Goal: Information Seeking & Learning: Learn about a topic

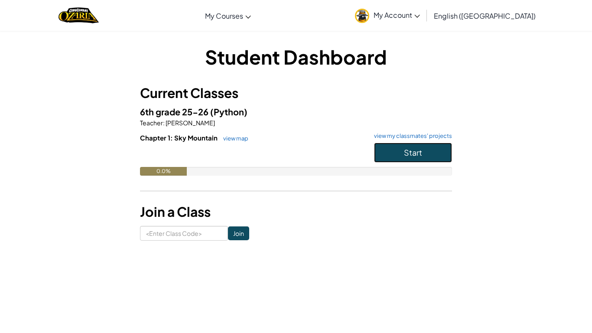
click at [380, 146] on button "Start" at bounding box center [413, 153] width 78 height 20
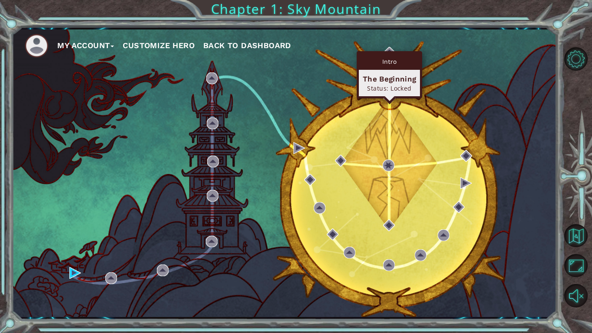
click at [388, 52] on div "Intro The Beginning Status: Locked" at bounding box center [389, 74] width 65 height 47
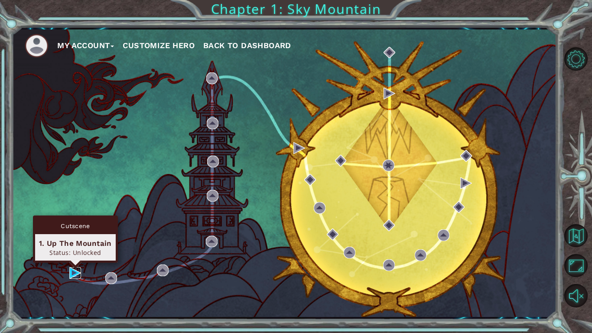
click at [72, 273] on img at bounding box center [75, 273] width 12 height 12
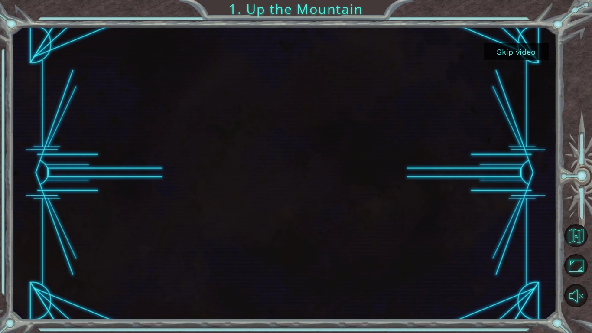
click at [498, 52] on button "Skip video" at bounding box center [516, 51] width 65 height 17
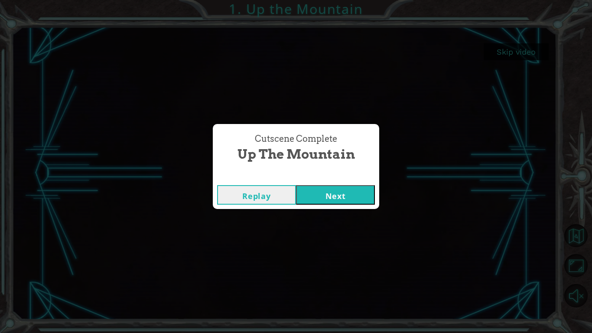
click at [352, 191] on button "Next" at bounding box center [335, 195] width 79 height 20
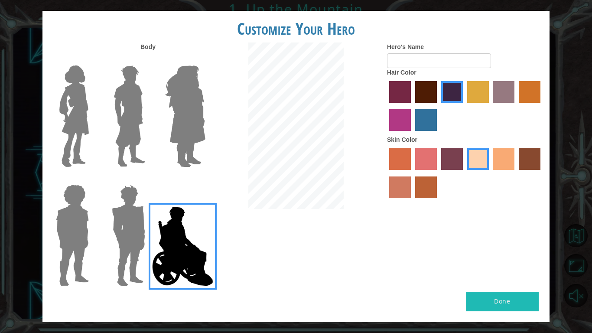
click at [201, 109] on img at bounding box center [185, 116] width 47 height 108
click at [205, 60] on input "Hero Amethyst" at bounding box center [205, 60] width 0 height 0
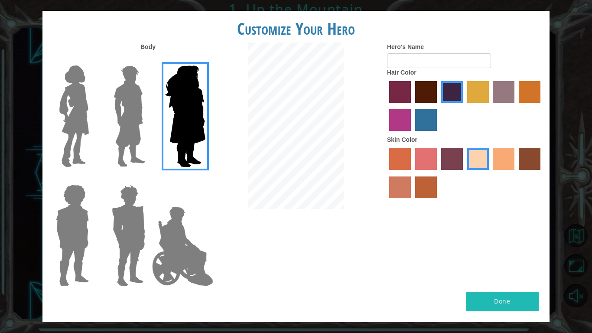
click at [82, 108] on img at bounding box center [74, 116] width 36 height 108
click at [92, 60] on input "Hero Connie" at bounding box center [92, 60] width 0 height 0
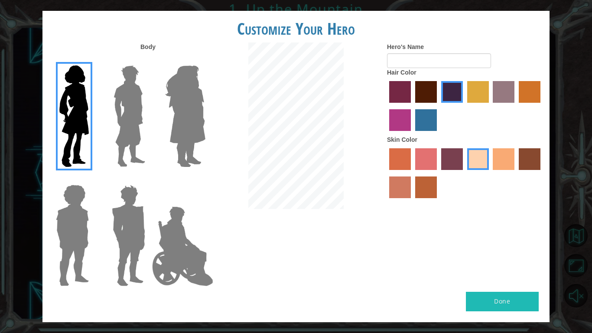
click at [523, 162] on label "karma skin color" at bounding box center [530, 159] width 22 height 22
click at [516, 173] on input "karma skin color" at bounding box center [516, 173] width 0 height 0
click at [501, 162] on label "tacao skin color" at bounding box center [504, 159] width 22 height 22
click at [491, 173] on input "tacao skin color" at bounding box center [491, 173] width 0 height 0
click at [416, 96] on label "maroon hair color" at bounding box center [427, 92] width 22 height 22
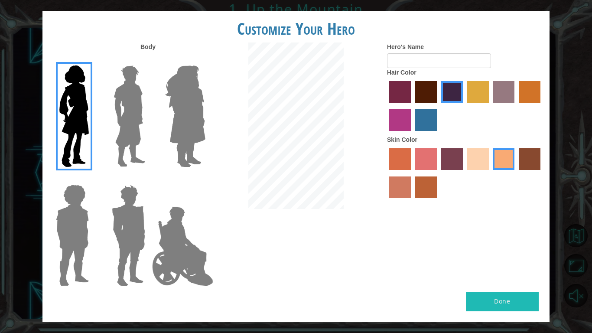
click at [412, 106] on input "maroon hair color" at bounding box center [412, 106] width 0 height 0
click at [418, 64] on input "Hero's Name" at bounding box center [439, 60] width 104 height 15
type input "c"
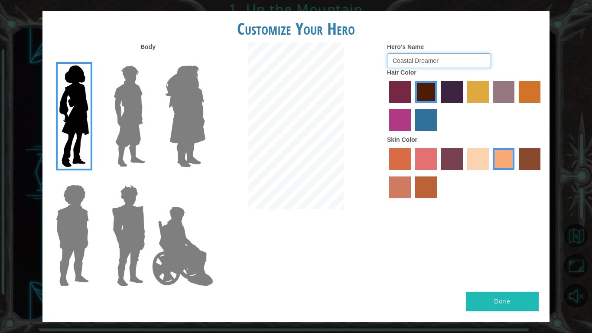
type input "Coastal Dreamer"
click at [493, 295] on button "Done" at bounding box center [502, 302] width 73 height 20
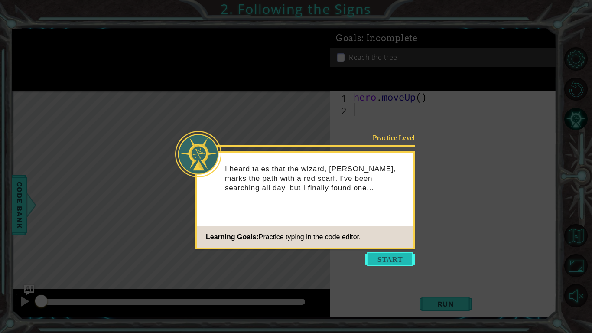
click at [386, 259] on button "Start" at bounding box center [390, 259] width 49 height 14
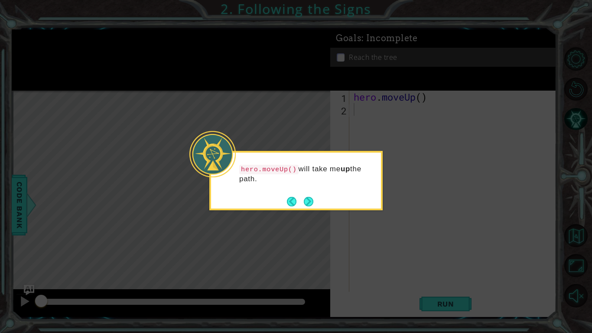
click at [261, 201] on div "hero.moveUp() will take me up the path." at bounding box center [295, 180] width 173 height 59
click at [308, 200] on button "Next" at bounding box center [309, 202] width 10 height 10
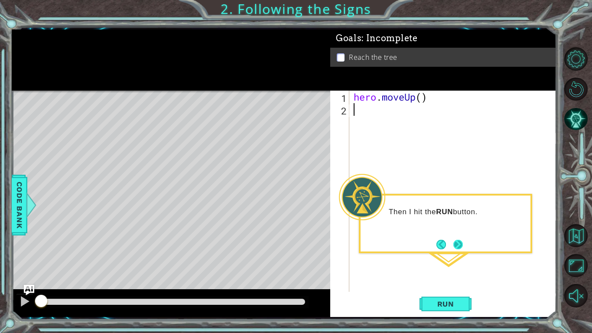
click at [459, 248] on button "Next" at bounding box center [459, 245] width 10 height 10
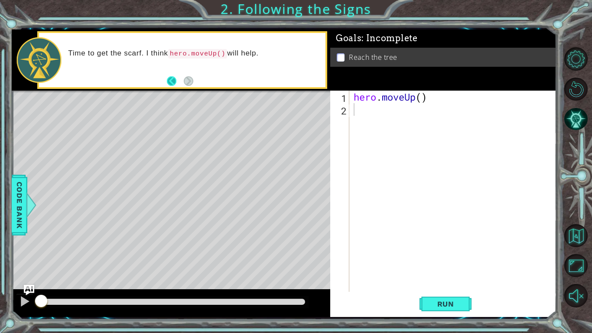
click at [173, 76] on button "Back" at bounding box center [175, 81] width 17 height 10
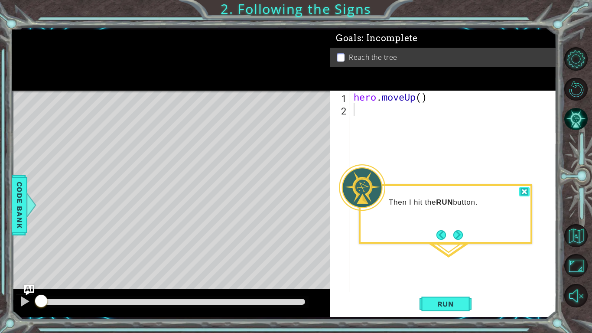
click at [524, 187] on div at bounding box center [525, 192] width 10 height 10
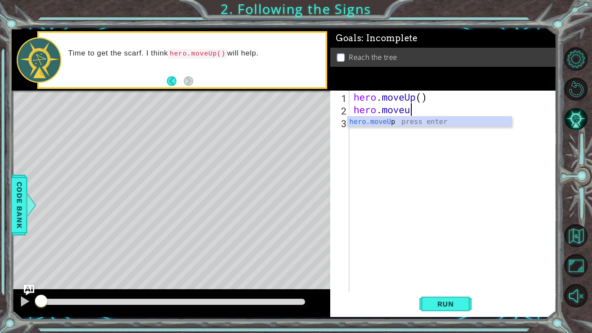
scroll to position [0, 2]
type textarea "hero.moveup"
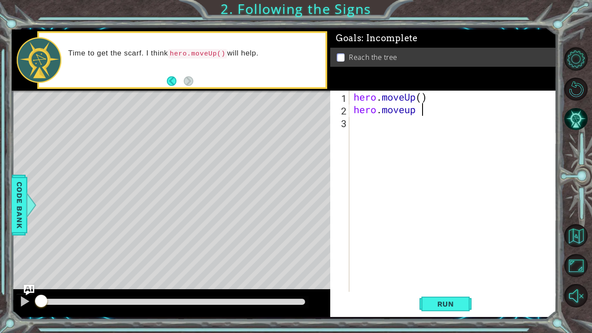
scroll to position [0, 0]
type textarea "hero.moveup"
click at [405, 131] on div "hero . moveUp ( ) hero . moveup" at bounding box center [455, 204] width 207 height 226
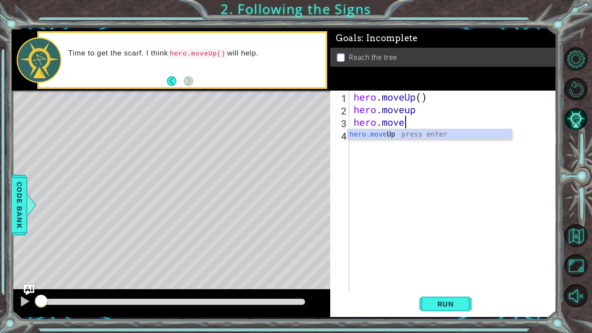
scroll to position [0, 2]
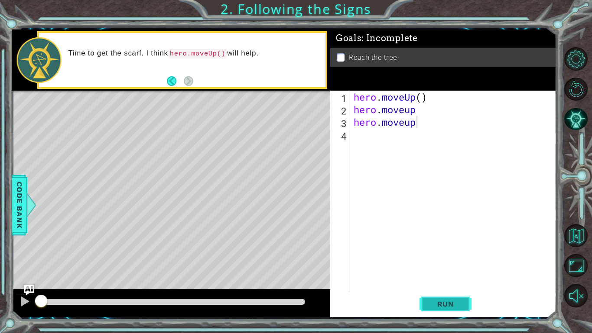
click at [422, 299] on button "Run" at bounding box center [446, 304] width 52 height 23
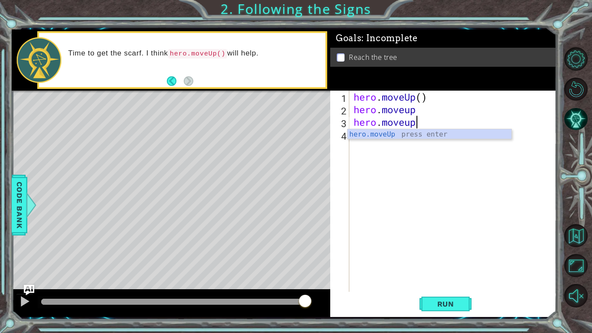
type textarea "hero.moveup"
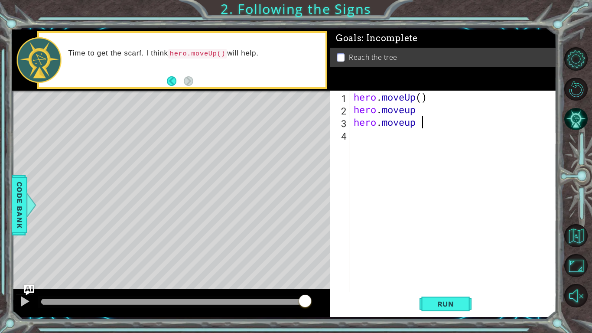
scroll to position [0, 3]
click at [417, 110] on div "hero . moveUp ( ) hero . moveup hero . moveup (" at bounding box center [455, 204] width 207 height 226
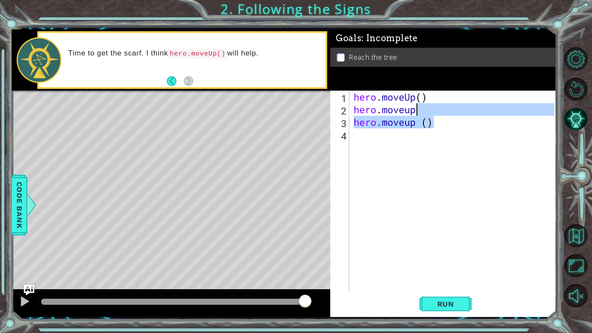
click at [417, 110] on div "hero . moveUp ( ) hero . moveup hero . moveup ( )" at bounding box center [453, 191] width 203 height 201
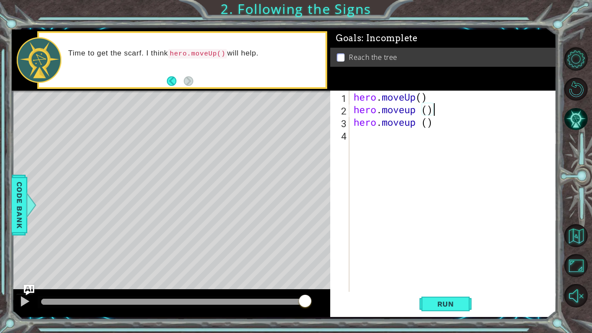
scroll to position [0, 3]
click at [452, 301] on span "Run" at bounding box center [446, 304] width 34 height 9
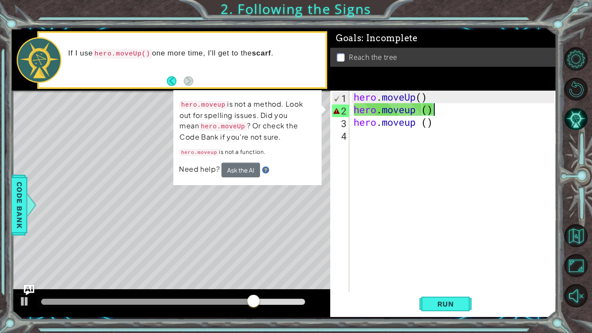
click at [422, 111] on div "hero . moveUp ( ) hero . moveup ( ) hero . moveup ( )" at bounding box center [455, 204] width 207 height 226
type textarea "hero.moveup()"
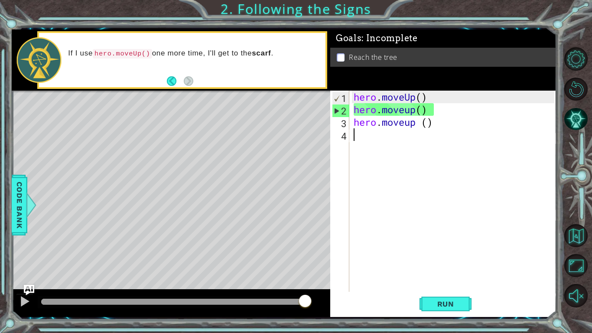
click at [418, 145] on div "hero . moveUp ( ) hero . moveup ( ) hero . moveup ( )" at bounding box center [455, 204] width 207 height 226
click at [423, 125] on div "hero . moveUp ( ) hero . moveup ( ) hero . moveup ( )" at bounding box center [455, 204] width 207 height 226
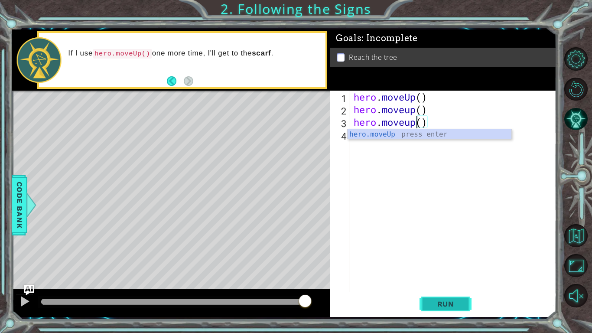
click at [440, 302] on span "Run" at bounding box center [446, 304] width 34 height 9
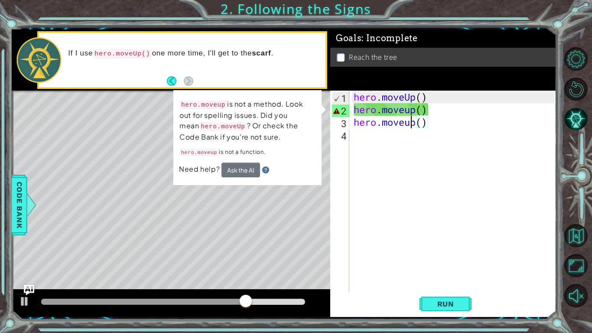
click at [411, 125] on div "hero . moveUp ( ) hero . moveup ( ) hero . moveup ( )" at bounding box center [455, 204] width 207 height 226
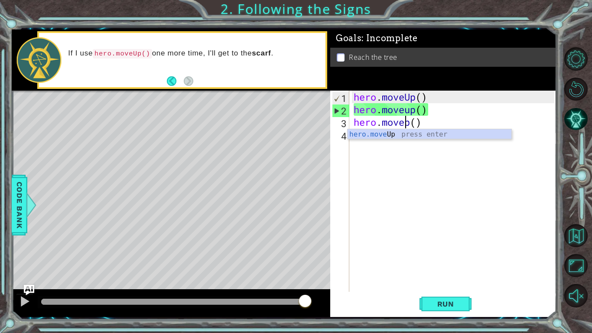
scroll to position [0, 3]
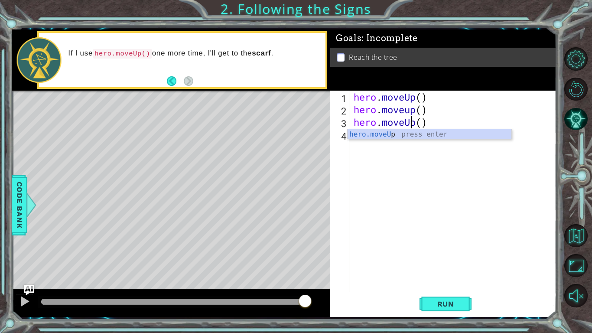
click at [409, 112] on div "hero . moveUp ( ) hero . moveup ( ) hero . moveUp ( )" at bounding box center [455, 204] width 207 height 226
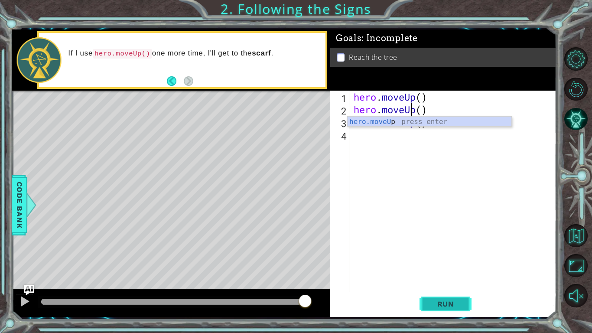
type textarea "hero.moveUp()"
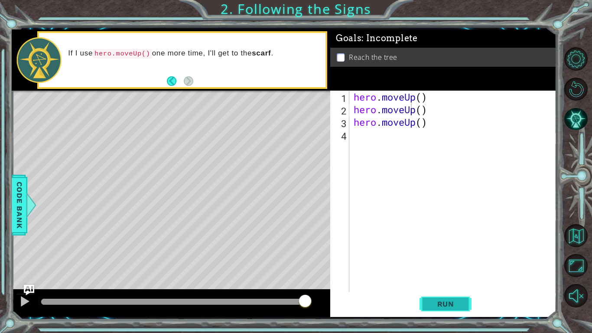
click at [437, 300] on span "Run" at bounding box center [446, 304] width 34 height 9
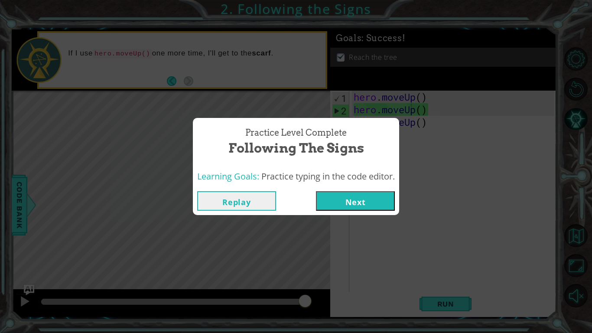
click at [338, 200] on button "Next" at bounding box center [355, 201] width 79 height 20
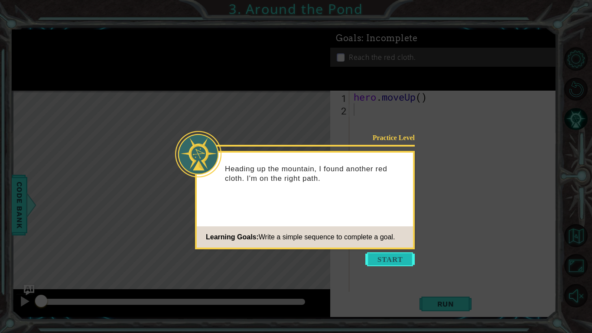
click at [383, 260] on button "Start" at bounding box center [390, 259] width 49 height 14
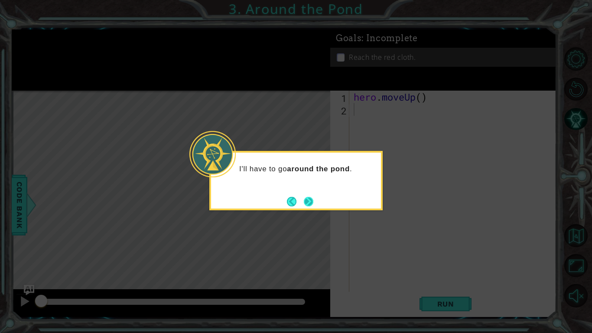
click at [311, 200] on button "Next" at bounding box center [309, 202] width 10 height 10
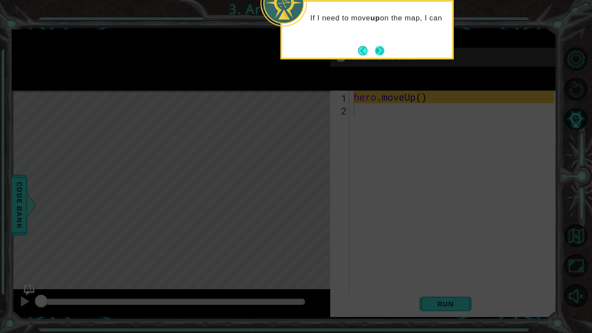
click at [383, 48] on button "Next" at bounding box center [380, 51] width 10 height 10
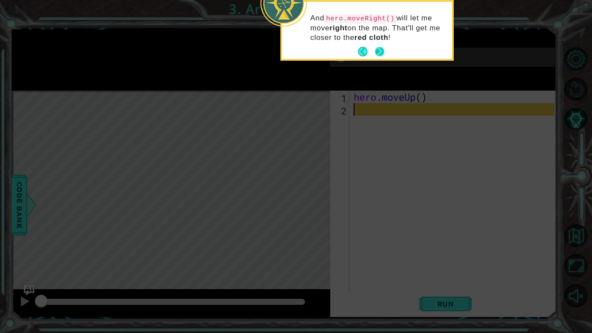
click at [376, 47] on button "Next" at bounding box center [380, 52] width 10 height 10
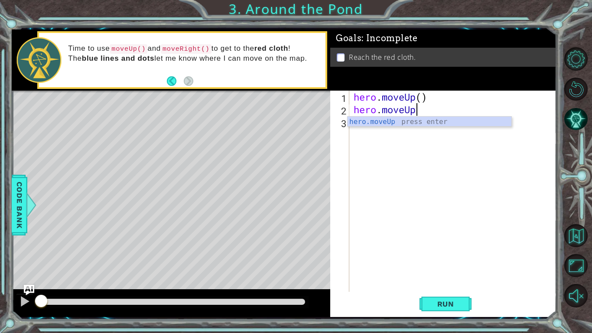
scroll to position [0, 3]
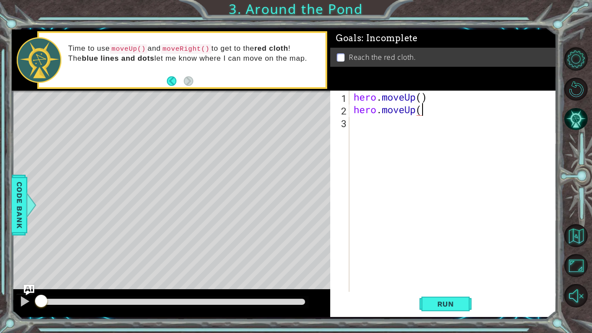
type textarea "hero.moveUp()"
click at [392, 123] on div "hero . moveUp ( ) hero . moveUp ( )" at bounding box center [455, 204] width 207 height 226
type textarea "moveRight()"
type textarea "hero.moveUp()"
click at [363, 156] on div "hero . moveUp ( ) hero . moveUp ( ) moveRight ( ) hero . moveUp ( )" at bounding box center [455, 204] width 207 height 226
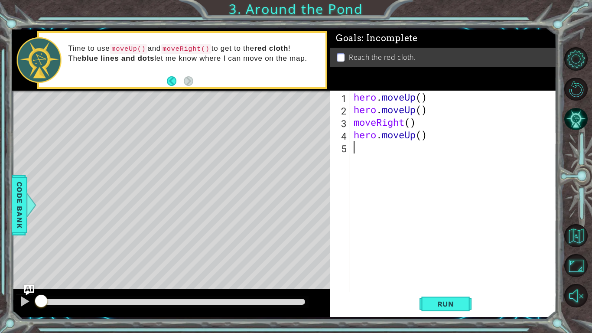
scroll to position [0, 0]
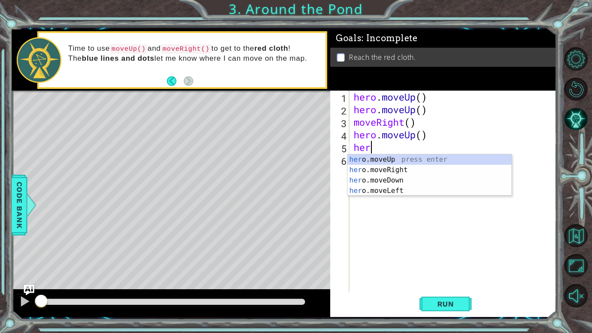
type textarea "hero"
click at [380, 156] on div "hero .moveUp press enter hero .moveRight press enter hero .moveDown press enter…" at bounding box center [430, 185] width 164 height 62
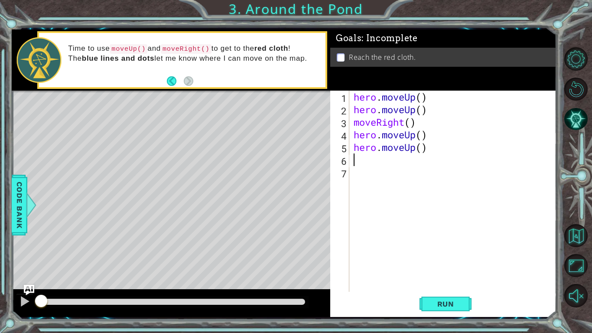
scroll to position [0, 0]
click at [421, 306] on button "Run" at bounding box center [446, 304] width 52 height 23
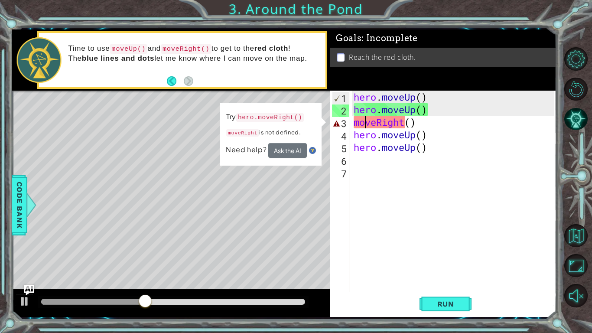
click at [368, 126] on div "hero . moveUp ( ) hero . moveUp ( ) moveRight ( ) hero . moveUp ( ) hero . move…" at bounding box center [455, 204] width 207 height 226
click at [357, 123] on div "hero . moveUp ( ) hero . moveUp ( ) moveRight ( ) hero . moveUp ( ) hero . move…" at bounding box center [455, 204] width 207 height 226
click at [354, 124] on div "hero . moveUp ( ) hero . moveUp ( ) moveRight ( ) hero . moveUp ( ) hero . move…" at bounding box center [455, 204] width 207 height 226
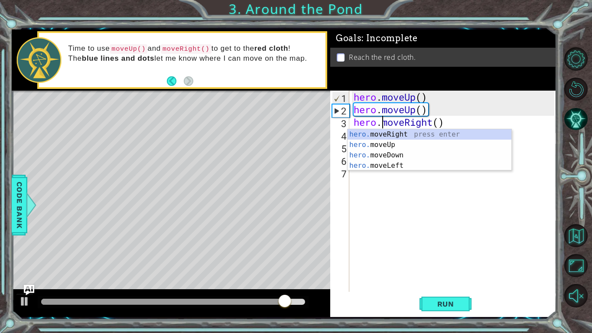
scroll to position [0, 1]
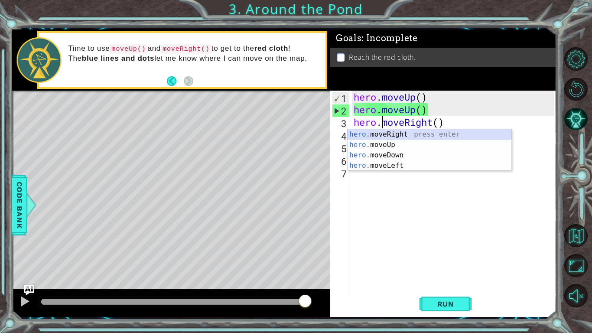
click at [363, 137] on div "hero. moveRight press enter hero. moveUp press enter hero. moveDown press enter…" at bounding box center [430, 160] width 164 height 62
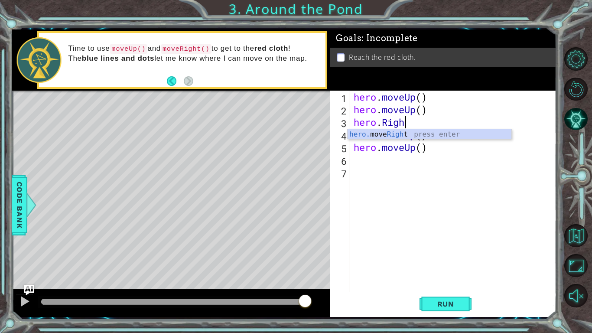
type textarea "hero.Right"
click at [435, 132] on div "hero. move Right press enter" at bounding box center [430, 144] width 164 height 31
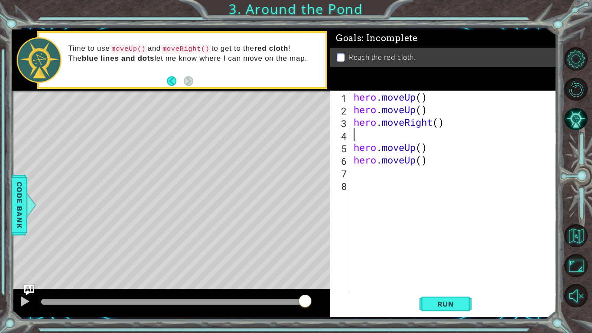
click at [391, 134] on div "hero . moveUp ( ) hero . moveUp ( ) hero . moveRight ( ) hero . moveUp ( ) hero…" at bounding box center [455, 204] width 207 height 226
click at [452, 300] on span "Run" at bounding box center [446, 304] width 34 height 9
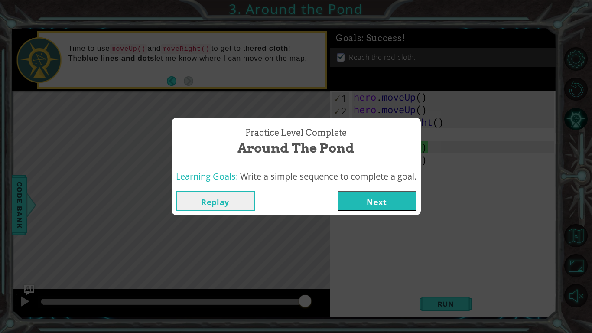
click at [368, 198] on button "Next" at bounding box center [377, 201] width 79 height 20
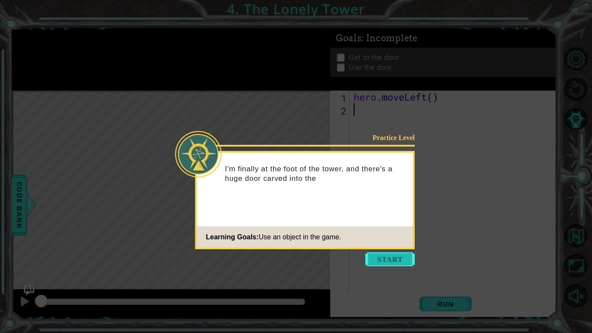
click at [380, 254] on button "Start" at bounding box center [390, 259] width 49 height 14
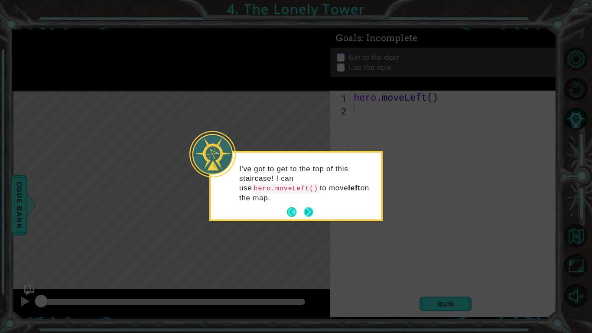
click at [308, 210] on button "Next" at bounding box center [309, 212] width 10 height 10
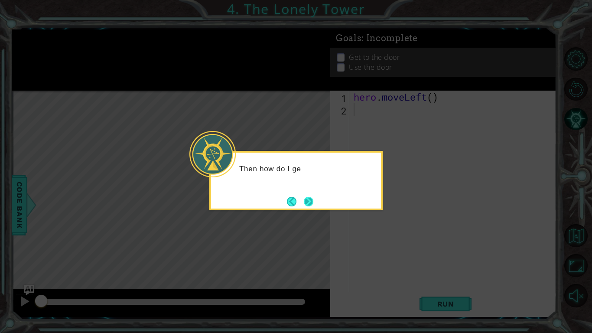
click at [304, 202] on button "Next" at bounding box center [309, 202] width 10 height 10
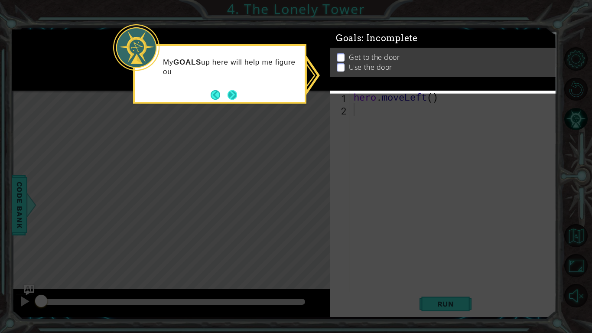
click at [236, 90] on button "Next" at bounding box center [233, 95] width 10 height 10
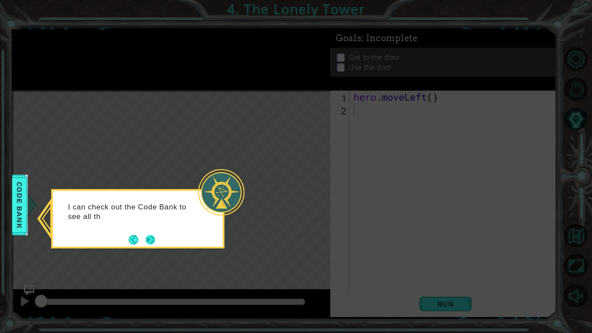
click at [154, 236] on button "Next" at bounding box center [151, 240] width 10 height 10
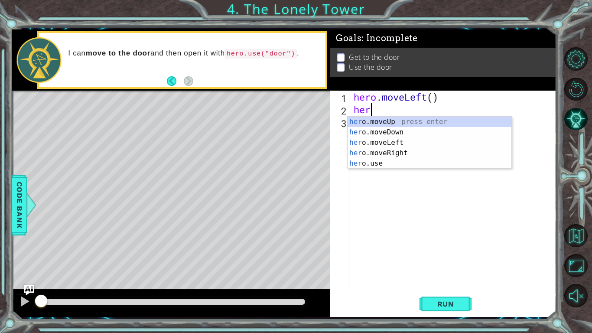
type textarea "hero"
click at [389, 126] on div "hero .moveUp press enter hero .moveDown press enter hero .moveLeft press enter …" at bounding box center [430, 153] width 164 height 73
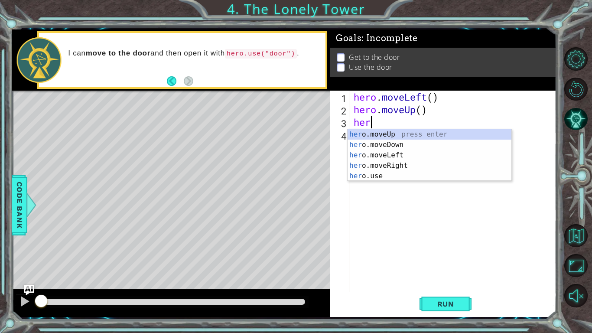
type textarea "hero"
click at [391, 132] on div "hero .moveUp press enter hero .moveDown press enter hero .moveLeft press enter …" at bounding box center [430, 165] width 164 height 73
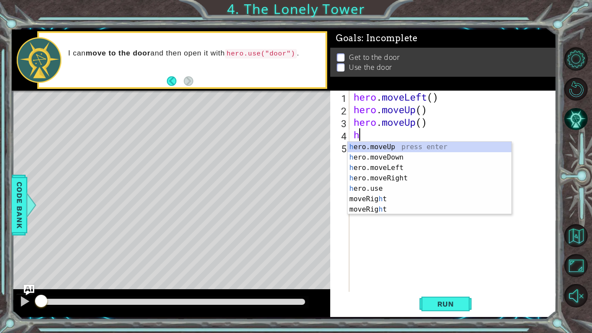
type textarea "her"
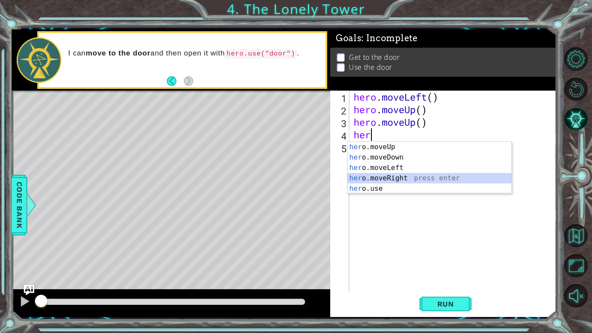
click at [411, 176] on div "her o.moveUp press enter her o.moveDown press enter her o.moveLeft press enter …" at bounding box center [430, 178] width 164 height 73
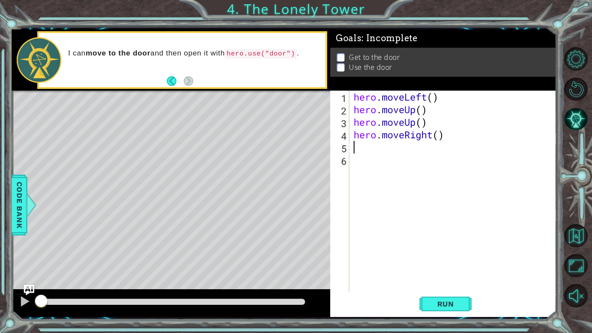
type textarea "e"
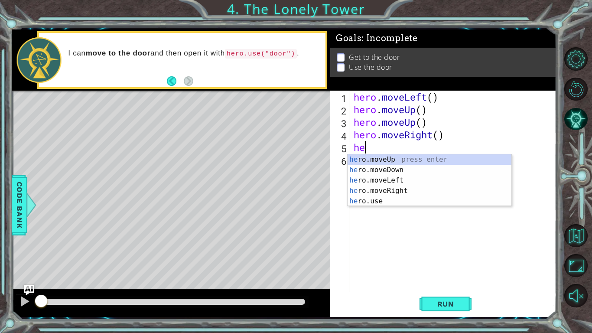
type textarea "her"
click at [405, 161] on div "her o.moveUp press enter her o.moveDown press enter her o.moveLeft press enter …" at bounding box center [430, 190] width 164 height 73
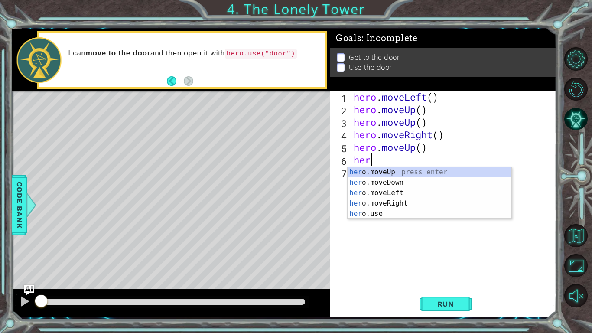
type textarea "hero"
click at [406, 173] on div "hero .moveUp press enter hero .moveDown press enter hero .moveLeft press enter …" at bounding box center [430, 203] width 164 height 73
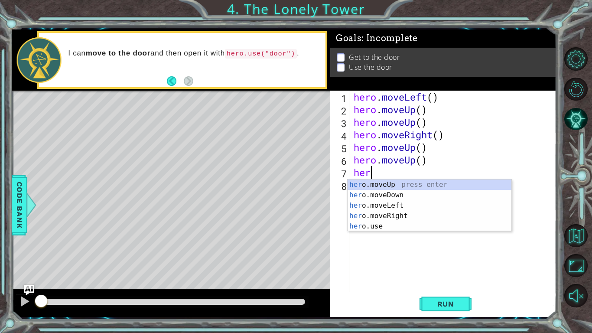
type textarea "hero"
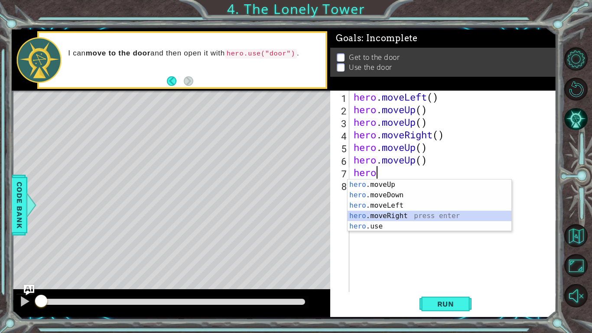
click at [389, 217] on div "hero .moveUp press enter hero .moveDown press enter hero .moveLeft press enter …" at bounding box center [430, 216] width 164 height 73
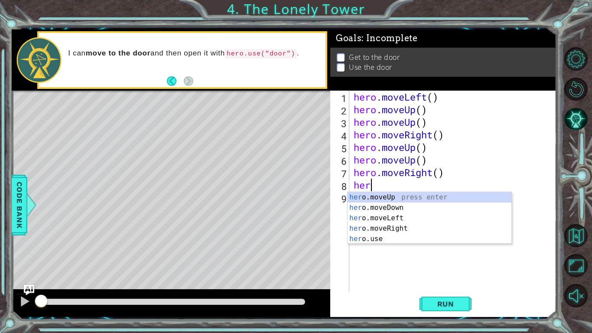
type textarea "hero"
click at [361, 199] on div "hero .moveUp press enter hero .moveDown press enter hero .moveLeft press enter …" at bounding box center [430, 228] width 164 height 73
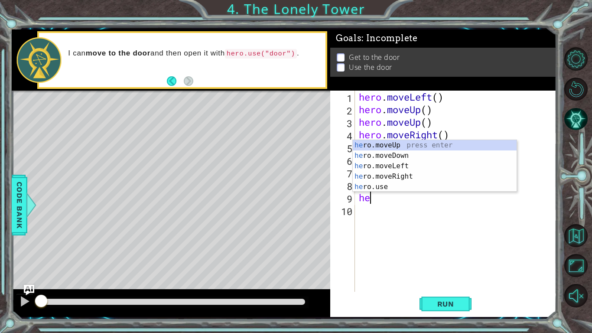
type textarea "her"
click at [369, 143] on div "her o.moveUp press enter her o.moveDown press enter her o.moveLeft press enter …" at bounding box center [435, 176] width 164 height 73
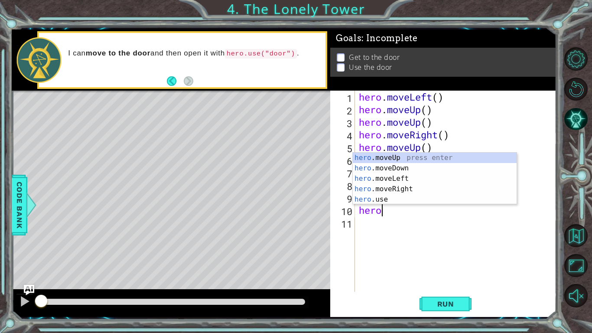
scroll to position [0, 0]
click at [383, 202] on div "hero .moveUp press enter hero .moveDown press enter hero .moveLeft press enter …" at bounding box center [435, 189] width 164 height 73
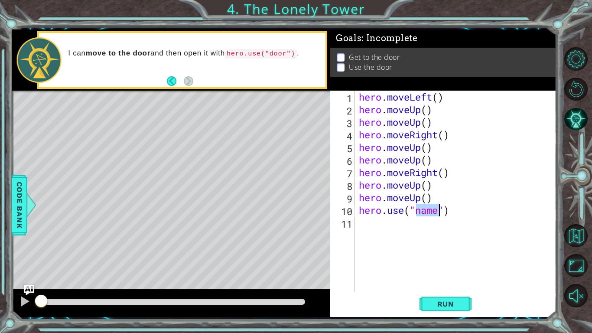
click at [439, 212] on div "hero . moveLeft ( ) hero . moveUp ( ) hero . moveUp ( ) hero . moveRight ( ) he…" at bounding box center [455, 191] width 197 height 201
click at [453, 298] on button "Run" at bounding box center [446, 304] width 52 height 23
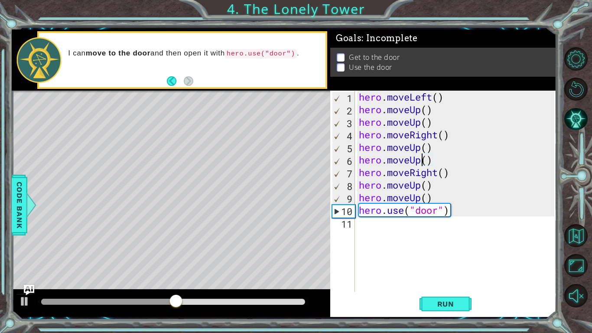
click at [423, 160] on div "hero . moveLeft ( ) hero . moveUp ( ) hero . moveUp ( ) hero . moveRight ( ) he…" at bounding box center [458, 204] width 202 height 226
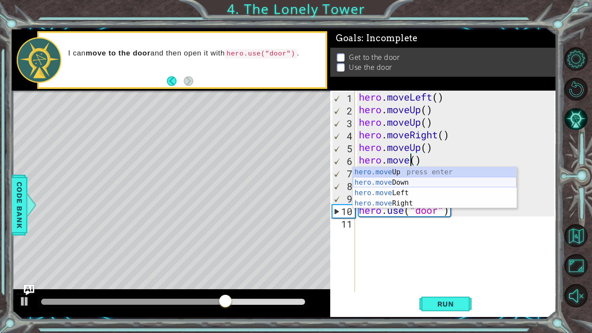
click at [424, 182] on div "hero.move Up press enter hero.move Down press enter hero.move Left press enter …" at bounding box center [435, 198] width 164 height 62
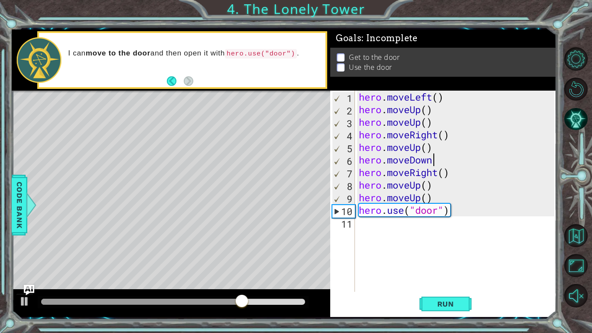
click at [421, 148] on div "hero . moveLeft ( ) hero . moveUp ( ) hero . moveUp ( ) hero . moveRight ( ) he…" at bounding box center [458, 204] width 202 height 226
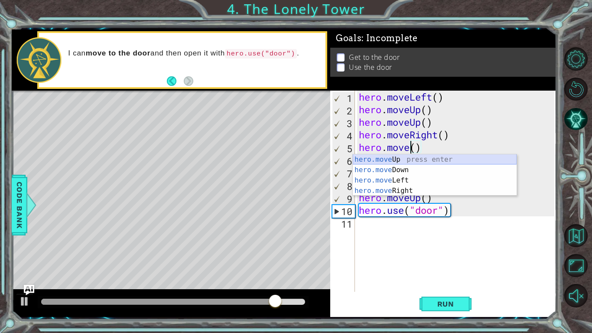
click at [427, 164] on div "hero.move Up press enter hero.move Down press enter hero.move Left press enter …" at bounding box center [435, 185] width 164 height 62
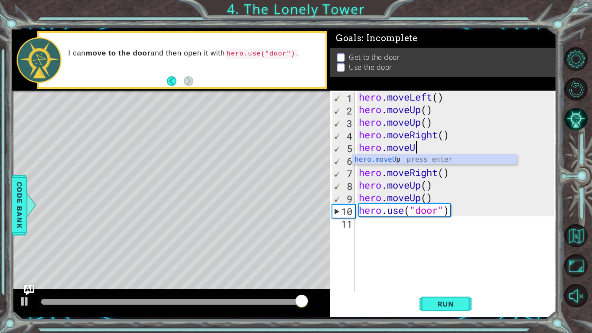
type textarea "hero.move"
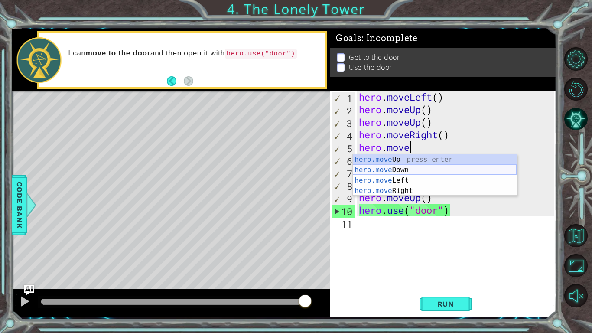
click at [411, 173] on div "hero.move Up press enter hero.move Down press enter hero.move Left press enter …" at bounding box center [435, 185] width 164 height 62
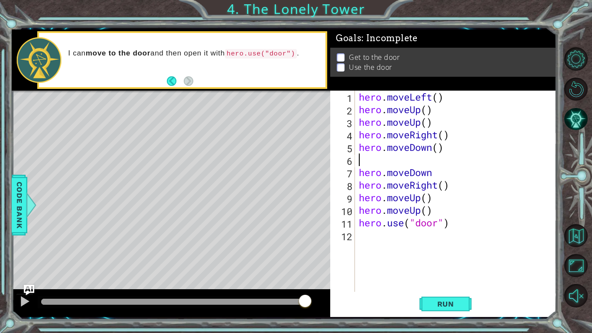
scroll to position [0, 0]
click at [401, 161] on div "hero . moveLeft ( ) hero . moveUp ( ) hero . moveUp ( ) hero . moveRight ( ) he…" at bounding box center [458, 204] width 202 height 226
click at [420, 109] on div "hero . moveLeft ( ) hero . moveUp ( ) hero . moveUp ( ) hero . moveRight ( ) he…" at bounding box center [458, 204] width 202 height 226
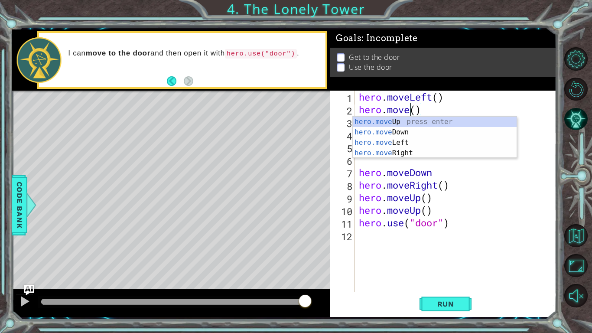
scroll to position [0, 3]
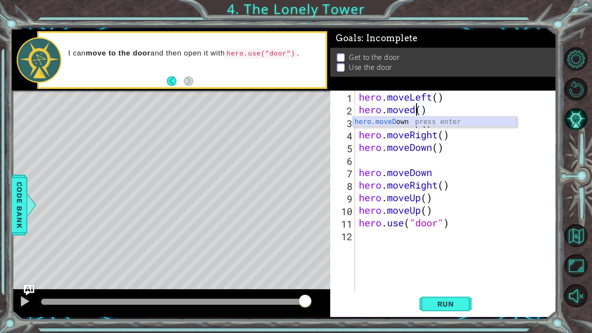
click at [419, 119] on div "hero.moveD own press enter" at bounding box center [435, 132] width 164 height 31
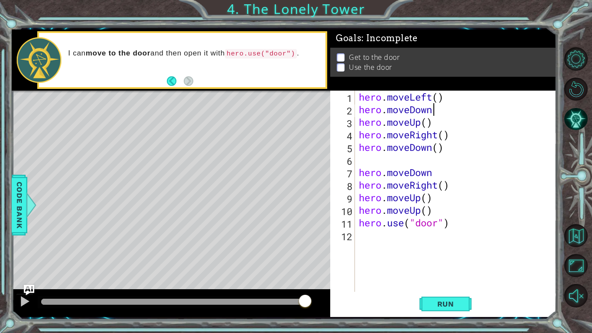
click at [422, 121] on div "hero . moveLeft ( ) hero . moveDown hero . moveUp ( ) hero . moveRight ( ) hero…" at bounding box center [458, 204] width 202 height 226
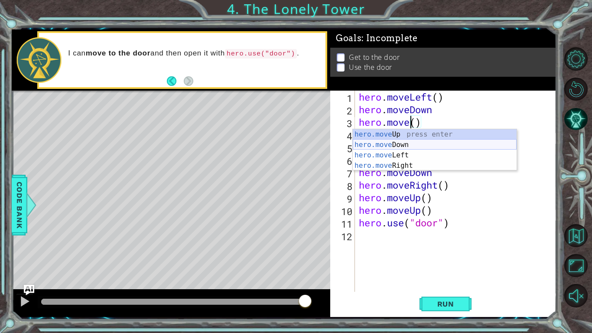
click at [409, 146] on div "hero.move Up press enter hero.move Down press enter hero.move Left press enter …" at bounding box center [435, 160] width 164 height 62
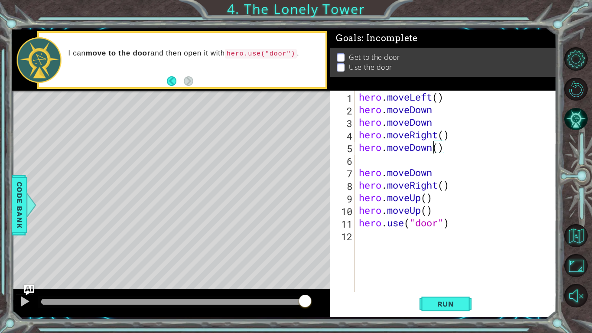
click at [432, 150] on div "hero . moveLeft ( ) hero . moveDown hero . moveDown hero . moveRight ( ) hero .…" at bounding box center [458, 204] width 202 height 226
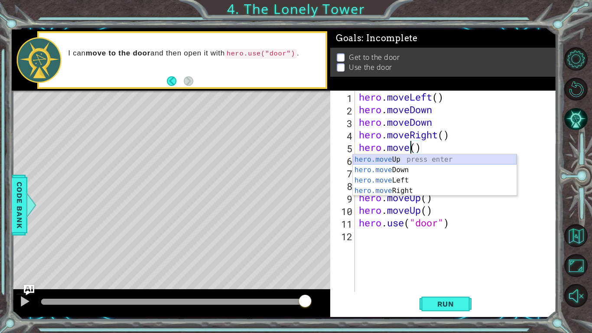
click at [433, 157] on div "hero.move Up press enter hero.move Down press enter hero.move Left press enter …" at bounding box center [435, 185] width 164 height 62
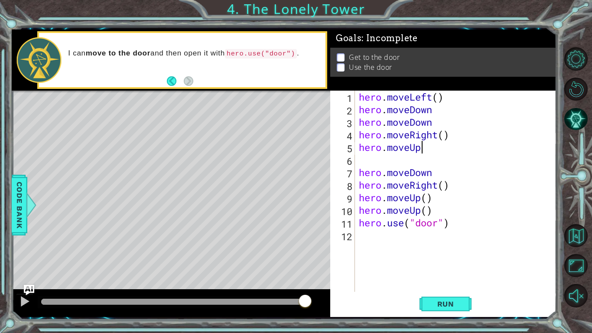
click at [434, 173] on div "hero . moveLeft ( ) hero . moveDown hero . moveDown hero . moveRight ( ) hero .…" at bounding box center [458, 204] width 202 height 226
type textarea "hero.move"
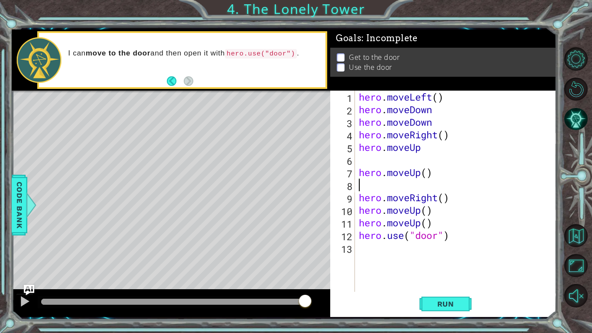
scroll to position [0, 0]
click at [420, 212] on div "hero . moveLeft ( ) hero . moveDown hero . moveDown hero . moveRight ( ) hero .…" at bounding box center [458, 204] width 202 height 226
click at [415, 205] on div "hero . moveLeft ( ) hero . moveDown hero . moveDown hero . moveRight ( ) hero .…" at bounding box center [458, 204] width 202 height 226
click at [411, 215] on div "hero . moveLeft ( ) hero . moveDown hero . moveDown hero . moveRight ( ) hero .…" at bounding box center [458, 204] width 202 height 226
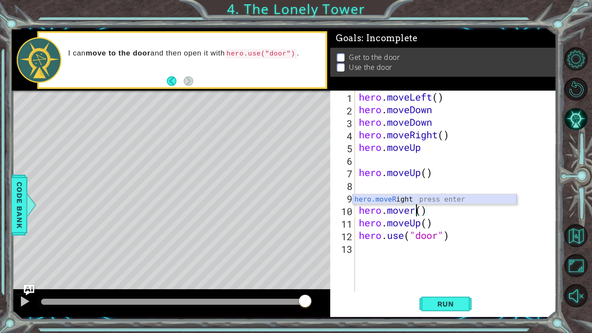
click at [410, 199] on div "hero.moveR ight press enter" at bounding box center [435, 209] width 164 height 31
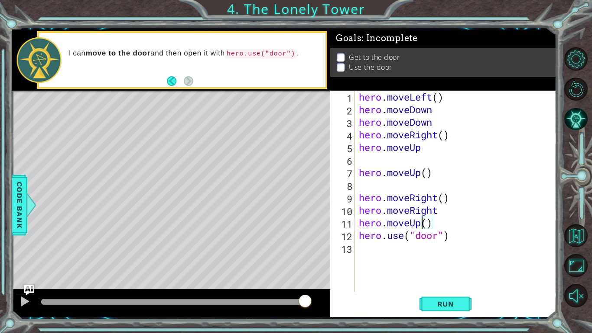
click at [421, 226] on div "hero . moveLeft ( ) hero . moveDown hero . moveDown hero . moveRight ( ) hero .…" at bounding box center [458, 204] width 202 height 226
click at [451, 300] on span "Run" at bounding box center [446, 304] width 34 height 9
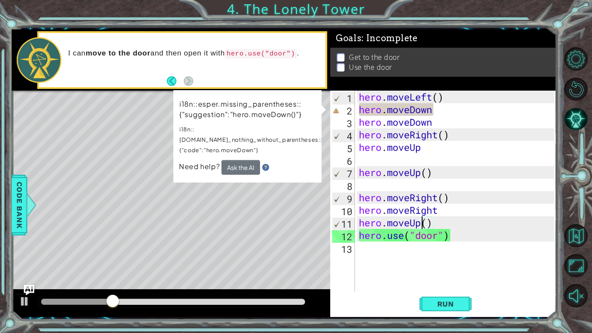
click at [434, 112] on div "hero . moveLeft ( ) hero . moveDown hero . moveDown hero . moveRight ( ) hero .…" at bounding box center [458, 204] width 202 height 226
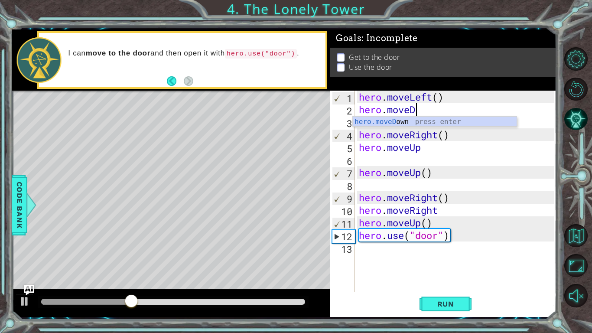
scroll to position [0, 2]
type textarea "hero.move"
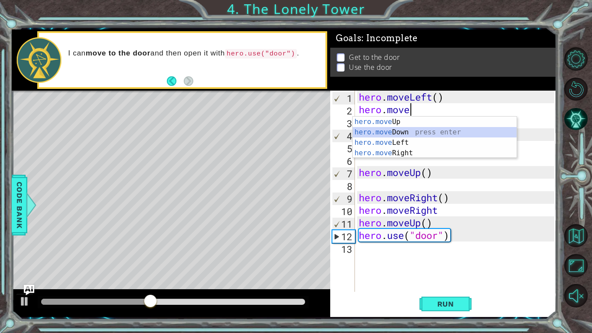
click at [432, 137] on div "hero.move Up press enter hero.move Down press enter hero.move Left press enter …" at bounding box center [435, 148] width 164 height 62
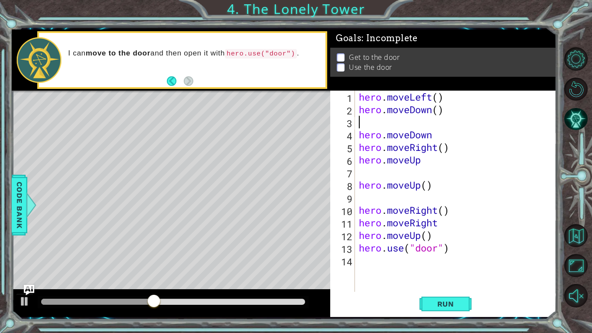
scroll to position [0, 0]
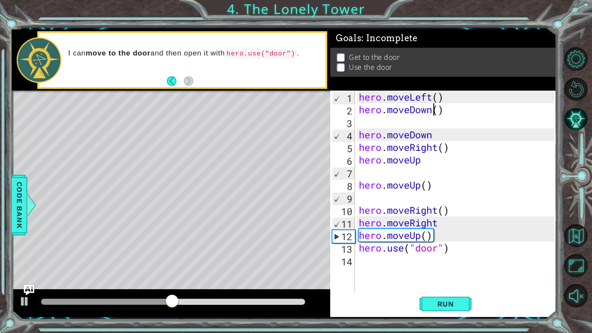
click at [432, 113] on div "hero . moveLeft ( ) hero . moveDown ( ) hero . moveDown hero . moveRight ( ) he…" at bounding box center [458, 204] width 202 height 226
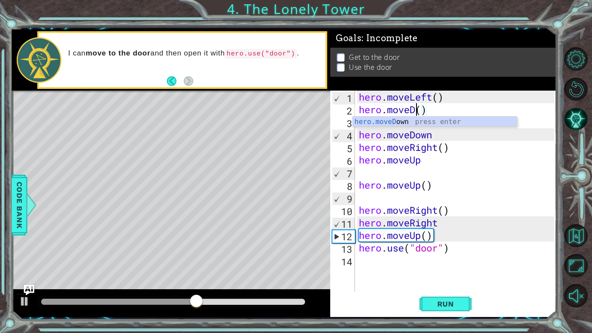
scroll to position [0, 3]
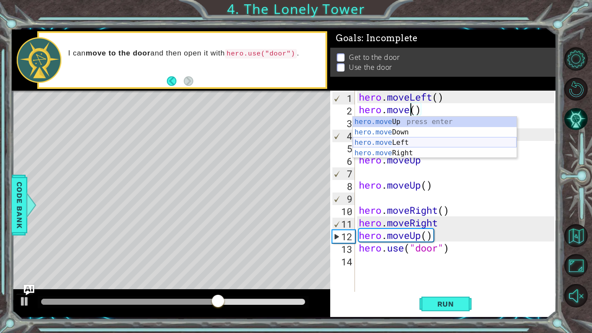
click at [429, 143] on div "hero.move Up press enter hero.move Down press enter hero.move Left press enter …" at bounding box center [435, 148] width 164 height 62
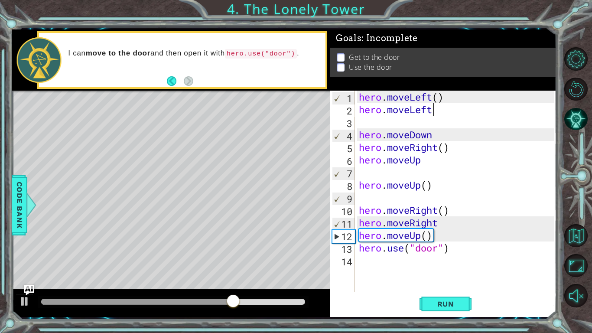
click at [432, 138] on div "hero . moveLeft ( ) hero . moveLeft hero . moveDown hero . moveRight ( ) hero .…" at bounding box center [458, 204] width 202 height 226
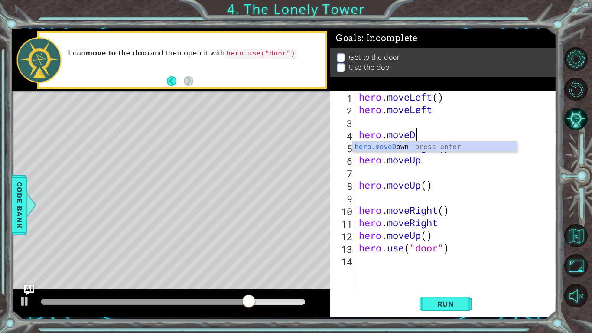
type textarea "hero.move"
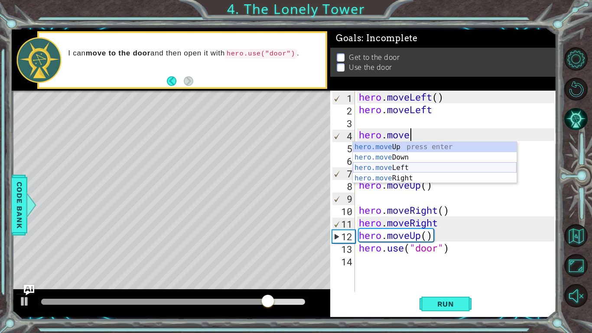
click at [438, 165] on div "hero.move Up press enter hero.move Down press enter hero.move Left press enter …" at bounding box center [435, 173] width 164 height 62
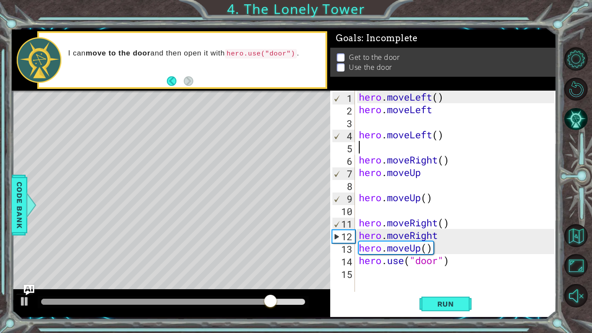
scroll to position [0, 0]
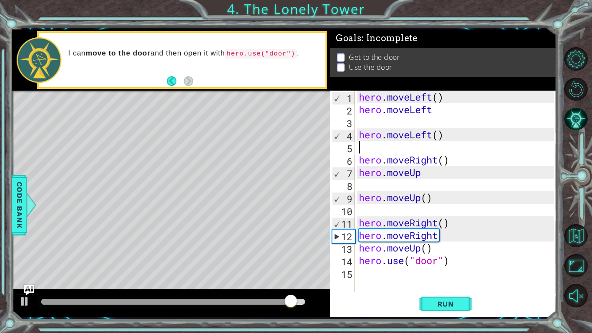
click at [437, 160] on div "hero . moveLeft ( ) hero . moveLeft hero . moveLeft ( ) hero . moveRight ( ) he…" at bounding box center [458, 204] width 202 height 226
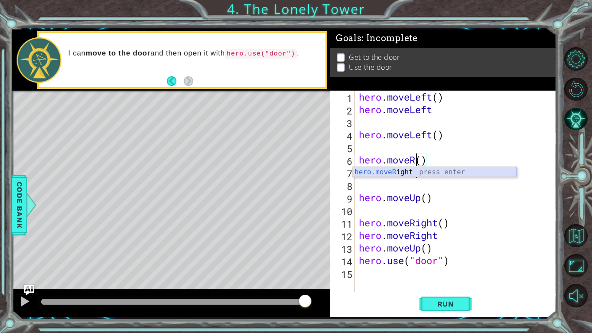
click at [436, 169] on div "hero.moveR ight press enter" at bounding box center [435, 182] width 164 height 31
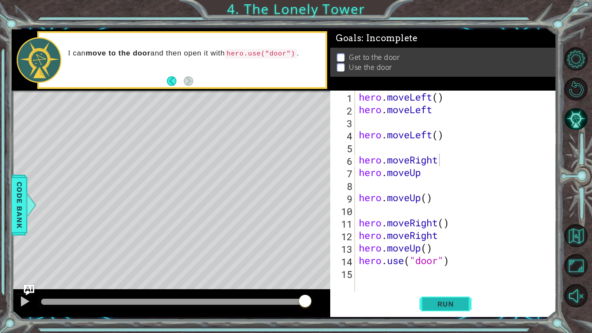
click at [434, 298] on button "Run" at bounding box center [446, 304] width 52 height 23
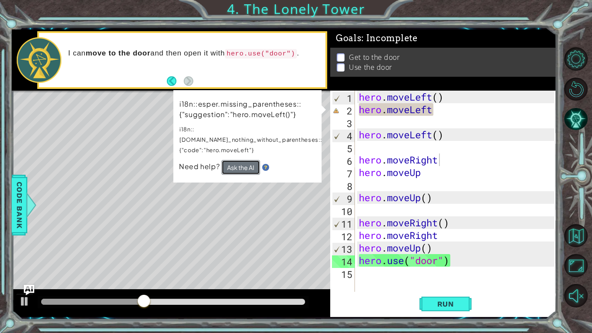
click at [235, 160] on button "Ask the AI" at bounding box center [241, 167] width 39 height 15
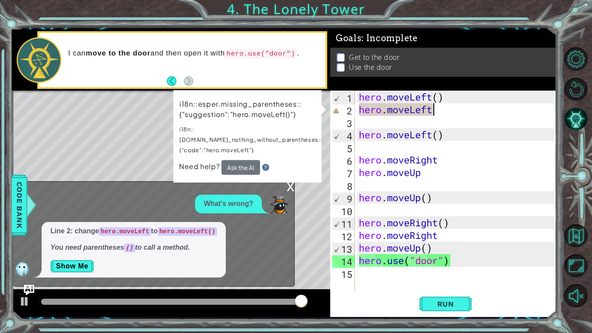
click at [439, 114] on div "hero . moveLeft ( ) hero . moveLeft hero . moveLeft ( ) hero . moveRight hero .…" at bounding box center [458, 204] width 202 height 226
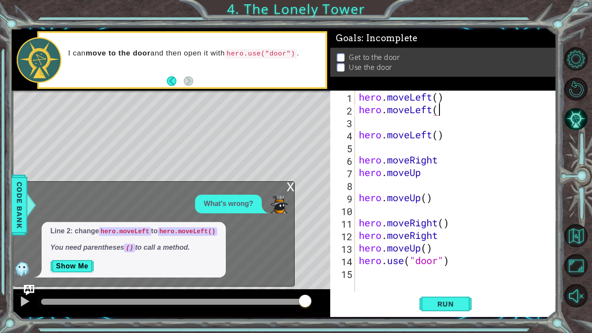
scroll to position [0, 3]
click at [471, 301] on button "Run" at bounding box center [446, 304] width 52 height 23
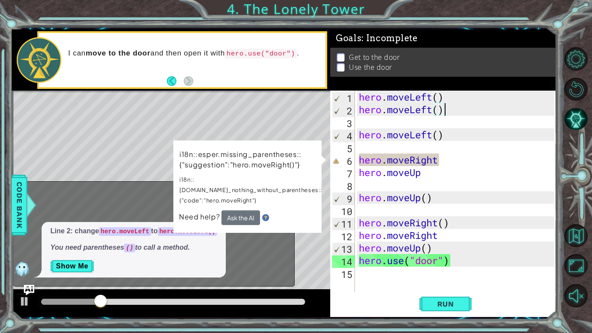
click at [441, 164] on div "hero . moveLeft ( ) hero . moveLeft ( ) hero . moveLeft ( ) hero . moveRight he…" at bounding box center [458, 204] width 202 height 226
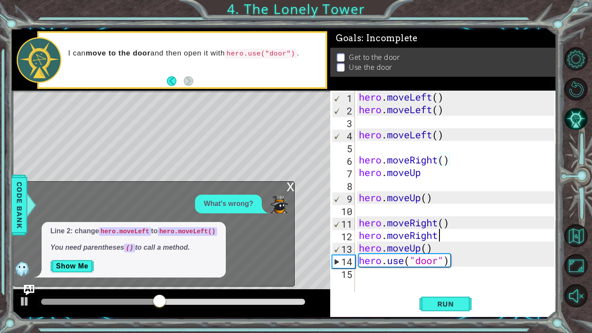
click at [439, 236] on div "hero . moveLeft ( ) hero . moveLeft ( ) hero . moveLeft ( ) hero . moveRight ( …" at bounding box center [458, 204] width 202 height 226
click at [428, 178] on div "hero . moveLeft ( ) hero . moveLeft ( ) hero . moveLeft ( ) hero . moveRight ( …" at bounding box center [458, 204] width 202 height 226
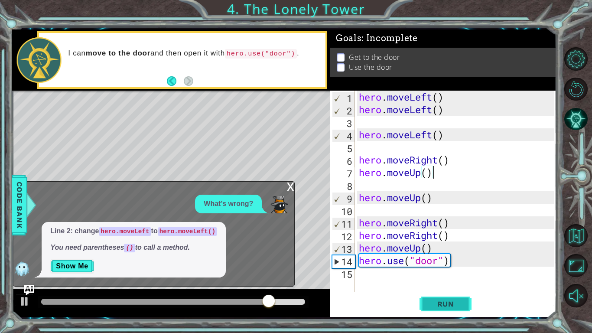
click at [463, 299] on button "Run" at bounding box center [446, 304] width 52 height 23
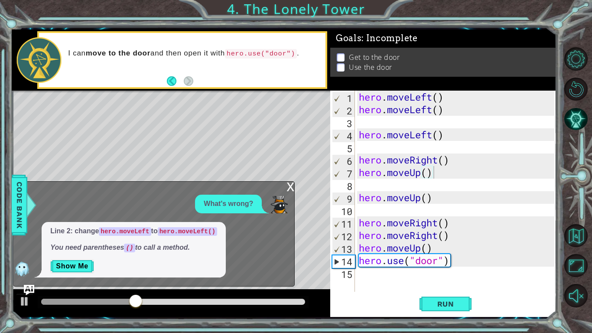
click at [287, 188] on div "x" at bounding box center [291, 186] width 8 height 9
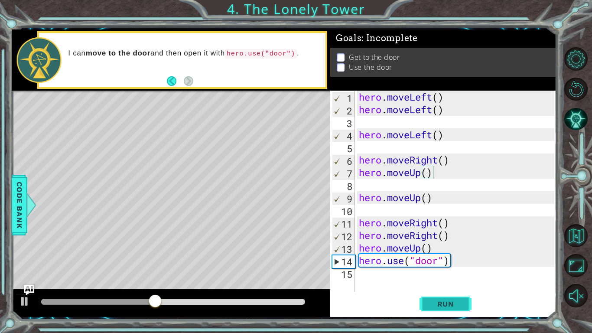
click at [462, 305] on span "Run" at bounding box center [446, 304] width 34 height 9
click at [438, 159] on div "hero . moveLeft ( ) hero . moveLeft ( ) hero . moveLeft ( ) hero . moveRight ( …" at bounding box center [458, 204] width 202 height 226
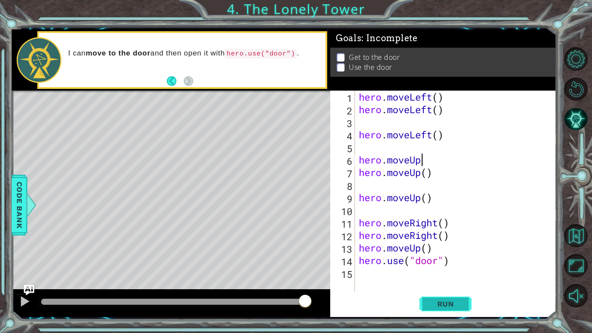
click at [457, 307] on span "Run" at bounding box center [446, 304] width 34 height 9
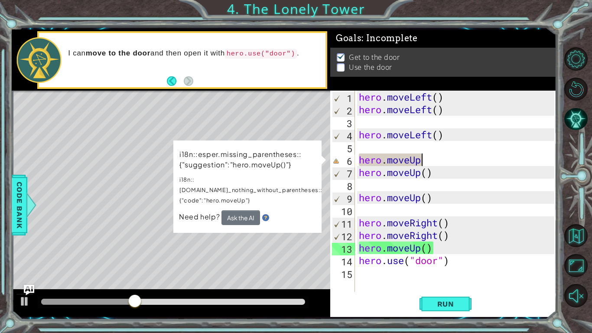
click at [392, 195] on div "hero . moveLeft ( ) hero . moveLeft ( ) hero . moveLeft ( ) hero . moveUp hero …" at bounding box center [458, 204] width 202 height 226
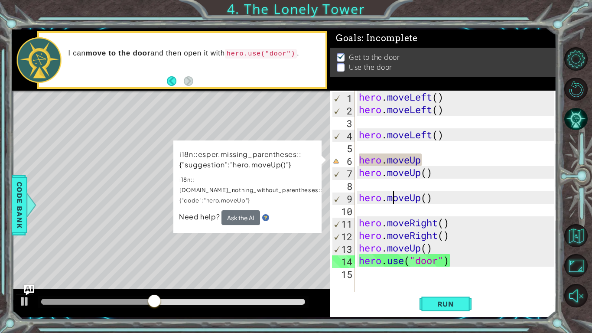
scroll to position [0, 2]
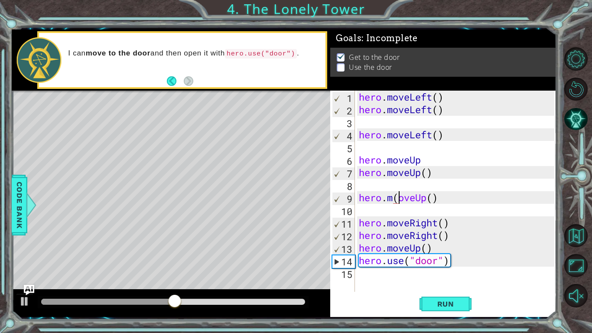
type textarea "hero.moveUp()"
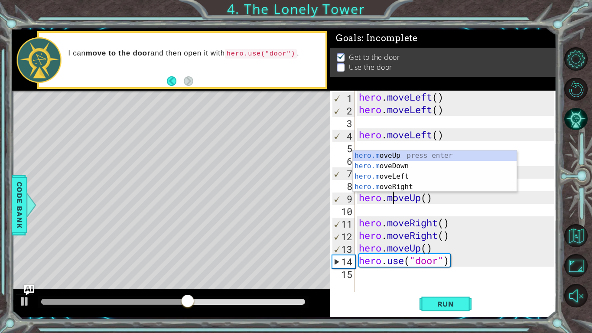
click at [474, 204] on div "hero . moveLeft ( ) hero . moveLeft ( ) hero . moveLeft ( ) hero . moveUp hero …" at bounding box center [458, 204] width 202 height 226
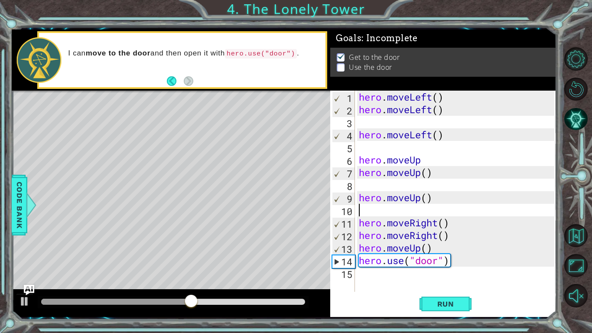
scroll to position [0, 0]
click at [453, 159] on div "hero . moveLeft ( ) hero . moveLeft ( ) hero . moveLeft ( ) hero . moveUp hero …" at bounding box center [458, 204] width 202 height 226
click at [433, 304] on span "Run" at bounding box center [446, 304] width 34 height 9
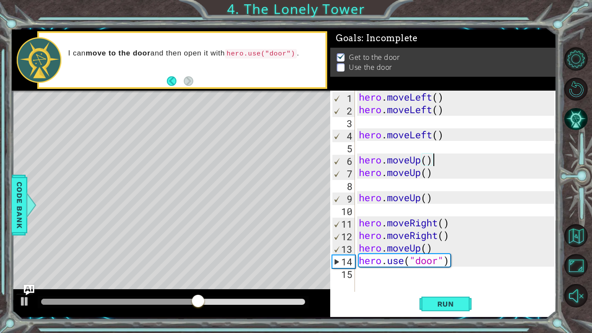
click at [434, 250] on div "hero . moveLeft ( ) hero . moveLeft ( ) hero . moveLeft ( ) hero . moveUp ( ) h…" at bounding box center [458, 204] width 202 height 226
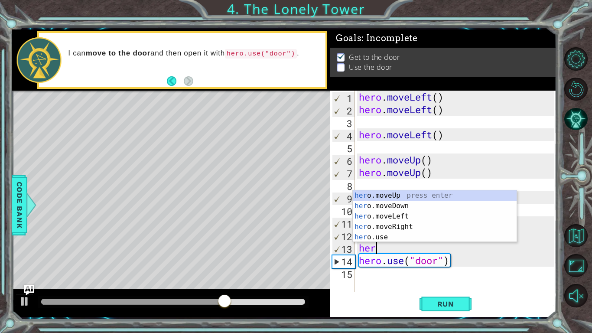
scroll to position [0, 0]
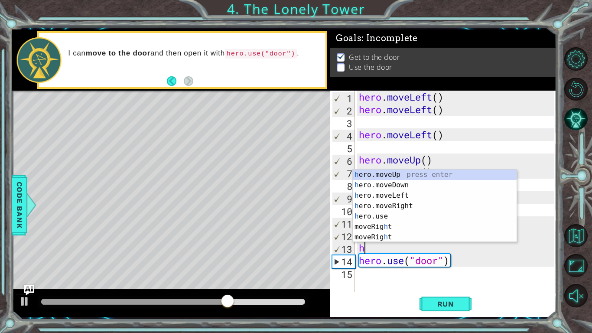
type textarea "h"
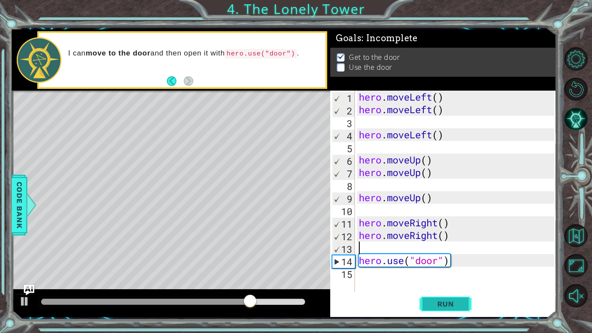
click at [465, 310] on button "Run" at bounding box center [446, 304] width 52 height 23
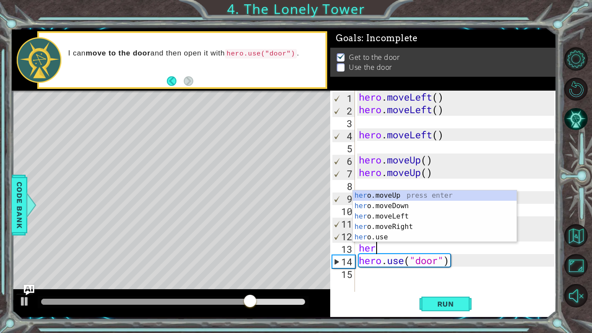
type textarea "hero"
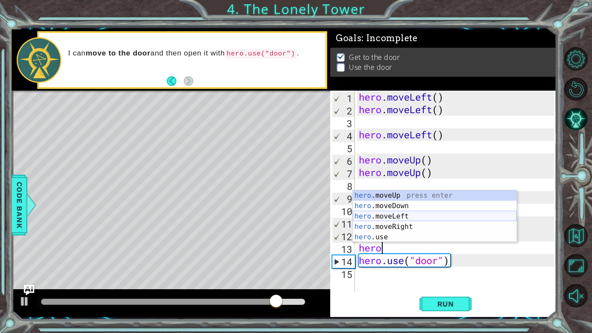
click at [404, 213] on div "hero .moveUp press enter hero .moveDown press enter hero .moveLeft press enter …" at bounding box center [435, 226] width 164 height 73
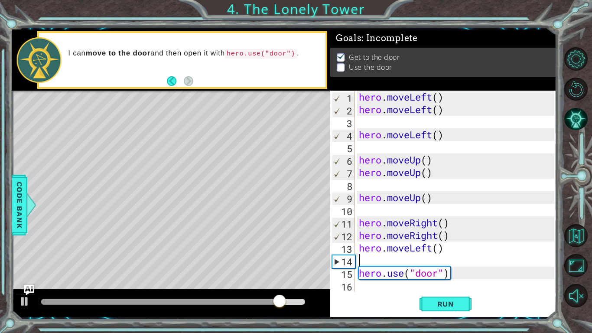
scroll to position [0, 0]
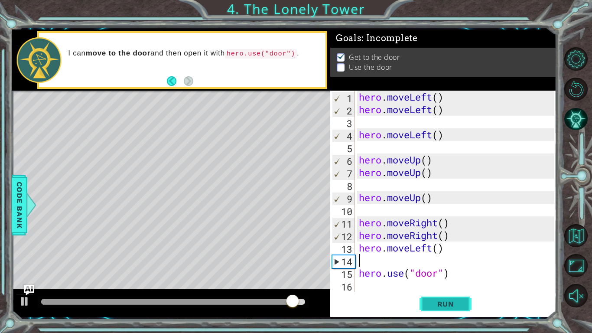
click at [440, 304] on span "Run" at bounding box center [446, 304] width 34 height 9
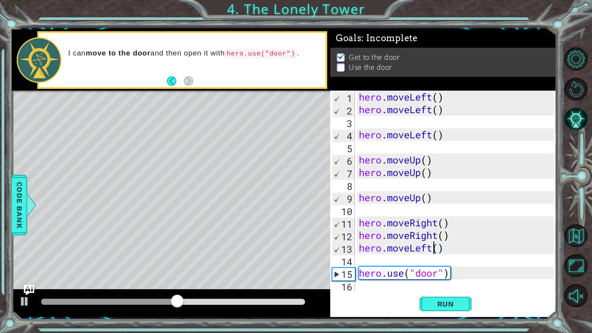
click at [434, 252] on div "hero . moveLeft ( ) hero . moveLeft ( ) hero . moveLeft ( ) hero . moveUp ( ) h…" at bounding box center [458, 204] width 202 height 226
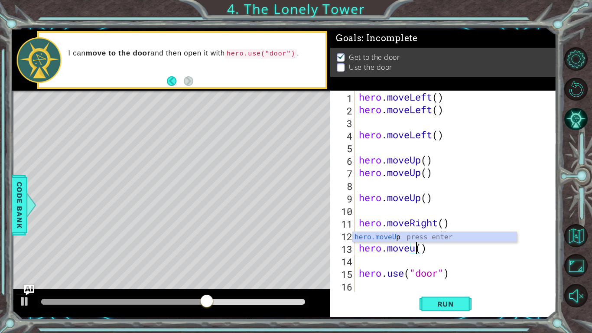
scroll to position [0, 3]
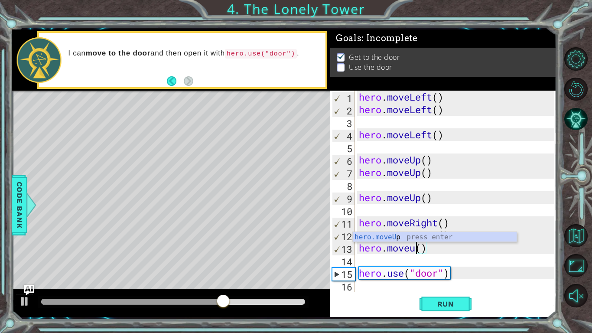
click at [422, 241] on div "hero.moveU p press enter" at bounding box center [435, 247] width 164 height 31
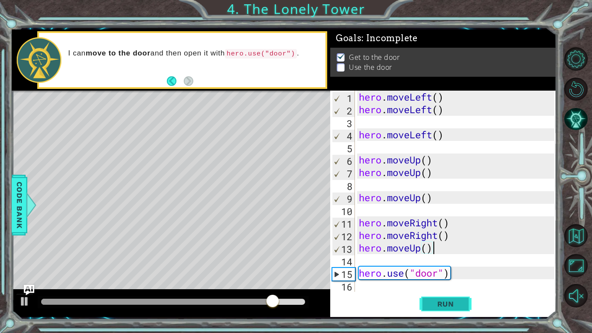
type textarea "hero.moveUp()"
click at [442, 300] on span "Run" at bounding box center [446, 304] width 34 height 9
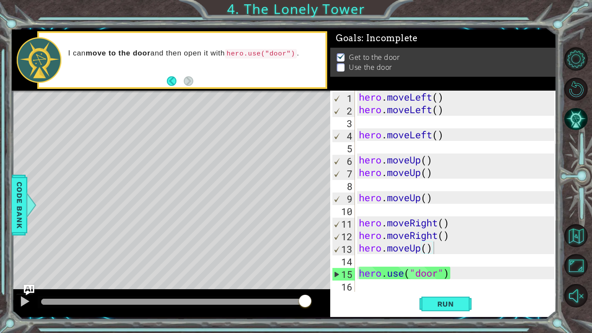
drag, startPoint x: 206, startPoint y: 129, endPoint x: 222, endPoint y: 131, distance: 16.6
click at [222, 131] on div "Level Map" at bounding box center [212, 218] width 401 height 255
click at [170, 82] on button "Back" at bounding box center [175, 81] width 17 height 10
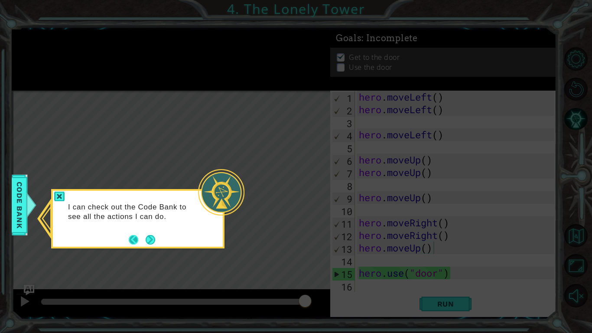
click at [132, 241] on button "Back" at bounding box center [137, 240] width 17 height 10
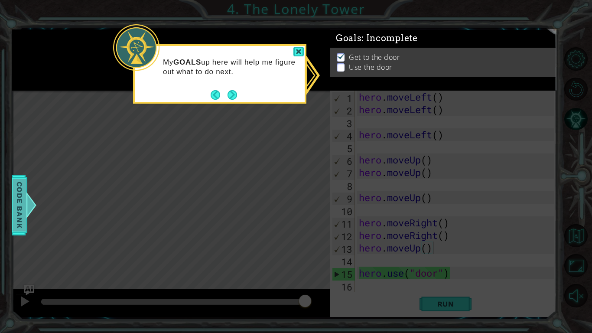
click at [26, 200] on div at bounding box center [31, 205] width 11 height 26
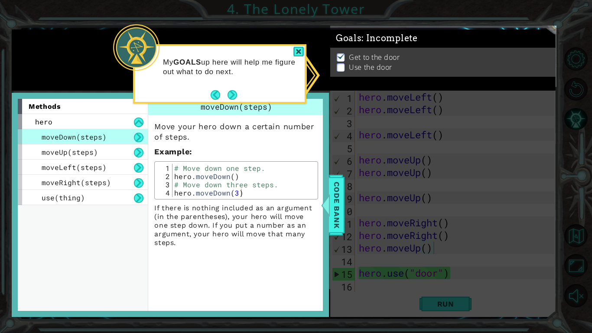
click at [413, 112] on icon at bounding box center [296, 166] width 592 height 333
click at [294, 51] on div at bounding box center [299, 52] width 10 height 10
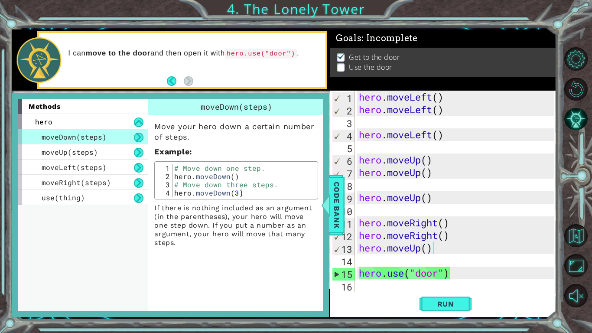
click at [341, 69] on p at bounding box center [341, 69] width 8 height 8
click at [86, 196] on div "use(thing)" at bounding box center [83, 197] width 130 height 15
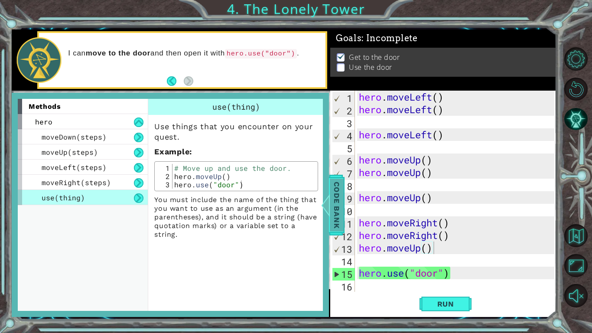
click at [336, 213] on span "Code Bank" at bounding box center [337, 204] width 14 height 53
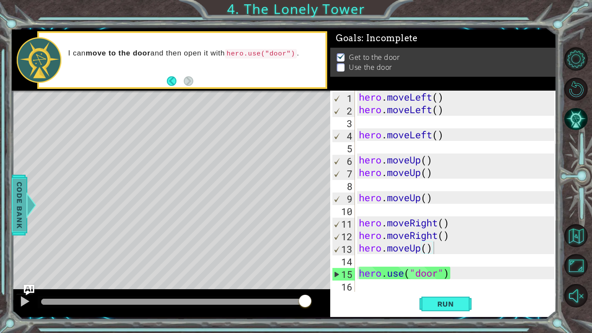
click at [22, 197] on span "Code Bank" at bounding box center [19, 204] width 14 height 53
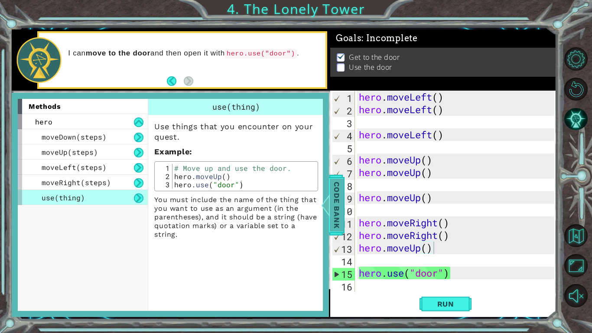
click at [339, 197] on span "Code Bank" at bounding box center [333, 204] width 14 height 53
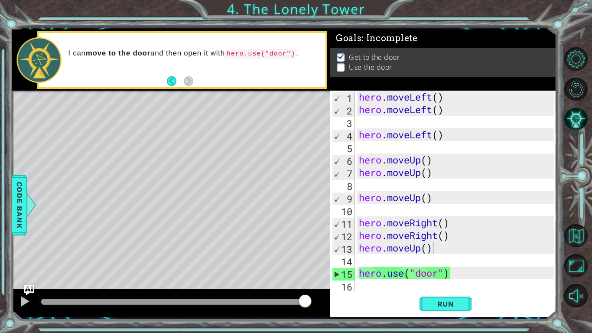
scroll to position [0, 0]
click at [399, 262] on div "hero . moveLeft ( ) hero . moveLeft ( ) hero . moveLeft ( ) hero . moveUp ( ) h…" at bounding box center [458, 204] width 202 height 226
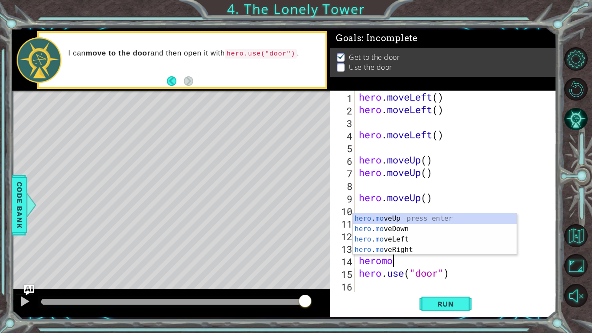
scroll to position [0, 1]
type textarea "hero"
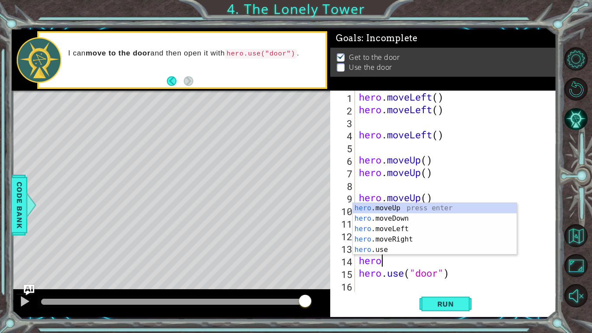
scroll to position [0, 0]
click at [403, 205] on div "hero .moveUp press enter hero .moveDown press enter hero .moveLeft press enter …" at bounding box center [435, 239] width 164 height 73
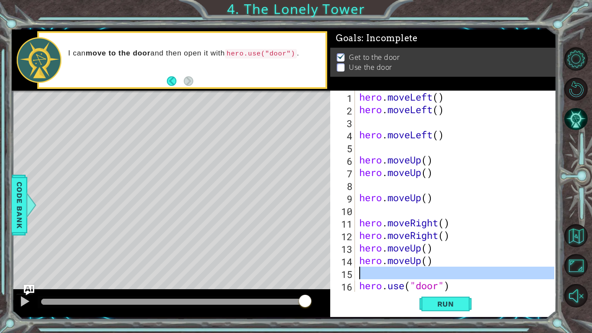
drag, startPoint x: 347, startPoint y: 273, endPoint x: 353, endPoint y: 275, distance: 6.4
click at [353, 275] on div "15" at bounding box center [343, 274] width 23 height 13
type textarea "hero.use("door")"
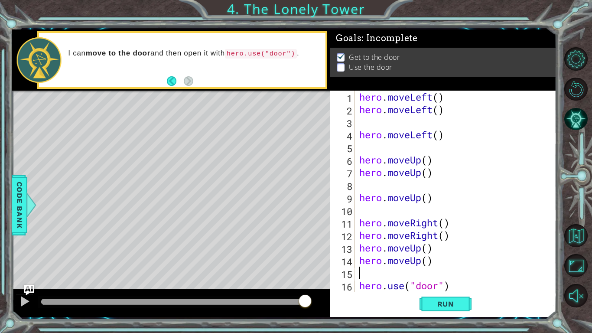
click at [353, 274] on div "15" at bounding box center [343, 274] width 23 height 13
type textarea "hero.use("door")"
click at [347, 273] on div "15" at bounding box center [343, 274] width 23 height 13
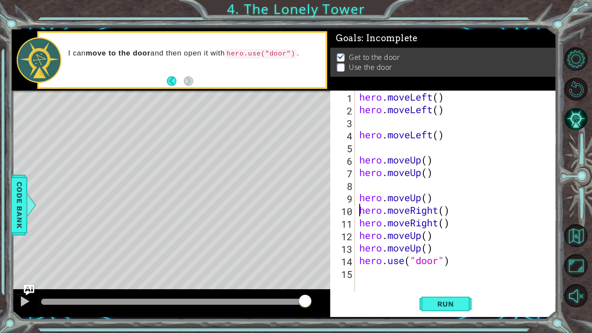
click at [347, 212] on div "10" at bounding box center [343, 211] width 23 height 13
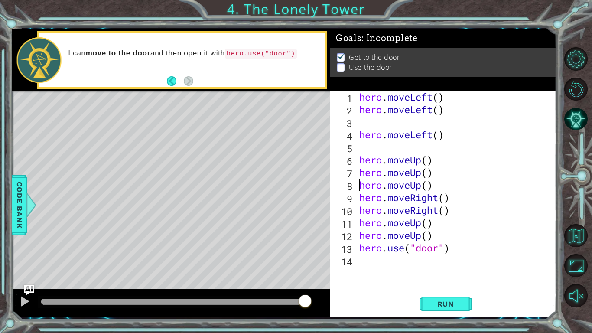
click at [350, 187] on div "8" at bounding box center [343, 186] width 23 height 13
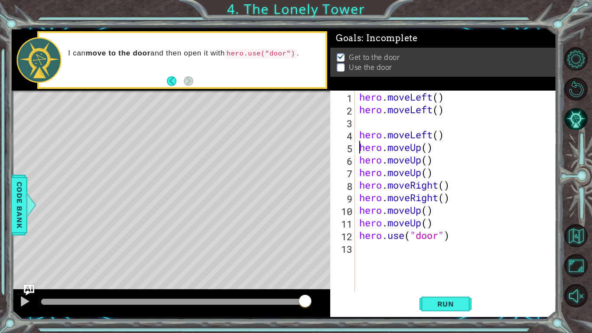
click at [350, 148] on div "5" at bounding box center [343, 148] width 23 height 13
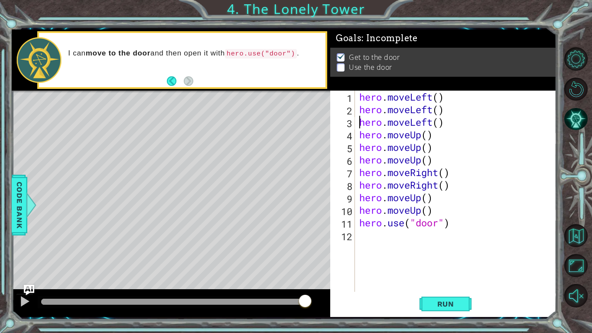
click at [349, 124] on div "3" at bounding box center [343, 123] width 23 height 13
click at [462, 304] on span "Run" at bounding box center [446, 304] width 34 height 9
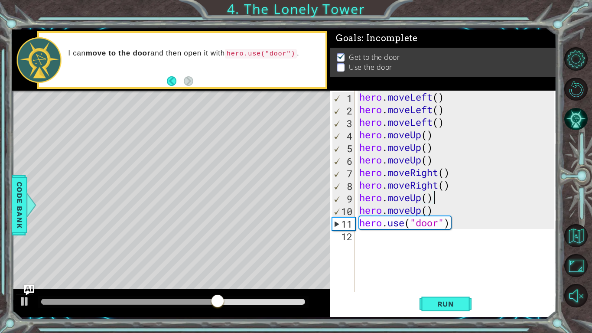
click at [433, 198] on div "hero . moveLeft ( ) hero . moveLeft ( ) hero . moveLeft ( ) hero . moveUp ( ) h…" at bounding box center [458, 204] width 201 height 226
click at [351, 196] on div "9" at bounding box center [344, 199] width 23 height 13
click at [351, 195] on div "9" at bounding box center [344, 199] width 23 height 13
click at [347, 197] on div "9" at bounding box center [344, 199] width 23 height 13
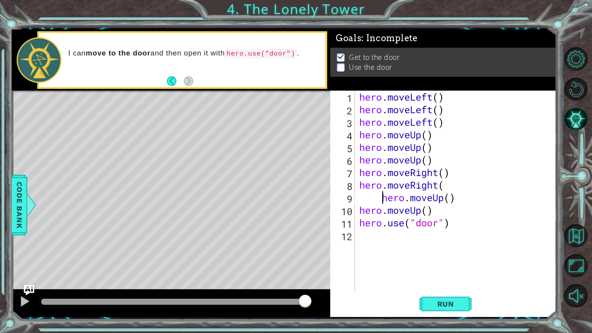
click at [460, 200] on div "hero . moveLeft ( ) hero . moveLeft ( ) hero . moveLeft ( ) hero . moveUp ( ) h…" at bounding box center [458, 204] width 201 height 226
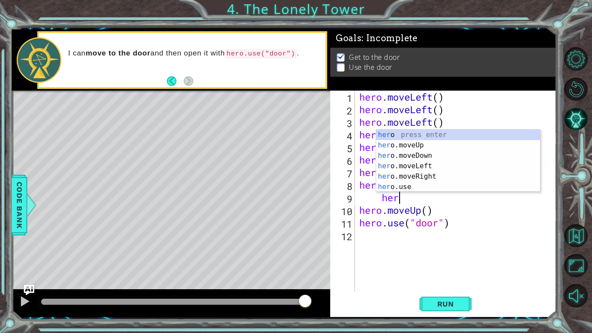
type textarea "h"
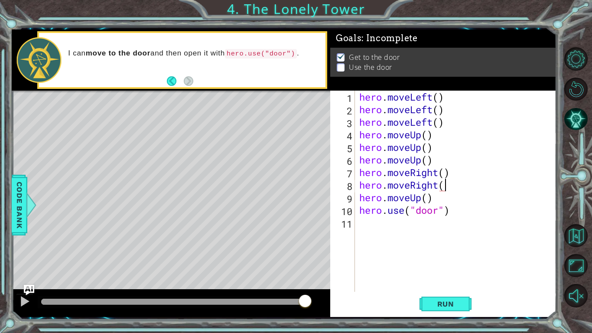
scroll to position [0, 3]
click at [430, 307] on span "Run" at bounding box center [446, 304] width 34 height 9
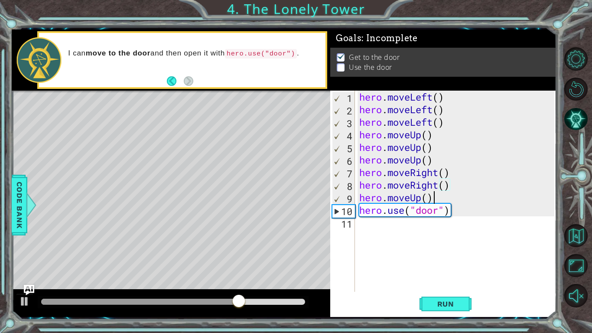
click at [434, 197] on div "hero . moveLeft ( ) hero . moveLeft ( ) hero . moveLeft ( ) hero . moveUp ( ) h…" at bounding box center [458, 204] width 201 height 226
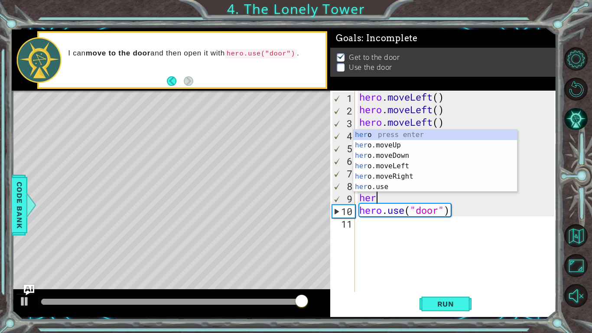
scroll to position [0, 0]
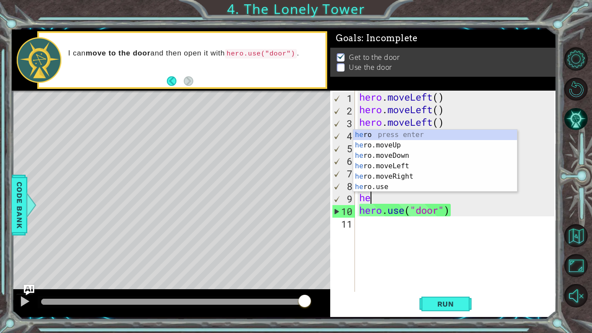
type textarea "h"
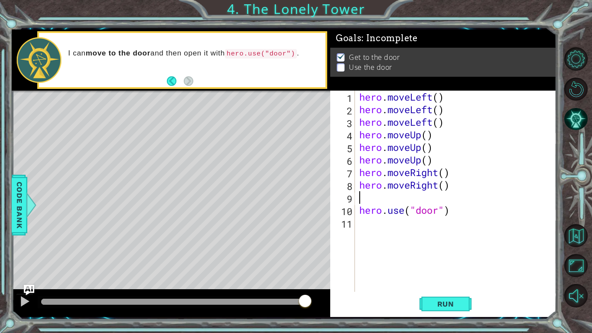
type textarea "hero.moveRight()"
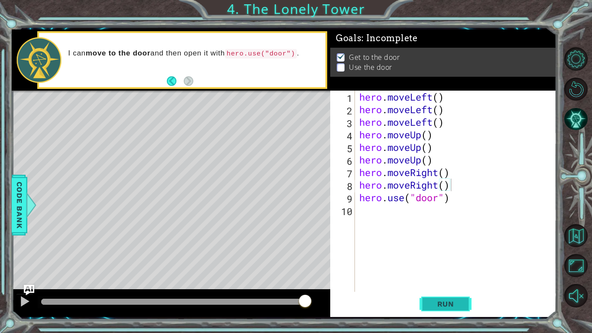
click at [464, 303] on button "Run" at bounding box center [446, 304] width 52 height 23
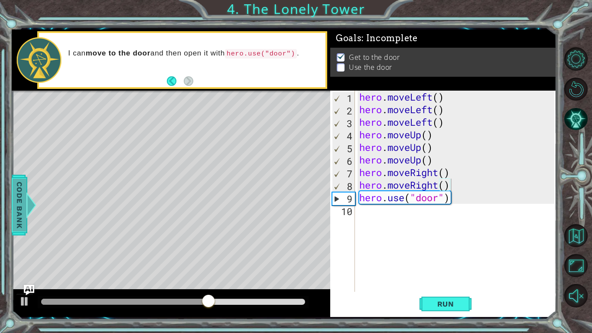
click at [18, 198] on span "Code Bank" at bounding box center [20, 204] width 14 height 53
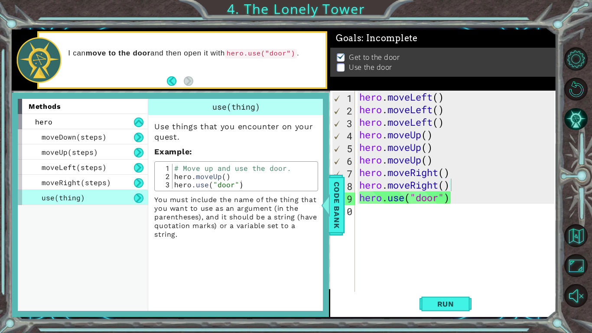
click at [376, 191] on div "hero . moveLeft ( ) hero . moveLeft ( ) hero . moveLeft ( ) hero . moveUp ( ) h…" at bounding box center [458, 204] width 201 height 226
click at [396, 285] on div "hero . moveLeft ( ) hero . moveLeft ( ) hero . moveLeft ( ) hero . moveUp ( ) h…" at bounding box center [458, 204] width 201 height 226
click at [333, 196] on span "Code Bank" at bounding box center [337, 204] width 14 height 53
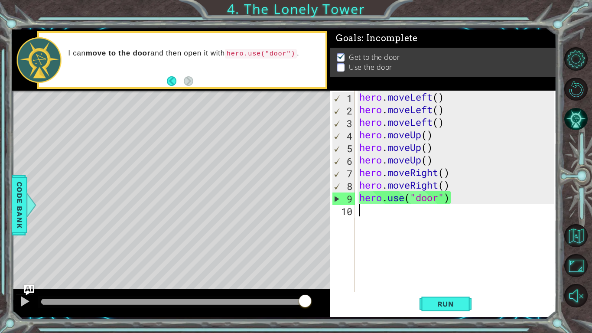
click at [354, 195] on div "9" at bounding box center [344, 199] width 23 height 13
click at [452, 186] on div "hero . moveLeft ( ) hero . moveLeft ( ) hero . moveLeft ( ) hero . moveUp ( ) h…" at bounding box center [458, 204] width 201 height 226
type textarea "hero.moveRight()"
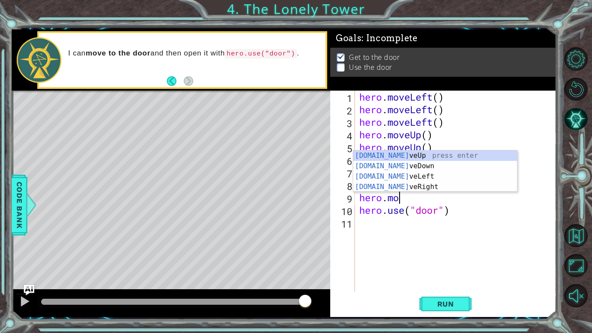
scroll to position [0, 1]
type textarea "hero.move"
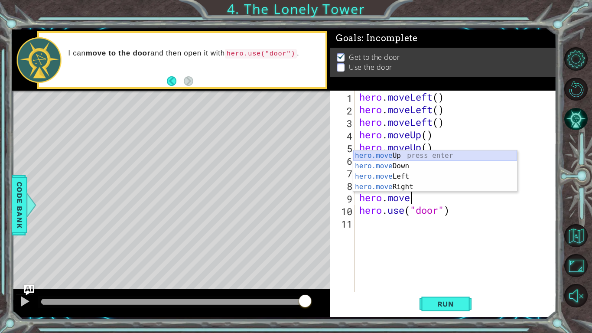
click at [436, 155] on div "hero.move Up press enter hero.move Down press enter hero.move Left press enter …" at bounding box center [436, 182] width 164 height 62
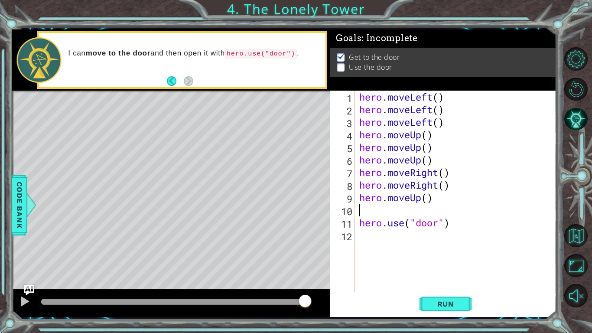
scroll to position [0, 0]
click at [455, 187] on div "hero . moveLeft ( ) hero . moveLeft ( ) hero . moveLeft ( ) hero . moveUp ( ) h…" at bounding box center [458, 204] width 201 height 226
type textarea "hero.moveRight()"
type textarea "]"
click at [18, 204] on span "Code Bank" at bounding box center [19, 204] width 14 height 53
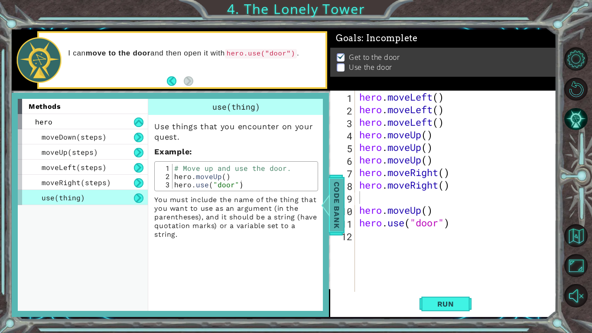
click at [332, 193] on span "Code Bank" at bounding box center [333, 204] width 14 height 53
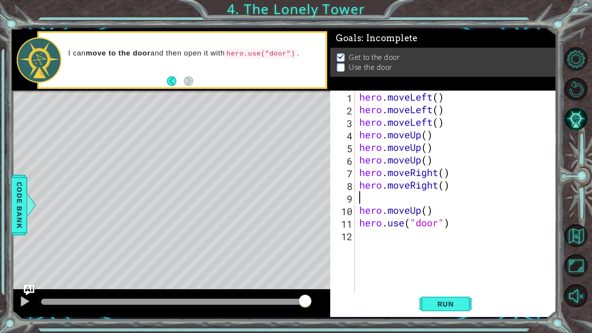
click at [364, 197] on div "hero . moveLeft ( ) hero . moveLeft ( ) hero . moveLeft ( ) hero . moveUp ( ) h…" at bounding box center [458, 204] width 201 height 226
click at [462, 304] on span "Run" at bounding box center [446, 304] width 34 height 9
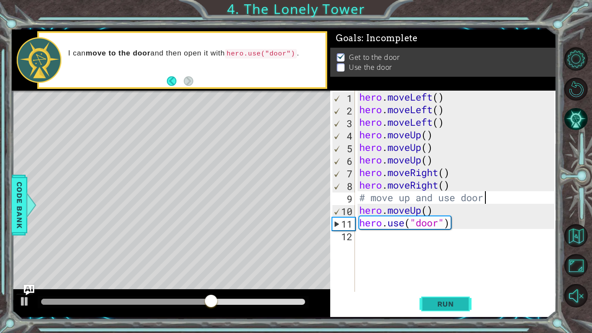
click at [462, 304] on span "Run" at bounding box center [446, 304] width 34 height 9
click at [169, 78] on button "Back" at bounding box center [175, 81] width 17 height 10
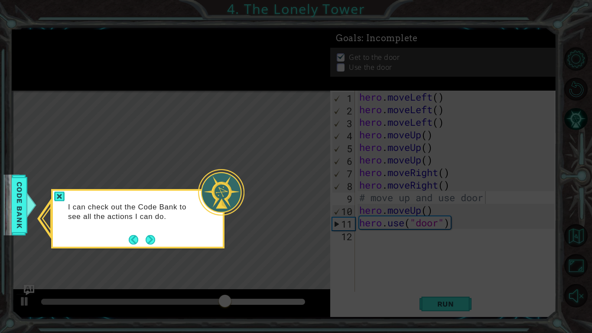
click at [169, 78] on icon at bounding box center [296, 166] width 592 height 333
click at [132, 241] on button "Back" at bounding box center [137, 240] width 17 height 10
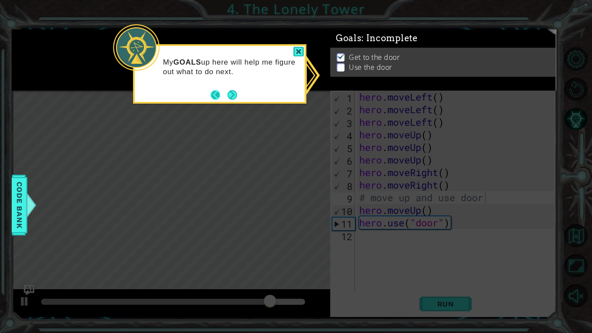
click at [216, 92] on button "Back" at bounding box center [219, 95] width 17 height 10
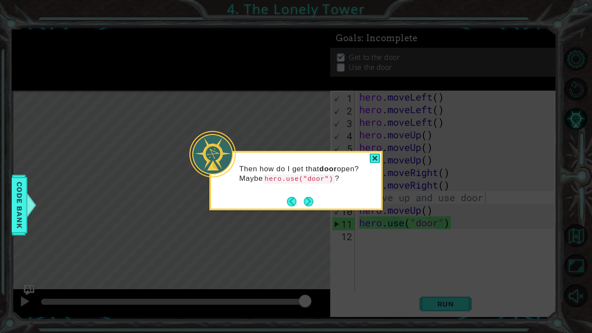
click at [289, 178] on code "hero.use("door")" at bounding box center [299, 179] width 72 height 10
drag, startPoint x: 266, startPoint y: 179, endPoint x: 355, endPoint y: 174, distance: 89.0
click at [355, 174] on p "Then how do I get that door open? Maybe hero.use("door") ?" at bounding box center [307, 174] width 136 height 20
click at [278, 195] on div "Then how do I get that door open? Maybe hero.use("door") ?" at bounding box center [296, 178] width 170 height 44
click at [295, 201] on button "Back" at bounding box center [295, 202] width 17 height 10
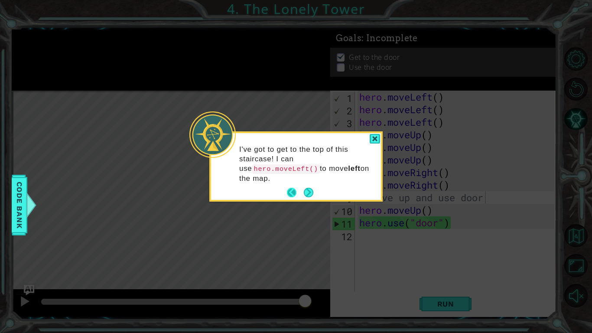
click at [290, 191] on button "Back" at bounding box center [295, 193] width 17 height 10
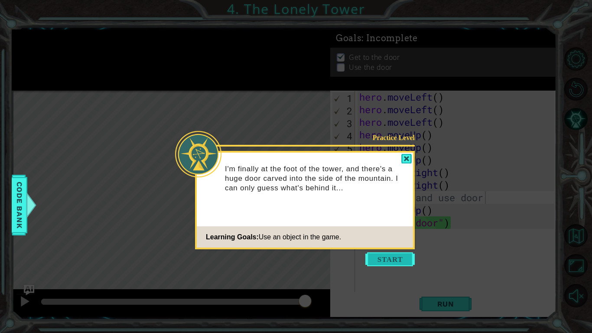
click at [393, 260] on button "Start" at bounding box center [390, 259] width 49 height 14
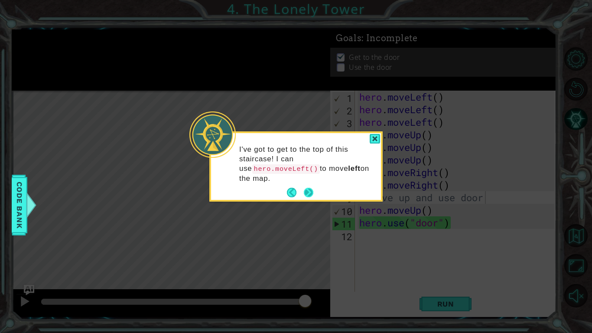
click at [306, 192] on button "Next" at bounding box center [309, 193] width 10 height 10
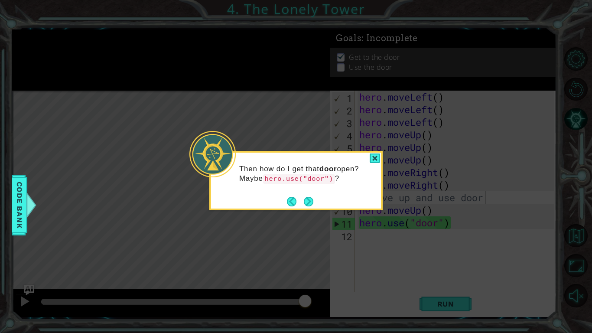
click at [306, 192] on div "Then how do I get that door open? Maybe hero.use("door") ?" at bounding box center [296, 178] width 170 height 44
click at [307, 202] on button "Next" at bounding box center [309, 202] width 10 height 10
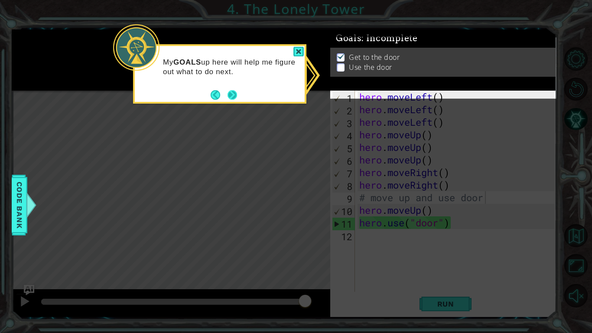
click at [231, 95] on button "Next" at bounding box center [233, 95] width 10 height 10
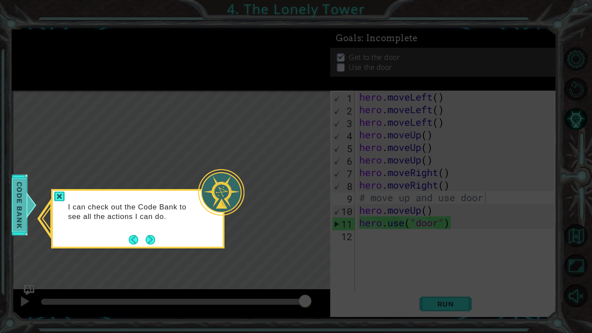
click at [29, 216] on div "1 2 3 4 5 6 7 8 9 10 11 12 13 14 15 hero . moveLeft ( ) hero . moveLeft ( ) her…" at bounding box center [296, 166] width 592 height 333
click at [26, 215] on div at bounding box center [31, 205] width 11 height 26
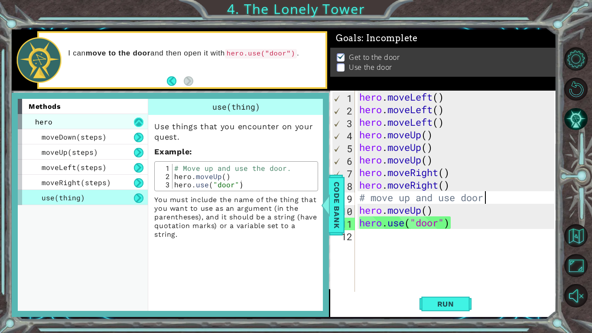
click at [137, 124] on button at bounding box center [139, 123] width 10 height 10
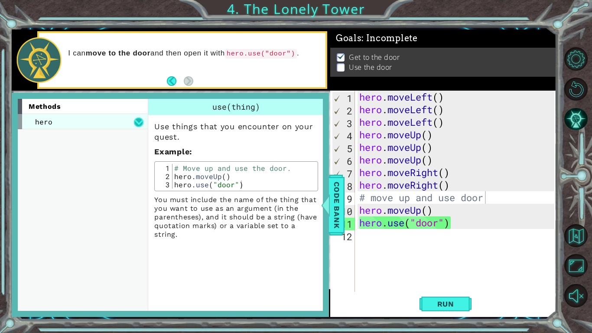
click at [136, 121] on button at bounding box center [139, 123] width 10 height 10
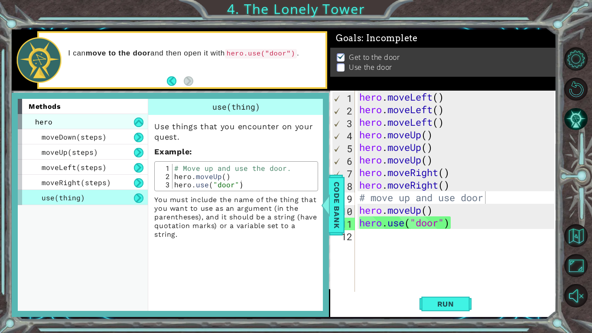
click at [124, 121] on div "hero" at bounding box center [83, 121] width 130 height 15
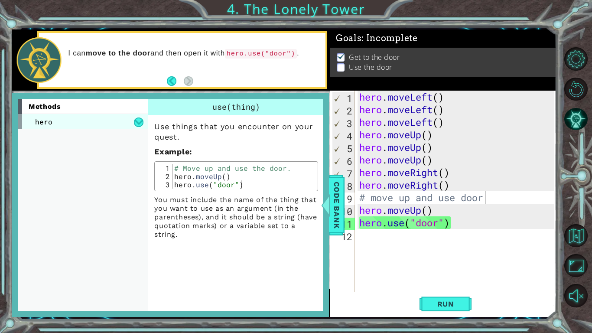
click at [101, 121] on div "hero" at bounding box center [83, 121] width 130 height 15
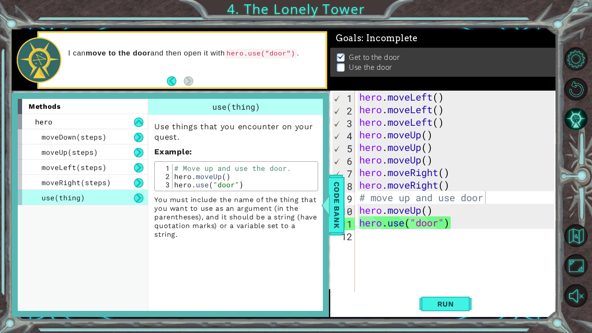
click at [84, 200] on div "use(thing)" at bounding box center [83, 197] width 130 height 15
click at [459, 310] on button "Run" at bounding box center [446, 304] width 52 height 23
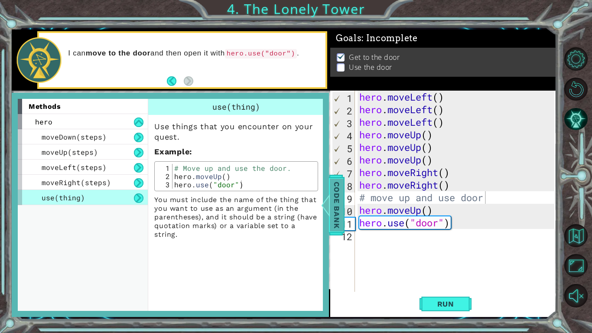
click at [337, 200] on span "Code Bank" at bounding box center [337, 204] width 14 height 53
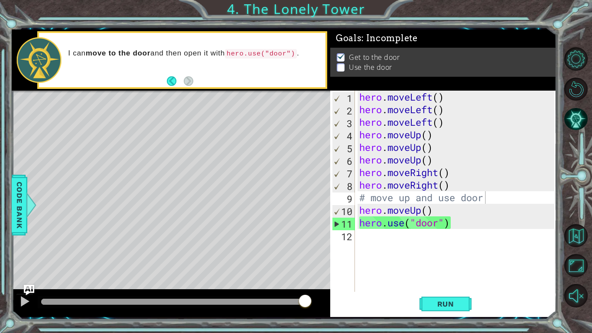
type textarea "hero.moveRight()"
click at [451, 186] on div "hero . moveLeft ( ) hero . moveLeft ( ) hero . moveLeft ( ) hero . moveUp ( ) h…" at bounding box center [458, 204] width 201 height 226
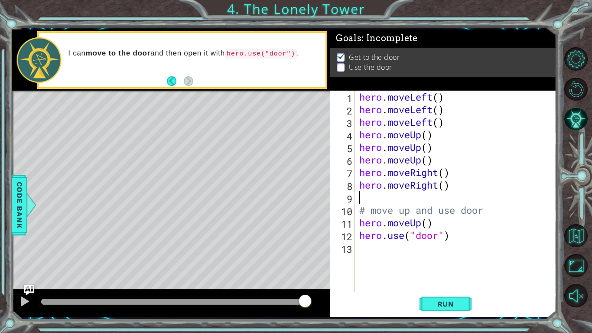
scroll to position [0, 0]
click at [457, 302] on span "Run" at bounding box center [446, 304] width 34 height 9
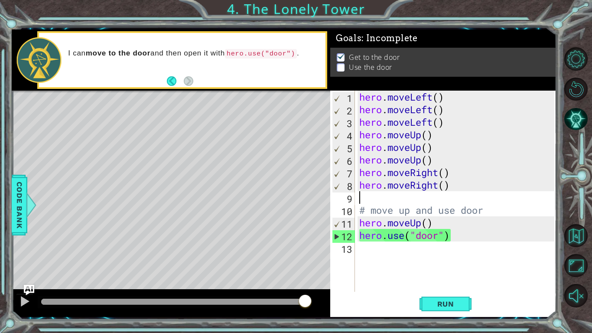
click at [448, 125] on div "hero . moveLeft ( ) hero . moveLeft ( ) hero . moveLeft ( ) hero . moveUp ( ) h…" at bounding box center [458, 204] width 201 height 226
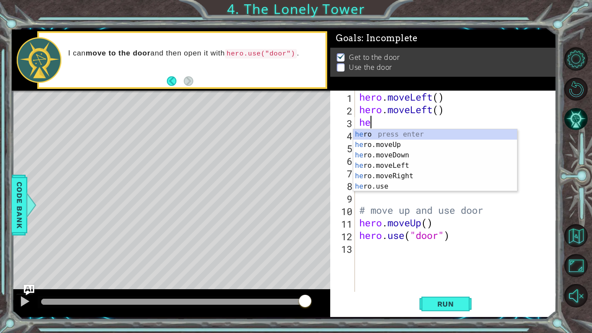
type textarea "h"
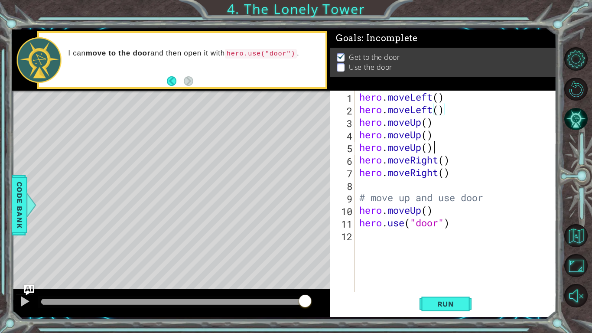
click at [436, 148] on div "hero . moveLeft ( ) hero . moveLeft ( ) hero . moveUp ( ) hero . moveUp ( ) her…" at bounding box center [458, 204] width 201 height 226
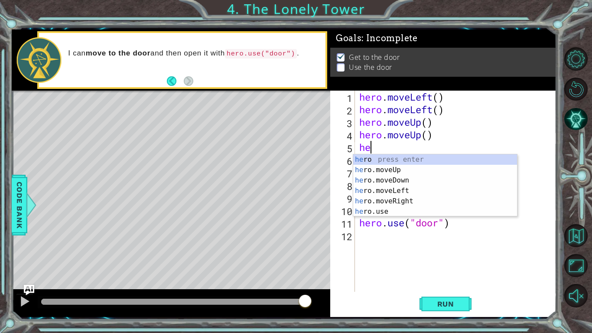
type textarea "h"
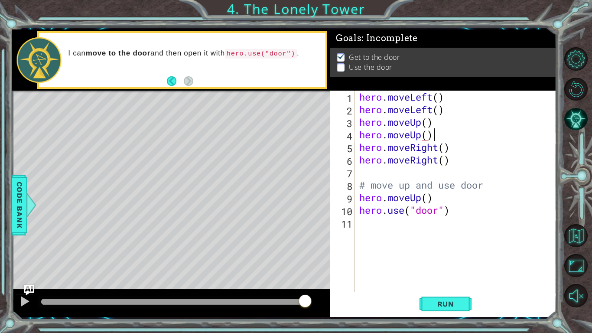
scroll to position [0, 3]
click at [454, 164] on div "hero . moveLeft ( ) hero . moveLeft ( ) hero . moveUp ( ) hero . moveUp ( ) her…" at bounding box center [458, 204] width 201 height 226
click at [437, 180] on div "hero . moveLeft ( ) hero . moveLeft ( ) hero . moveUp ( ) hero . moveUp ( ) her…" at bounding box center [458, 204] width 201 height 226
type textarea "# move up and use door"
click at [374, 178] on div "hero . moveLeft ( ) hero . moveLeft ( ) hero . moveUp ( ) hero . moveUp ( ) her…" at bounding box center [458, 204] width 201 height 226
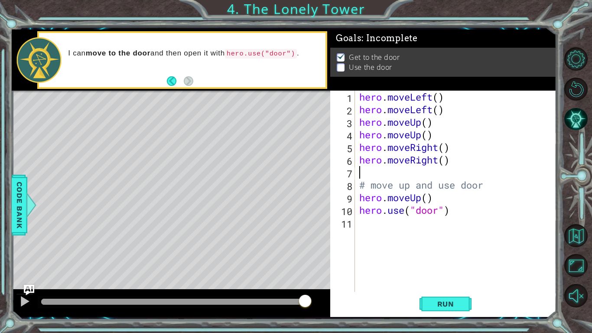
scroll to position [0, 0]
type textarea "hero.moveRight()"
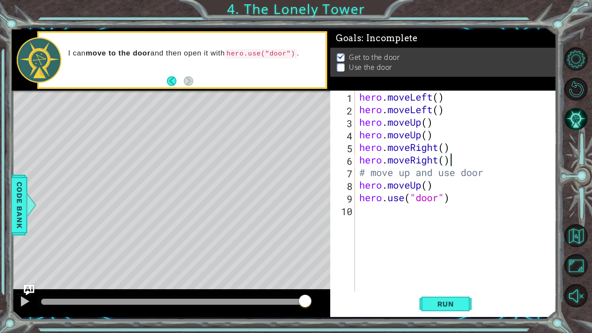
click at [392, 236] on div "hero . moveLeft ( ) hero . moveLeft ( ) hero . moveUp ( ) hero . moveUp ( ) her…" at bounding box center [458, 204] width 201 height 226
click at [436, 308] on button "Run" at bounding box center [446, 304] width 52 height 23
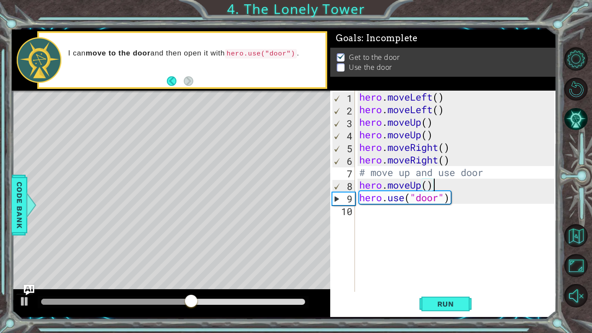
click at [435, 183] on div "hero . moveLeft ( ) hero . moveLeft ( ) hero . moveUp ( ) hero . moveUp ( ) her…" at bounding box center [458, 204] width 201 height 226
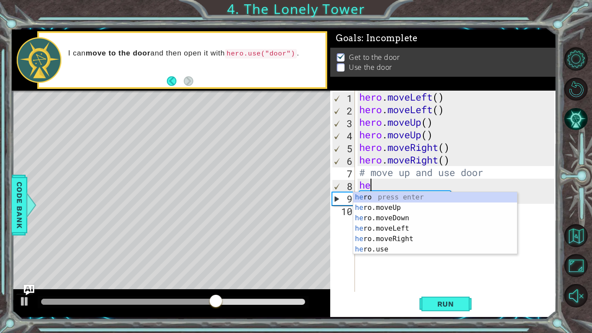
type textarea "h"
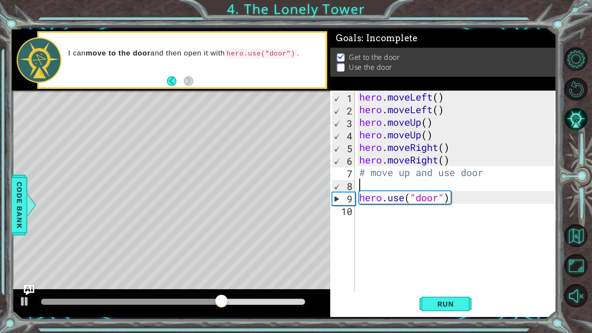
type textarea "# move up and use door"
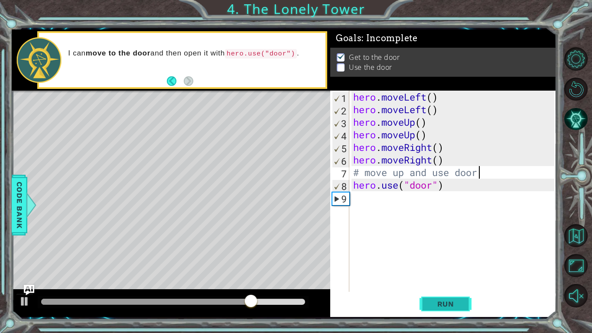
click at [462, 305] on span "Run" at bounding box center [446, 304] width 34 height 9
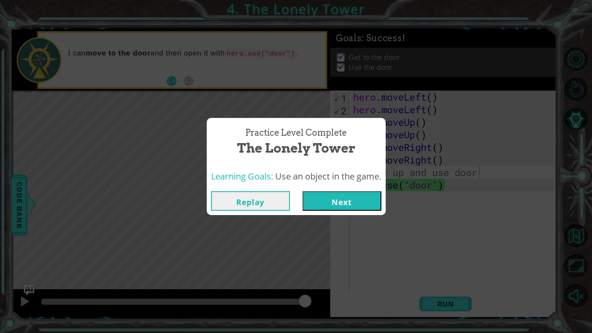
click at [323, 203] on button "Next" at bounding box center [342, 201] width 79 height 20
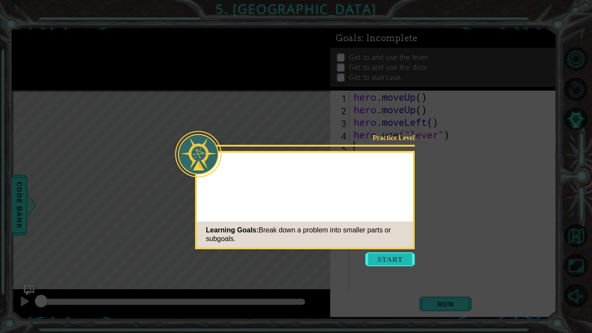
click at [373, 259] on button "Start" at bounding box center [390, 259] width 49 height 14
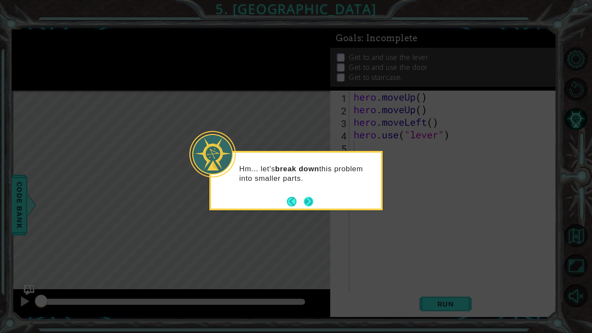
click at [305, 198] on button "Next" at bounding box center [309, 202] width 10 height 10
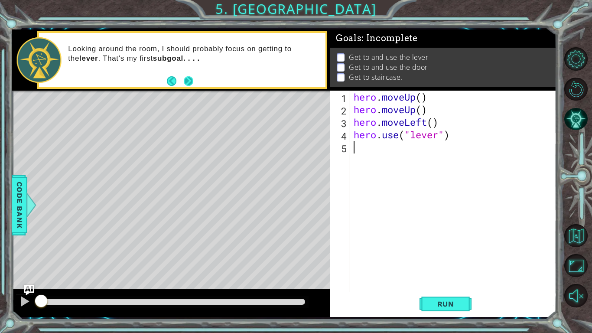
click at [186, 80] on button "Next" at bounding box center [188, 81] width 10 height 10
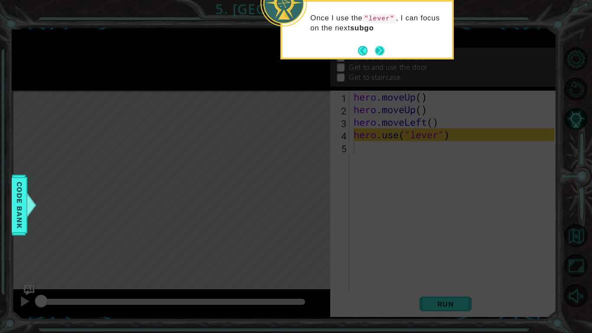
click at [379, 48] on button "Next" at bounding box center [380, 51] width 10 height 10
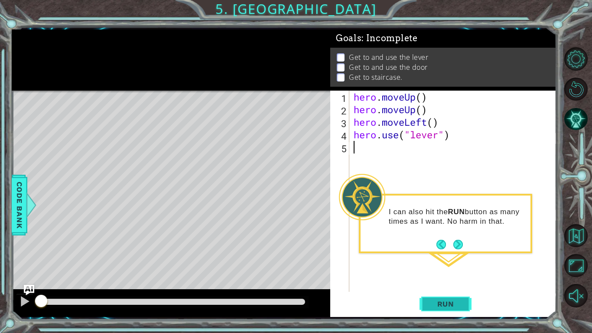
click at [453, 304] on span "Run" at bounding box center [446, 304] width 34 height 9
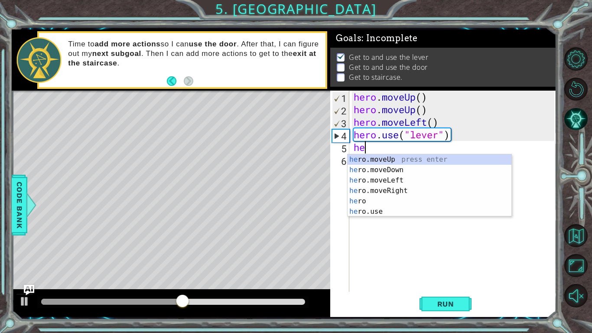
type textarea "her"
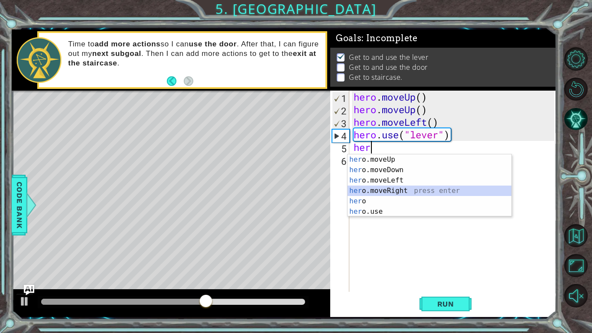
click at [381, 188] on div "her o.moveUp press enter her o.moveDown press enter her o.moveLeft press enter …" at bounding box center [430, 195] width 164 height 83
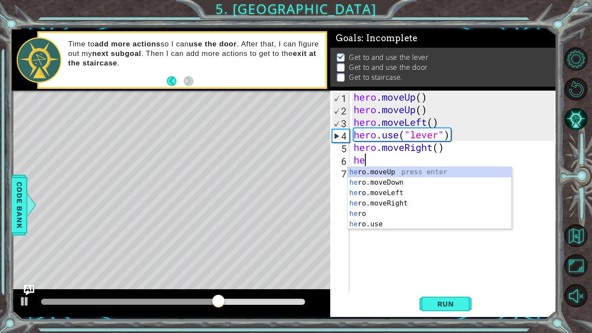
type textarea "her"
click at [391, 202] on div "her o.moveUp press enter her o.moveDown press enter her o.moveLeft press enter …" at bounding box center [430, 208] width 164 height 83
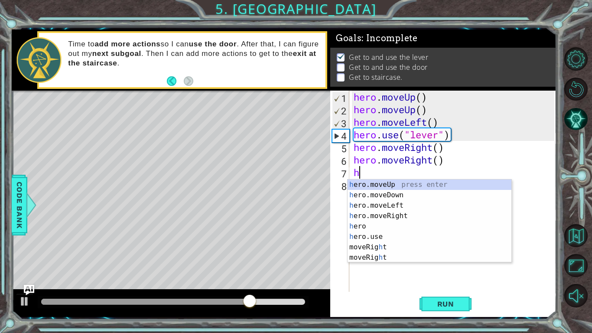
type textarea "her"
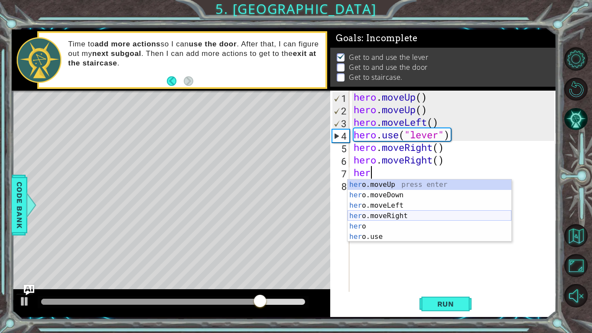
click at [400, 216] on div "her o.moveUp press enter her o.moveDown press enter her o.moveLeft press enter …" at bounding box center [430, 221] width 164 height 83
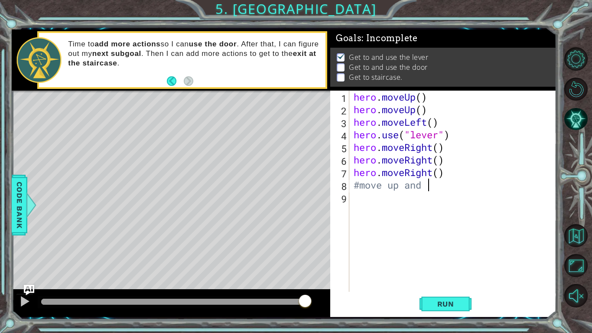
scroll to position [0, 3]
type textarea "#move up and use door"
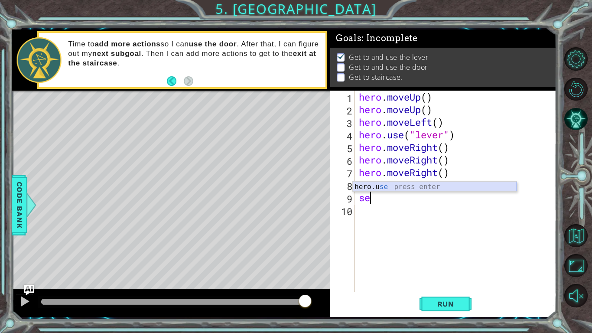
click at [367, 185] on div "hero.u se press enter" at bounding box center [435, 197] width 164 height 31
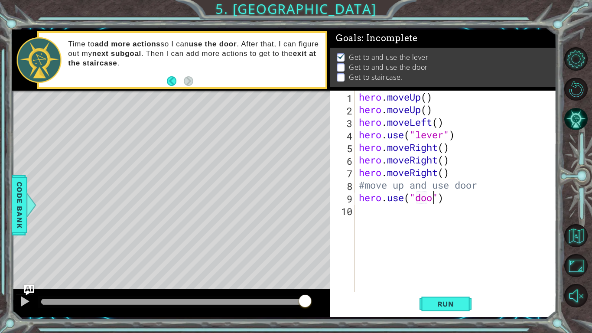
type textarea "hero.use("door")"
click at [452, 213] on div "hero . moveUp ( ) hero . moveUp ( ) hero . moveLeft ( ) hero . use ( "lever" ) …" at bounding box center [458, 204] width 202 height 226
type textarea "h"
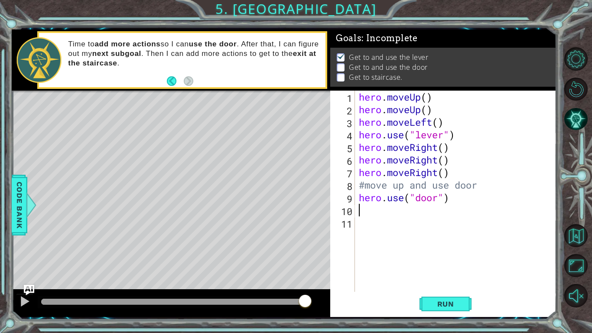
type textarea "m"
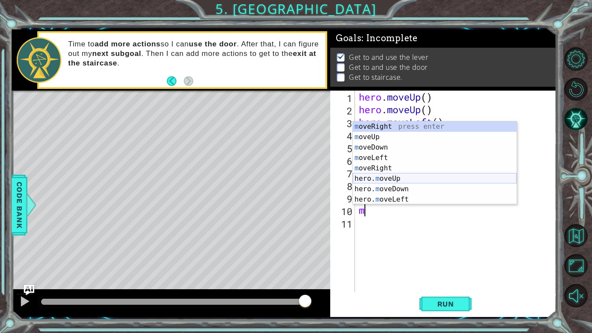
click at [420, 177] on div "m oveRight press enter m oveUp press enter m oveDown press enter m oveLeft pres…" at bounding box center [435, 173] width 164 height 104
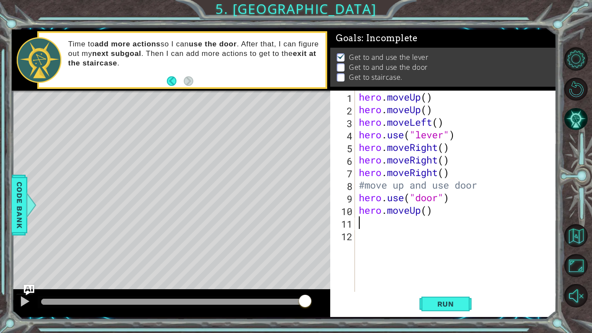
type textarea "h"
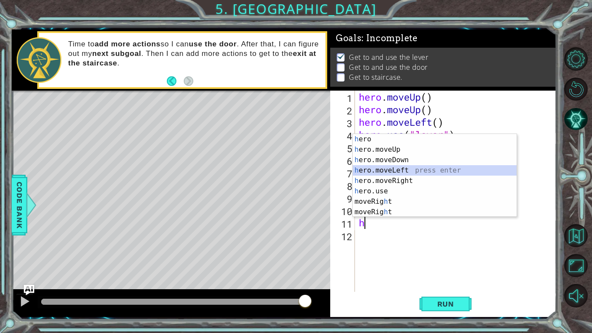
click at [402, 168] on div "h ero press enter h ero.moveUp press enter h ero.moveDown press enter h ero.mov…" at bounding box center [435, 186] width 164 height 104
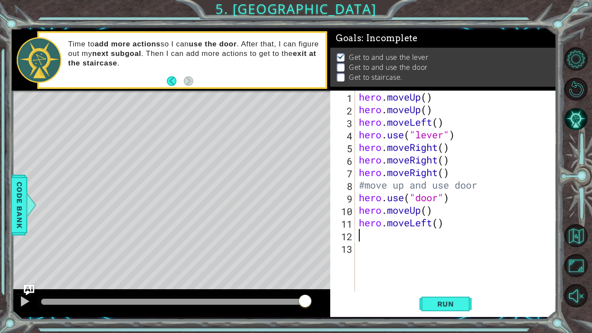
type textarea "h"
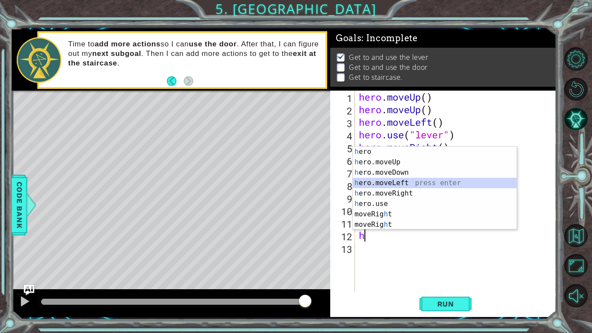
click at [385, 181] on div "h ero press enter h ero.moveUp press enter h ero.moveDown press enter h ero.mov…" at bounding box center [435, 199] width 164 height 104
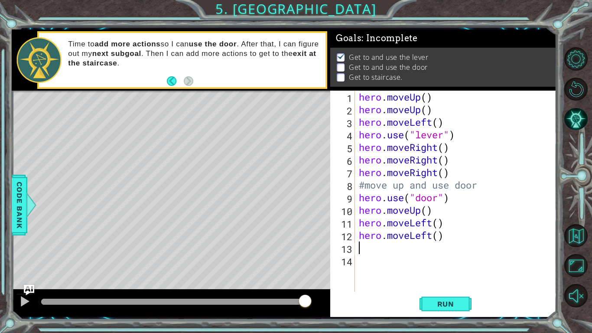
type textarea "h"
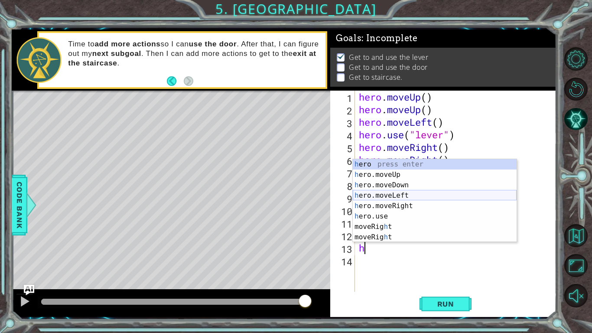
click at [375, 196] on div "h ero press enter h ero.moveUp press enter h ero.moveDown press enter h ero.mov…" at bounding box center [435, 211] width 164 height 104
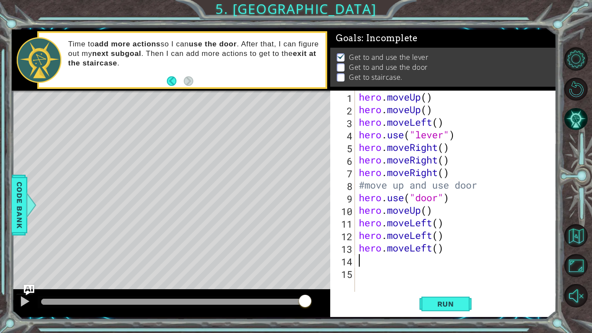
type textarea "h"
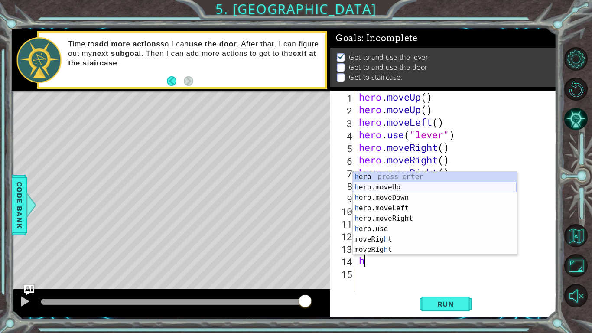
click at [389, 186] on div "h ero press enter h ero.moveUp press enter h ero.moveDown press enter h ero.mov…" at bounding box center [435, 224] width 164 height 104
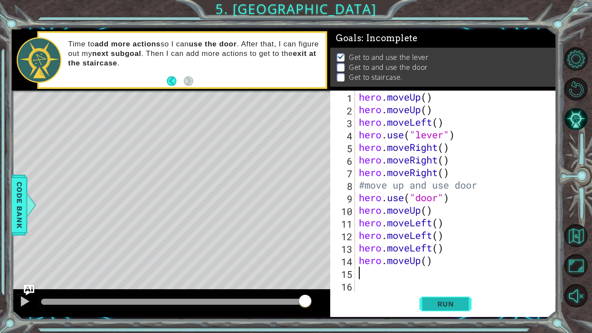
click at [454, 302] on span "Run" at bounding box center [446, 304] width 34 height 9
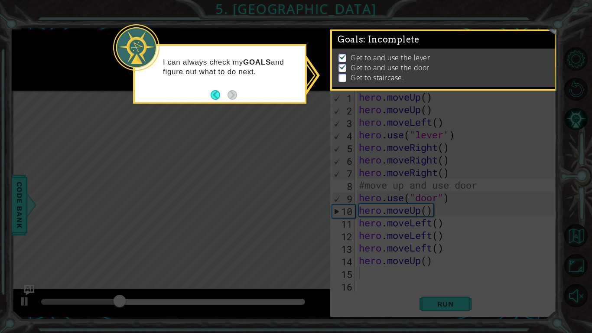
click at [210, 97] on div "I can always check my GOALS and figure out what to do next." at bounding box center [219, 73] width 173 height 59
click at [217, 94] on button "Back" at bounding box center [219, 95] width 17 height 10
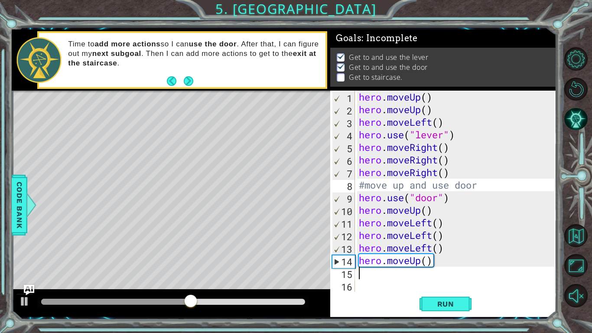
click at [436, 215] on div "hero . moveUp ( ) hero . moveUp ( ) hero . moveLeft ( ) hero . use ( "lever" ) …" at bounding box center [458, 204] width 202 height 226
type textarea "hero.moveUp()"
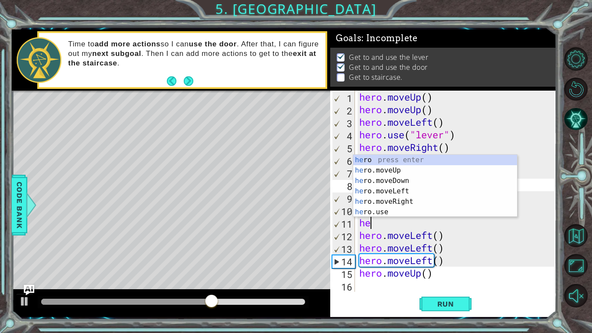
type textarea "her"
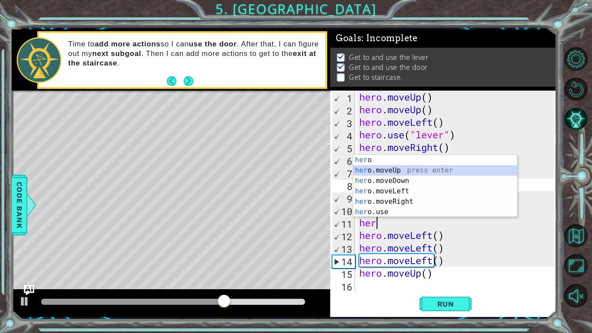
click at [410, 172] on div "her o press enter her o.moveUp press enter her o.moveDown press enter her o.mov…" at bounding box center [436, 196] width 164 height 83
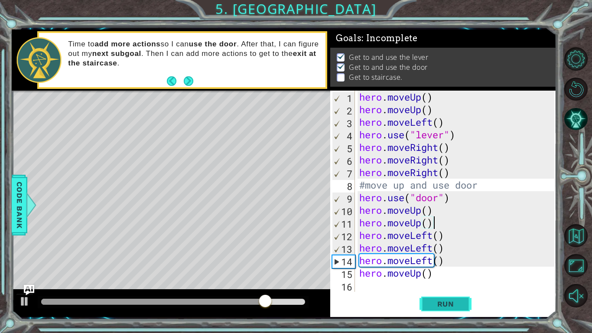
type textarea "hero.moveUp()"
click at [428, 303] on button "Run" at bounding box center [446, 304] width 52 height 23
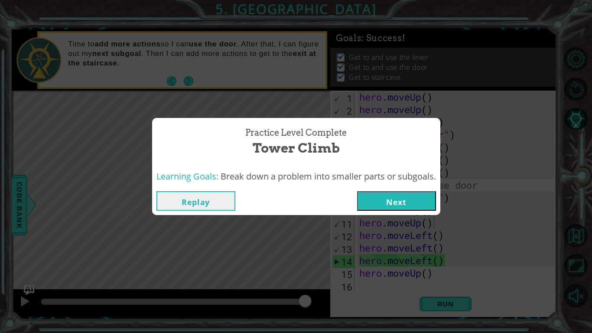
click at [389, 197] on button "Next" at bounding box center [396, 201] width 79 height 20
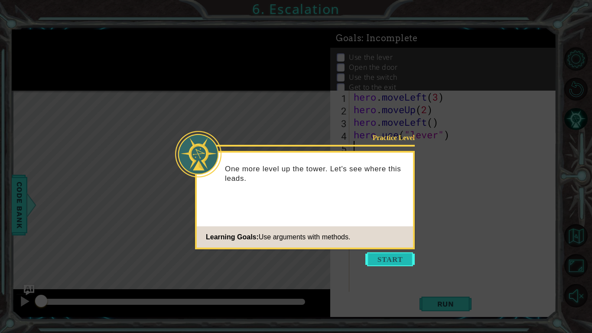
click at [386, 259] on button "Start" at bounding box center [390, 259] width 49 height 14
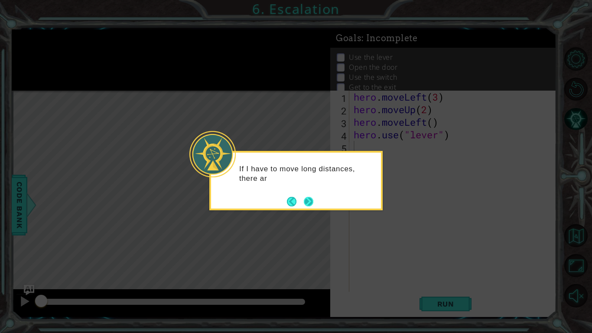
click at [311, 206] on button "Next" at bounding box center [309, 202] width 10 height 10
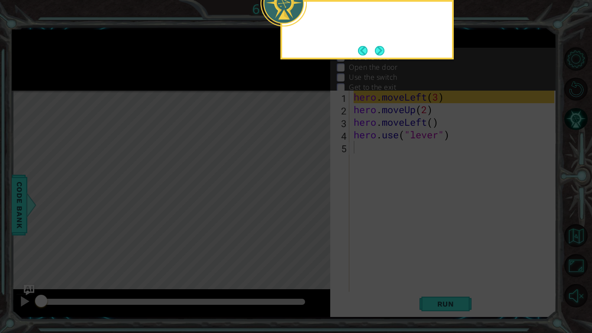
click at [311, 206] on icon at bounding box center [296, 53] width 592 height 559
click at [379, 47] on button "Next" at bounding box center [380, 51] width 10 height 10
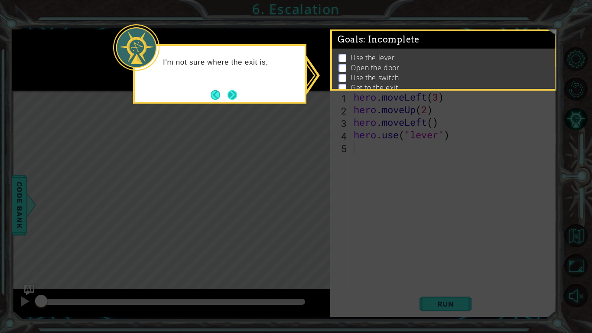
click at [231, 95] on button "Next" at bounding box center [233, 95] width 10 height 10
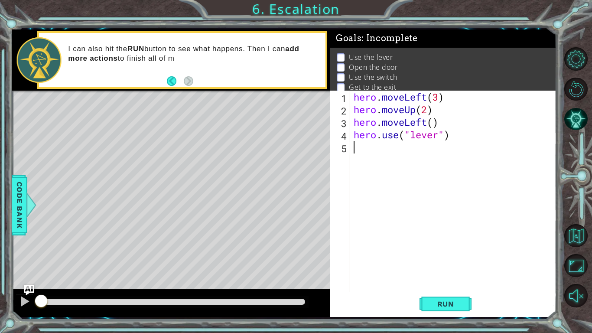
scroll to position [6, 0]
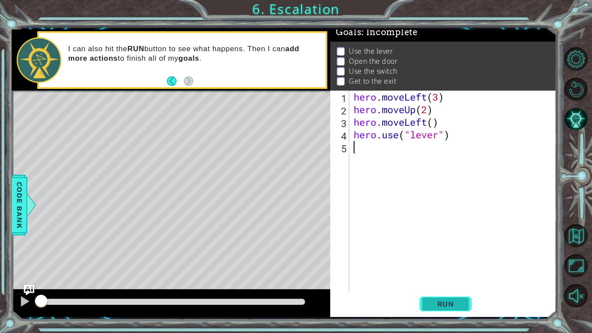
click at [460, 301] on span "Run" at bounding box center [446, 304] width 34 height 9
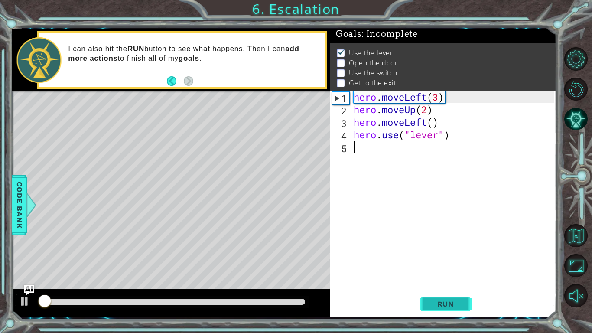
scroll to position [3, 0]
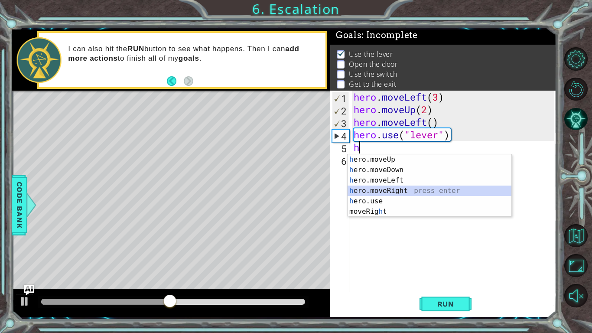
click at [370, 190] on div "h ero.moveUp press enter h ero.moveDown press enter h ero.moveLeft press enter …" at bounding box center [430, 195] width 164 height 83
type textarea "hero.moveRight(1)"
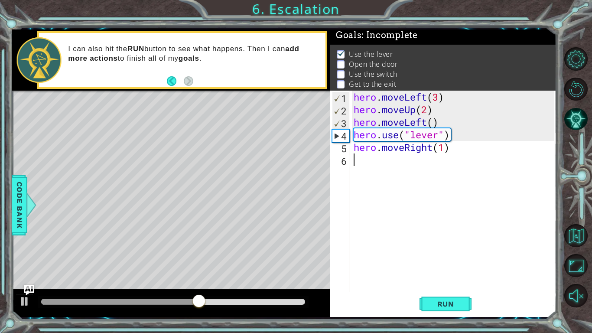
click at [362, 158] on div "hero . moveLeft ( 3 ) hero . moveUp ( 2 ) hero . moveLeft ( ) hero . use ( "lev…" at bounding box center [455, 204] width 207 height 226
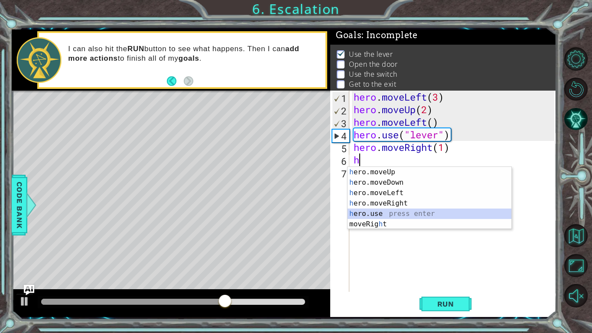
click at [350, 214] on div "h ero.moveUp press enter h ero.moveDown press enter h ero.moveLeft press enter …" at bounding box center [430, 208] width 164 height 83
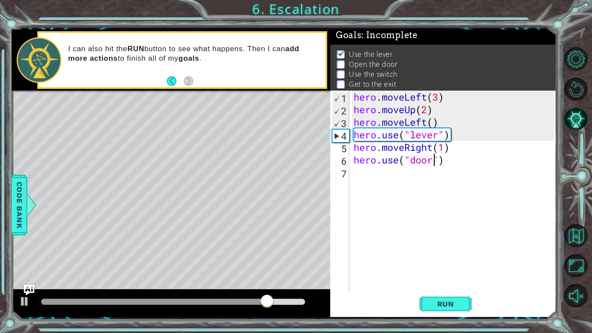
scroll to position [0, 3]
click at [454, 151] on div "hero . moveLeft ( 3 ) hero . moveUp ( 2 ) hero . moveLeft ( ) hero . use ( "lev…" at bounding box center [455, 204] width 207 height 226
type textarea "hero.moveRight(1)"
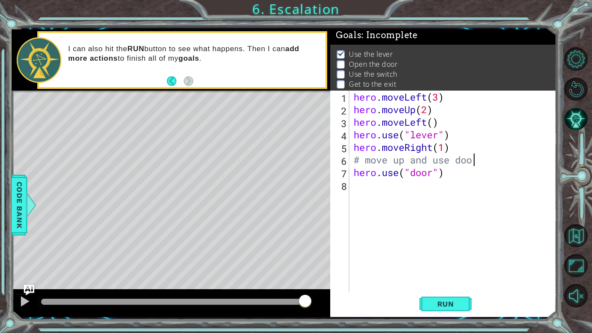
scroll to position [0, 5]
type textarea "# move up and use door"
click at [416, 196] on div "hero . moveLeft ( 3 ) hero . moveUp ( 2 ) hero . moveLeft ( ) hero . use ( "lev…" at bounding box center [455, 204] width 207 height 226
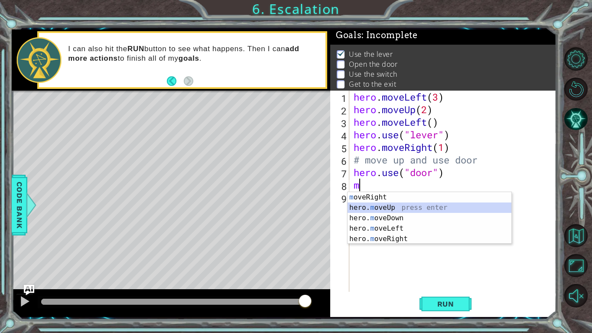
click at [365, 207] on div "m oveRight press enter hero. m oveUp press enter hero. m oveDown press enter he…" at bounding box center [430, 228] width 164 height 73
type textarea "hero.moveUp(1)"
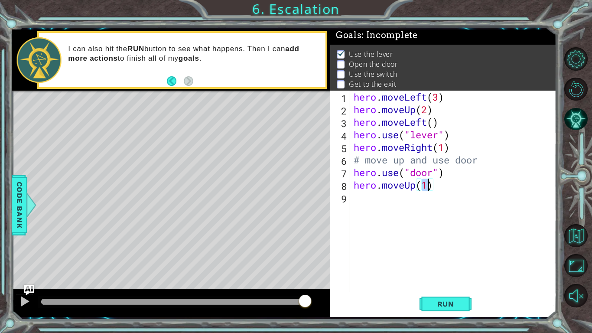
click at [358, 198] on div "hero . moveLeft ( 3 ) hero . moveUp ( 2 ) hero . moveLeft ( ) hero . use ( "lev…" at bounding box center [455, 204] width 207 height 226
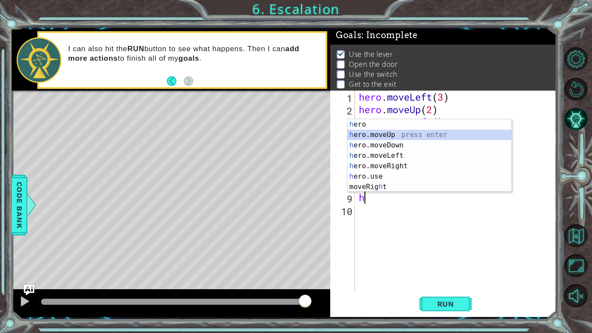
click at [376, 131] on div "h ero press enter h ero.moveUp press enter h ero.moveDown press enter h ero.mov…" at bounding box center [430, 166] width 164 height 94
type textarea "hero.moveUp(1)"
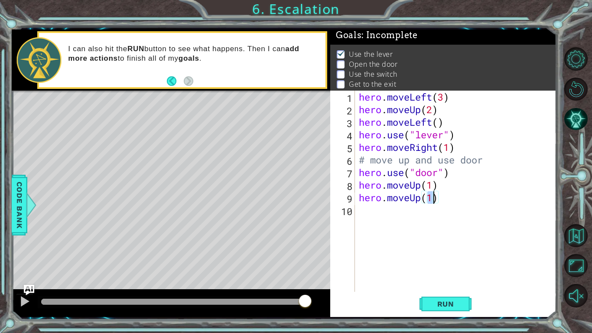
click at [371, 213] on div "hero . moveLeft ( 3 ) hero . moveUp ( 2 ) hero . moveLeft ( ) hero . use ( "lev…" at bounding box center [458, 204] width 202 height 226
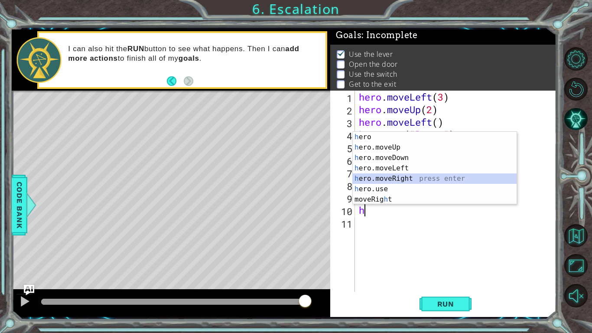
click at [394, 177] on div "h ero press enter h ero.moveUp press enter h ero.moveDown press enter h ero.mov…" at bounding box center [435, 179] width 164 height 94
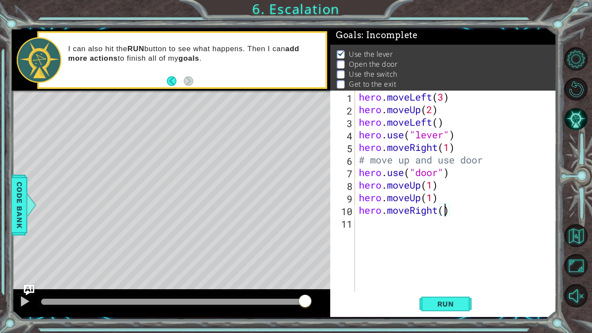
type textarea "hero.moveRight(2)"
click at [427, 225] on div "hero . moveLeft ( 3 ) hero . moveUp ( 2 ) hero . moveLeft ( ) hero . use ( "lev…" at bounding box center [458, 204] width 202 height 226
click at [10, 202] on div "1 ההההההההההההההההההההההההההההההההההההההההההההההההההההההההההההההההההההההההההההה…" at bounding box center [296, 166] width 592 height 333
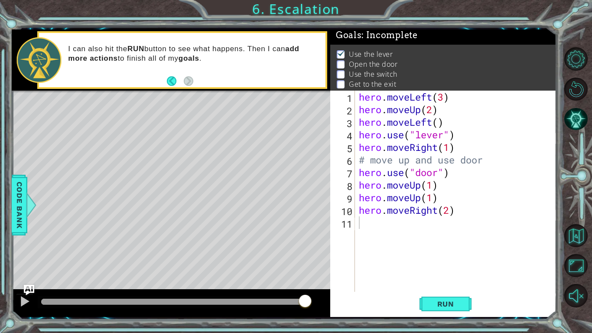
click at [367, 221] on div "hero . moveLeft ( 3 ) hero . moveUp ( 2 ) hero . moveLeft ( ) hero . use ( "lev…" at bounding box center [458, 204] width 202 height 226
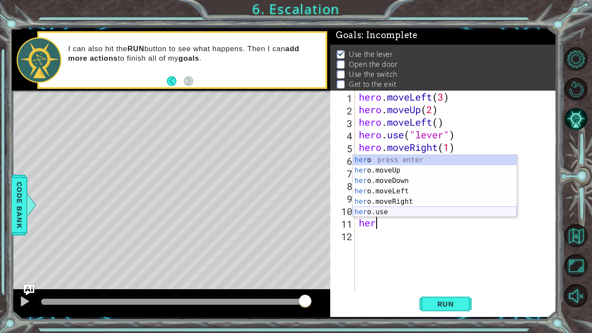
click at [373, 207] on div "her o press enter her o.moveUp press enter her o.moveDown press enter her o.mov…" at bounding box center [435, 196] width 164 height 83
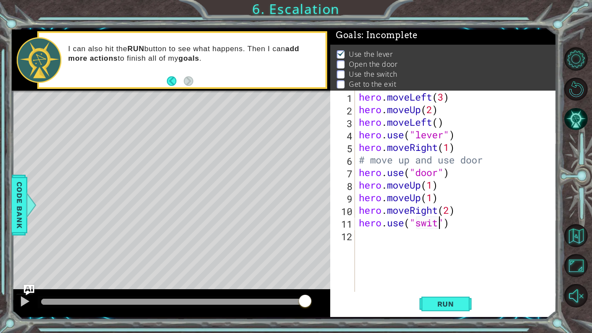
scroll to position [0, 4]
type textarea "hero.use("switch")"
click at [393, 236] on div "hero . moveLeft ( 3 ) hero . moveUp ( 2 ) hero . moveLeft ( ) hero . use ( "lev…" at bounding box center [458, 204] width 202 height 226
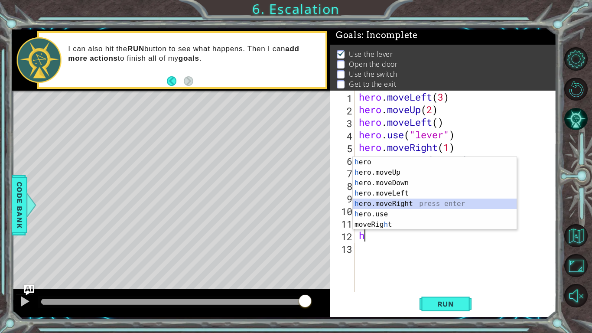
click at [396, 203] on div "h ero press enter h ero.moveUp press enter h ero.moveDown press enter h ero.mov…" at bounding box center [435, 204] width 164 height 94
type textarea "hero.moveRight(1)"
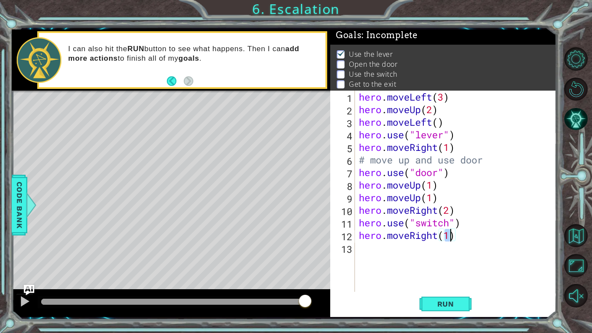
click at [366, 253] on div "hero . moveLeft ( 3 ) hero . moveUp ( 2 ) hero . moveLeft ( ) hero . use ( "lev…" at bounding box center [458, 204] width 202 height 226
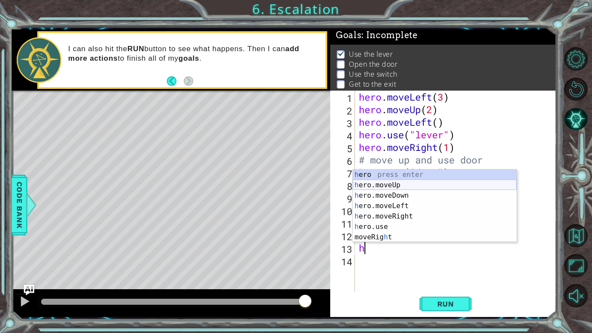
click at [392, 183] on div "h ero press enter h ero.moveUp press enter h ero.moveDown press enter h ero.mov…" at bounding box center [435, 217] width 164 height 94
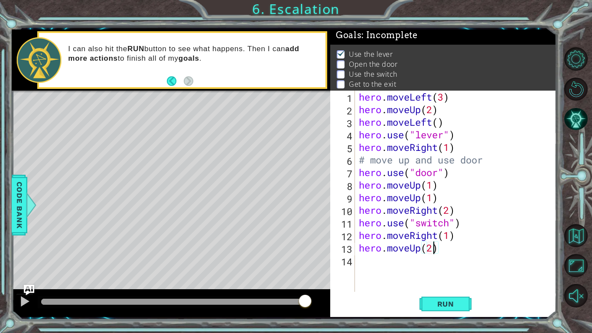
scroll to position [0, 3]
click at [444, 302] on span "Run" at bounding box center [446, 304] width 34 height 9
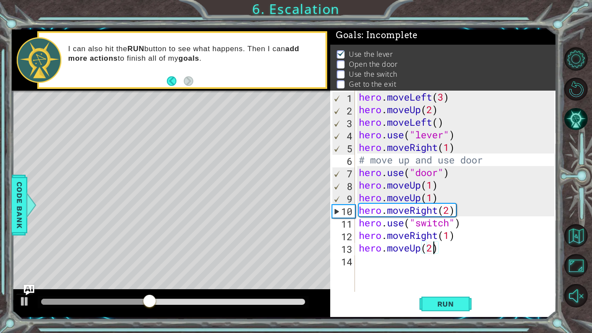
click at [455, 148] on div "hero . moveLeft ( 3 ) hero . moveUp ( 2 ) hero . moveLeft ( ) hero . use ( "lev…" at bounding box center [458, 204] width 202 height 226
click at [438, 148] on div "hero . moveLeft ( 3 ) hero . moveUp ( 2 ) hero . moveLeft ( ) hero . use ( "lev…" at bounding box center [458, 204] width 202 height 226
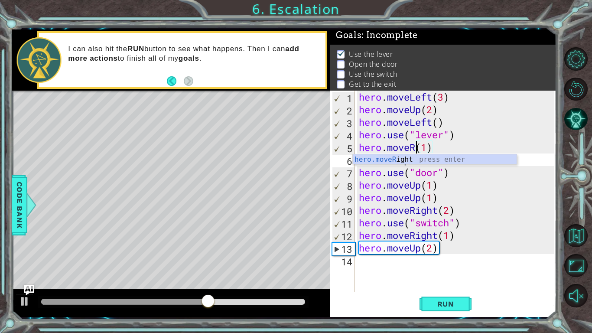
scroll to position [0, 3]
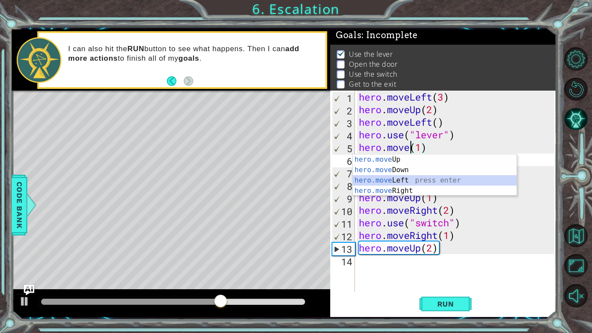
click at [410, 179] on div "hero.move Up press enter hero.move Down press enter hero.move Left press enter …" at bounding box center [435, 185] width 164 height 62
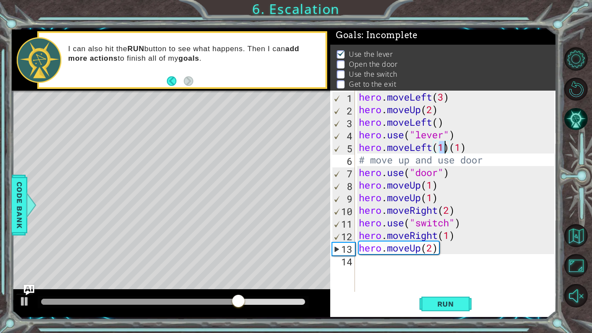
click at [469, 149] on div "hero . moveLeft ( 3 ) hero . moveUp ( 2 ) hero . moveLeft ( ) hero . use ( "lev…" at bounding box center [458, 204] width 202 height 226
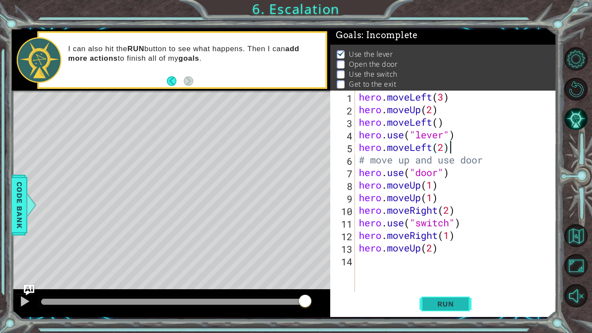
click at [430, 299] on button "Run" at bounding box center [446, 304] width 52 height 23
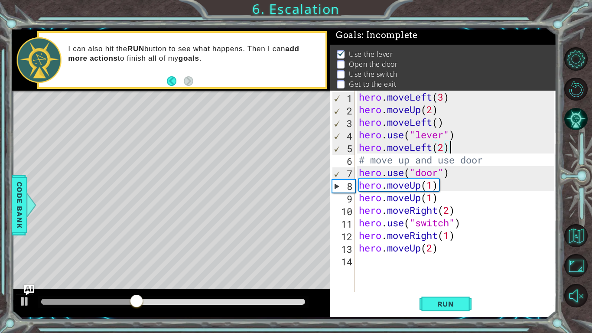
click at [444, 149] on div "hero . moveLeft ( 3 ) hero . moveUp ( 2 ) hero . moveLeft ( ) hero . use ( "lev…" at bounding box center [458, 204] width 202 height 226
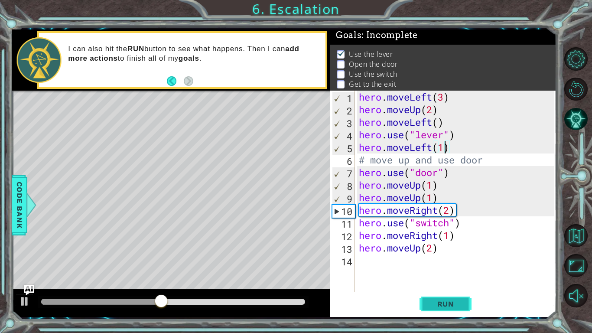
type textarea "hero.moveLeft(1)"
click at [439, 306] on span "Run" at bounding box center [446, 304] width 34 height 9
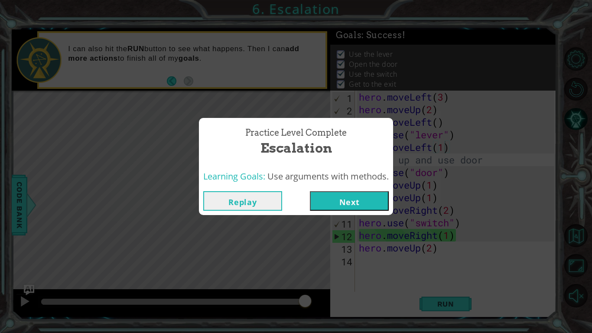
click at [346, 207] on button "Next" at bounding box center [349, 201] width 79 height 20
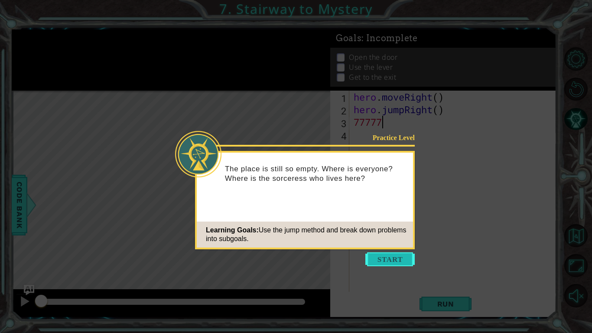
type textarea "7"
click at [381, 256] on button "Start" at bounding box center [390, 259] width 49 height 14
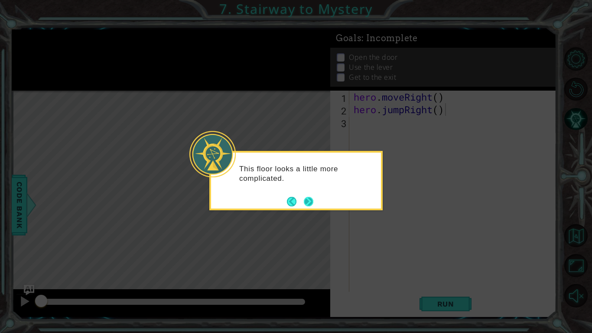
click at [304, 201] on button "Next" at bounding box center [309, 202] width 10 height 10
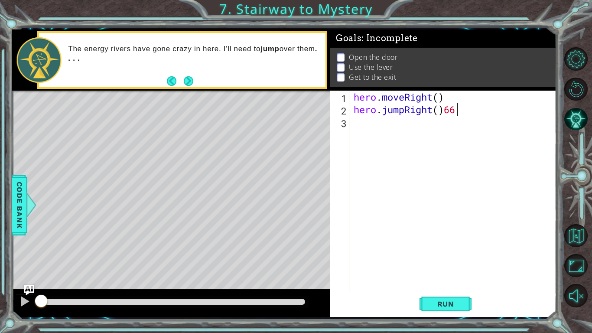
scroll to position [0, 4]
type textarea "hero.jumpRight()"
click at [434, 311] on button "Run" at bounding box center [446, 304] width 52 height 23
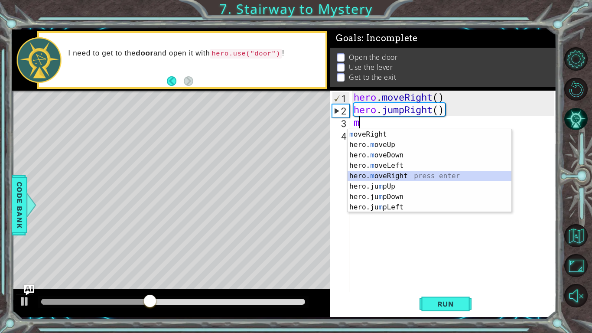
click at [376, 176] on div "m oveRight press enter hero. m oveUp press enter hero. m oveDown press enter he…" at bounding box center [430, 181] width 164 height 104
type textarea "hero.moveRight(1)"
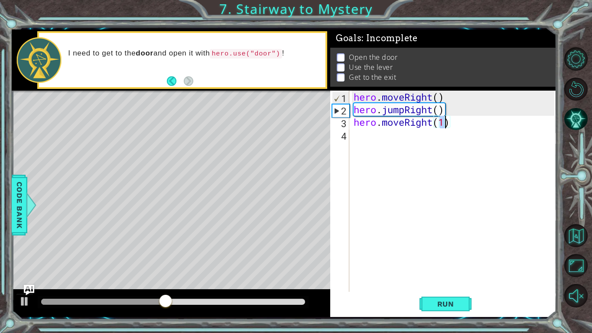
click at [373, 136] on div "hero . moveRight ( ) hero . jumpRight ( ) hero . moveRight ( 1 )" at bounding box center [455, 204] width 207 height 226
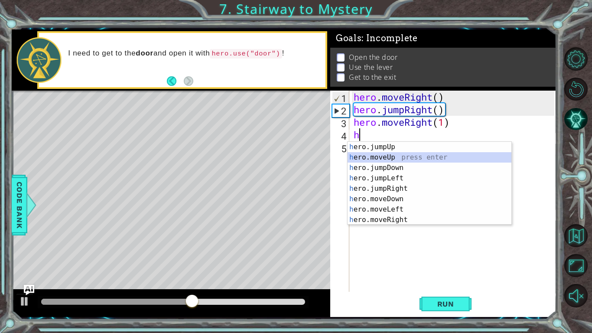
click at [391, 157] on div "h ero.jumpUp press enter h ero.moveUp press enter h ero.jumpDown press enter h …" at bounding box center [430, 194] width 164 height 104
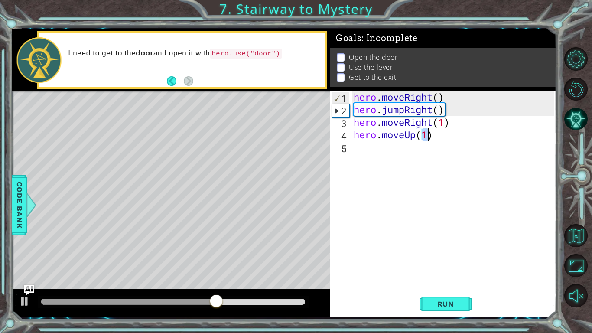
scroll to position [0, 3]
type textarea "hero.moveUp(1)"
click at [401, 151] on div "hero . moveRight ( ) hero . jumpRight ( ) hero . moveRight ( 1 ) hero . moveUp …" at bounding box center [455, 204] width 207 height 226
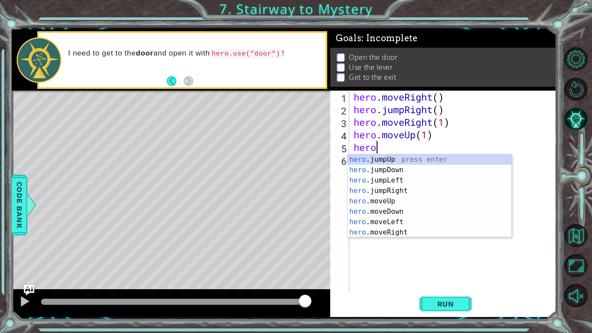
scroll to position [0, 1]
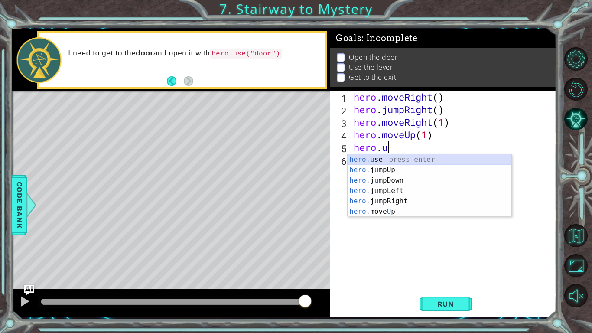
click at [405, 157] on div "hero.u se press enter hero. j u mpUp press enter hero. j u mpDown press enter h…" at bounding box center [430, 195] width 164 height 83
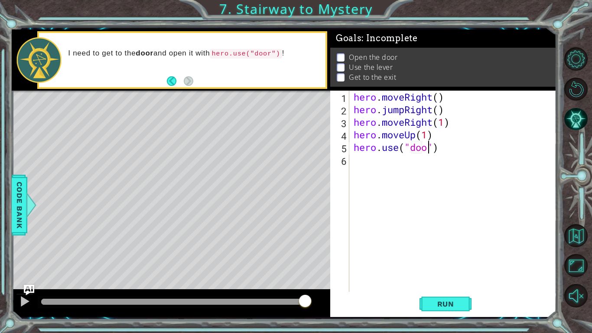
type textarea "hero.use("door")"
click at [420, 163] on div "hero . moveRight ( ) hero . jumpRight ( ) hero . moveRight ( 1 ) hero . moveUp …" at bounding box center [455, 204] width 207 height 226
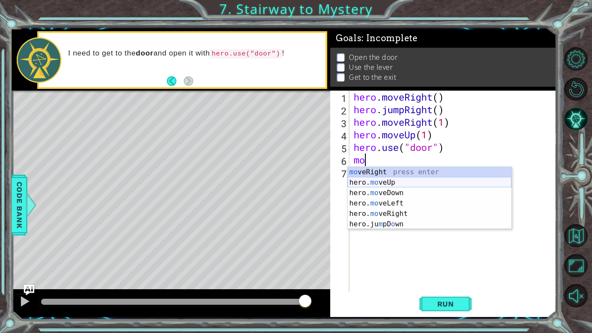
click at [425, 179] on div "mo veRight press enter hero. mo veUp press enter hero. mo veDown press enter he…" at bounding box center [430, 208] width 164 height 83
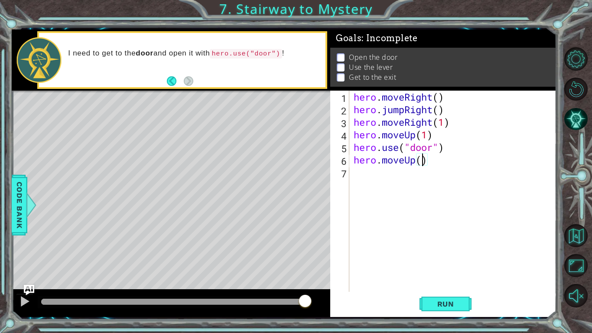
type textarea "hero.moveUp(2)"
click at [428, 170] on div "hero . moveRight ( ) hero . jumpRight ( ) hero . moveRight ( 1 ) hero . moveUp …" at bounding box center [455, 204] width 207 height 226
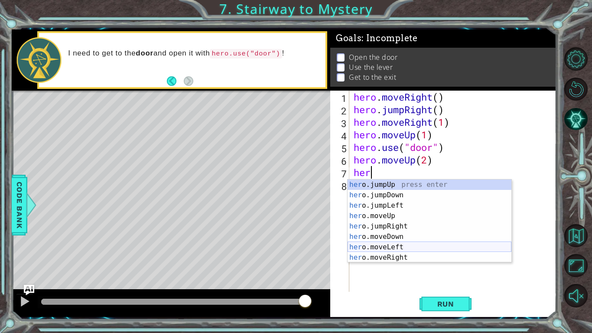
click at [386, 249] on div "her o.jumpUp press enter her o.jumpDown press enter her o.jumpLeft press enter …" at bounding box center [430, 232] width 164 height 104
type textarea "hero.moveLeft(1)"
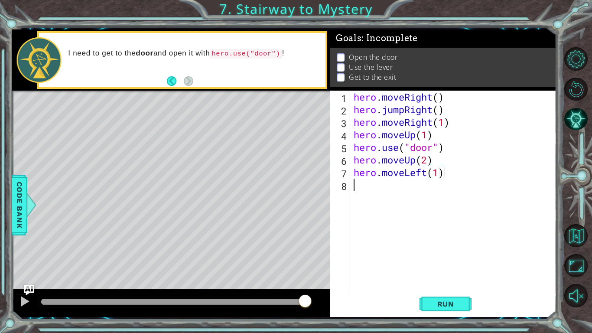
click at [385, 187] on div "hero . moveRight ( ) hero . jumpRight ( ) hero . moveRight ( 1 ) hero . moveUp …" at bounding box center [455, 204] width 207 height 226
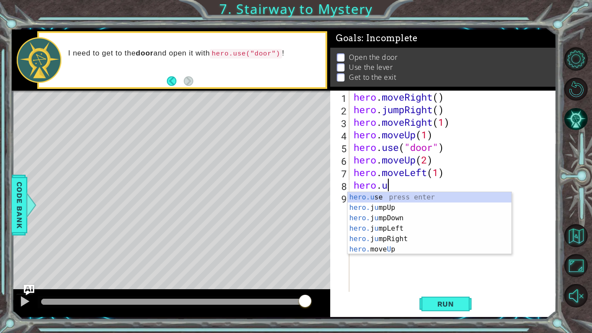
scroll to position [0, 1]
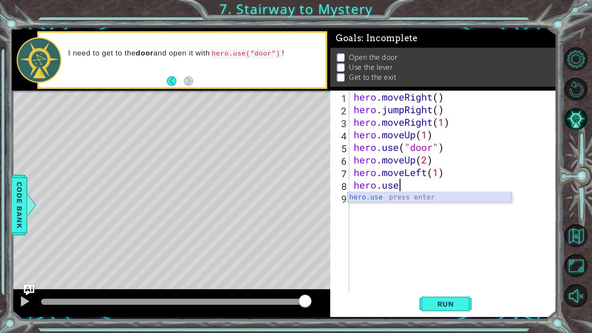
click at [360, 199] on div "hero.use press enter" at bounding box center [430, 207] width 164 height 31
type textarea "hero.use("lever")"
click at [420, 208] on div "hero . moveRight ( ) hero . jumpRight ( ) hero . moveRight ( 1 ) hero . moveUp …" at bounding box center [455, 204] width 207 height 226
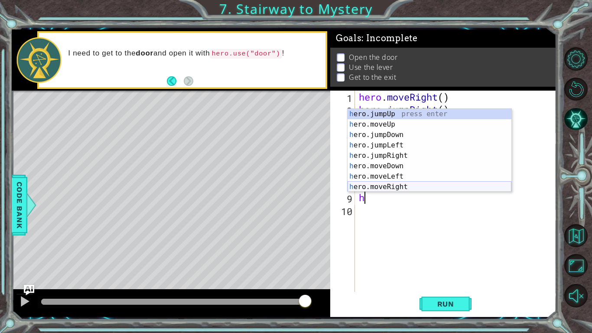
click at [390, 183] on div "h ero.jumpUp press enter h ero.moveUp press enter h ero.jumpDown press enter h …" at bounding box center [430, 161] width 164 height 104
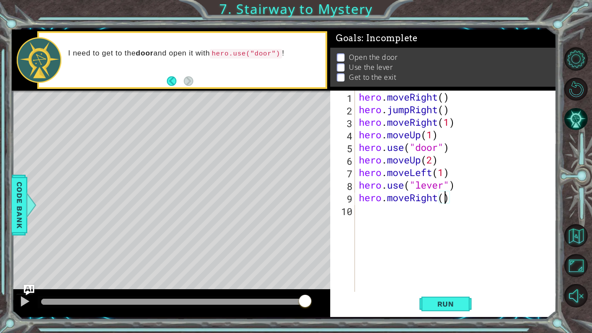
type textarea "hero.moveRight(3)"
click at [383, 213] on div "hero . moveRight ( ) hero . jumpRight ( ) hero . moveRight ( 1 ) hero . moveUp …" at bounding box center [458, 204] width 202 height 226
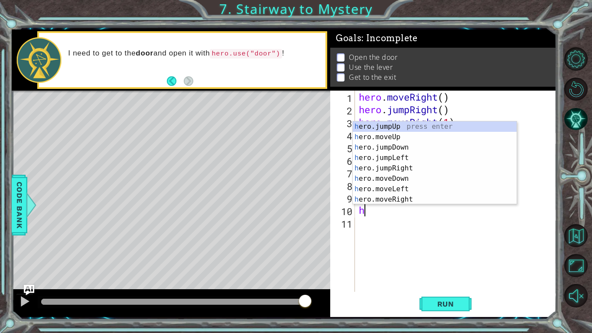
type textarea "her"
click at [384, 127] on div "her o.jumpUp press enter her o.jumpDown press enter her o.jumpLeft press enter …" at bounding box center [435, 173] width 164 height 104
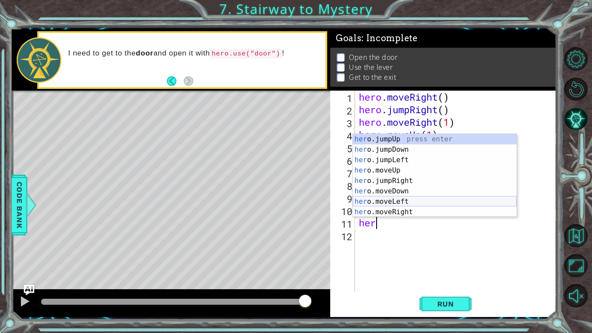
click at [390, 204] on div "her o.jumpUp press enter her o.jumpDown press enter her o.jumpLeft press enter …" at bounding box center [435, 186] width 164 height 104
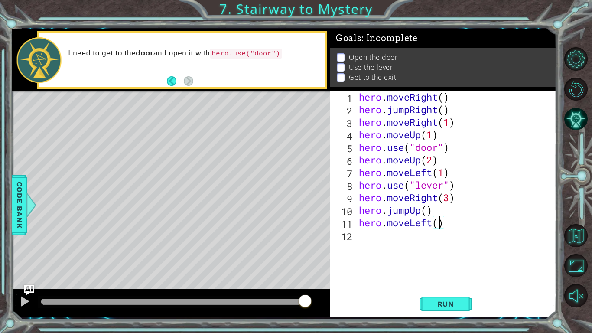
scroll to position [0, 3]
type textarea "hero.moveLeft(3)"
click at [428, 303] on button "Run" at bounding box center [446, 304] width 52 height 23
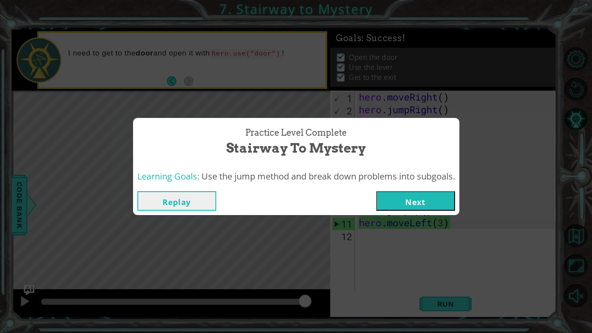
click at [383, 201] on button "Next" at bounding box center [415, 201] width 79 height 20
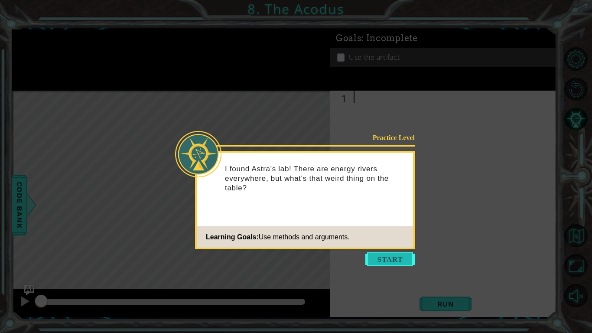
click at [390, 257] on button "Start" at bounding box center [390, 259] width 49 height 14
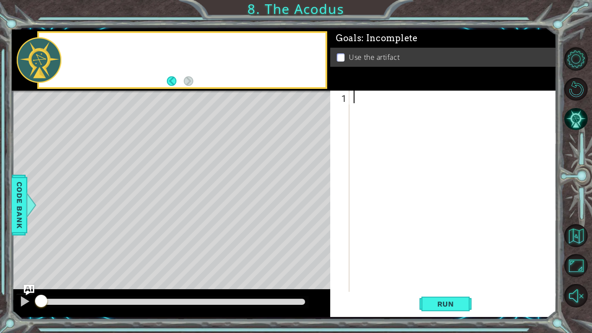
click at [390, 257] on div at bounding box center [455, 204] width 207 height 226
click at [251, 236] on div "1 ההההההההההההההההההההההההההההההההההההההההההההההההההההההההההההההההההההההההההההה…" at bounding box center [284, 173] width 545 height 288
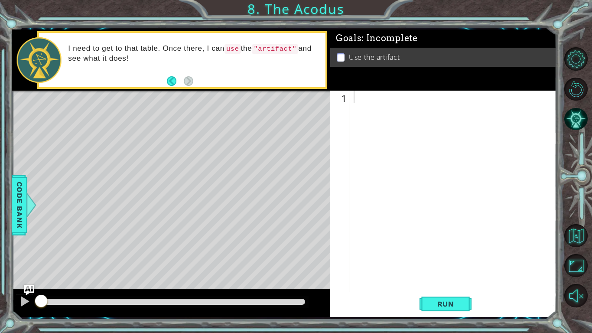
click at [253, 237] on div "Level Map" at bounding box center [212, 218] width 401 height 255
click at [400, 194] on div at bounding box center [455, 204] width 207 height 226
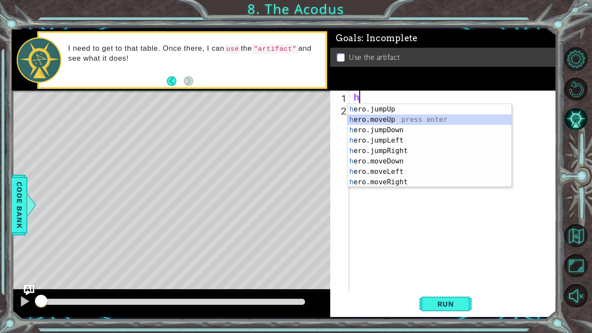
click at [391, 121] on div "h ero.jumpUp press enter h ero.moveUp press enter h ero.jumpDown press enter h …" at bounding box center [430, 156] width 164 height 104
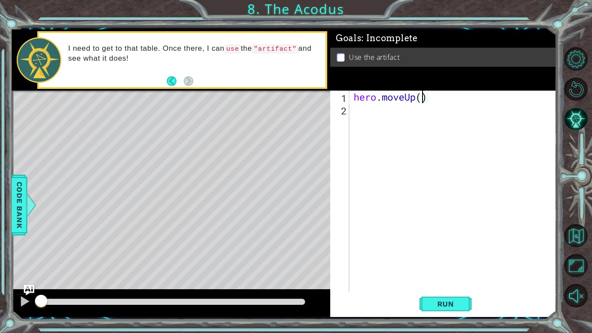
type textarea "hero.moveUp(2)"
click at [417, 123] on div "hero . moveUp ( 2 )" at bounding box center [455, 204] width 207 height 226
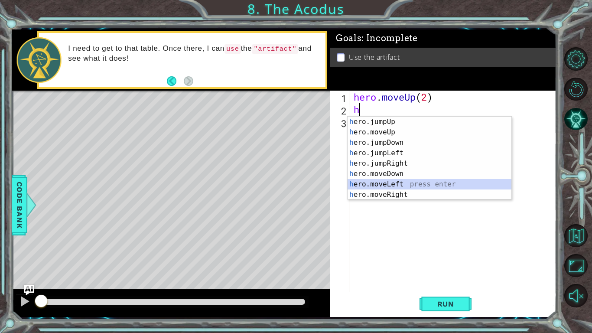
click at [379, 188] on div "h ero.jumpUp press enter h ero.moveUp press enter h ero.jumpDown press enter h …" at bounding box center [430, 169] width 164 height 104
type textarea "hero.moveLeft(1)"
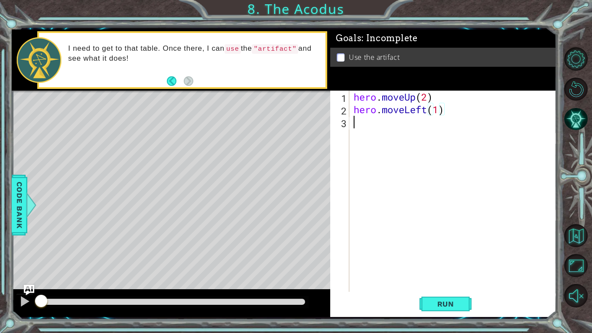
click at [380, 125] on div "hero . moveUp ( 2 ) hero . moveLeft ( 1 )" at bounding box center [455, 204] width 207 height 226
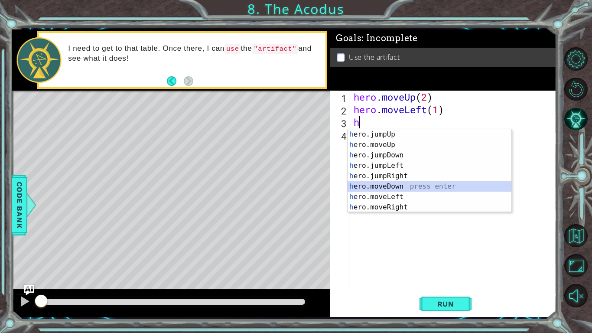
click at [418, 185] on div "h ero.jumpUp press enter h ero.moveUp press enter h ero.jumpDown press enter h …" at bounding box center [430, 181] width 164 height 104
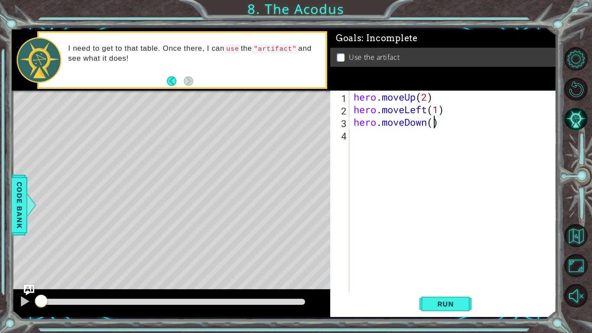
type textarea "hero.moveDown(2)"
click at [418, 143] on div "hero . moveUp ( 2 ) hero . moveLeft ( 1 ) hero . moveDown ( 2 )" at bounding box center [455, 204] width 207 height 226
type textarea "h"
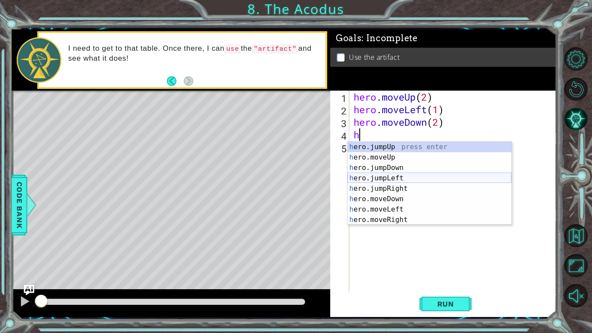
click at [377, 180] on div "h ero.jumpUp press enter h ero.moveUp press enter h ero.jumpDown press enter h …" at bounding box center [430, 194] width 164 height 104
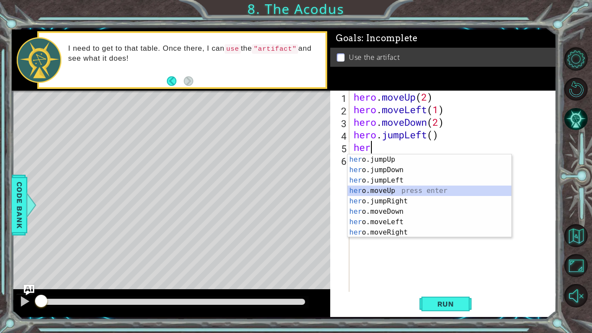
click at [380, 191] on div "her o.jumpUp press enter her o.jumpDown press enter her o.jumpLeft press enter …" at bounding box center [430, 206] width 164 height 104
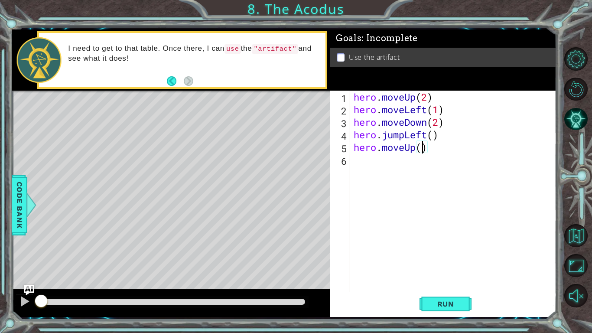
type textarea "hero.moveUp(2)"
click at [360, 161] on div "hero . moveUp ( 2 ) hero . moveLeft ( 1 ) hero . moveDown ( 2 ) hero . jumpLeft…" at bounding box center [455, 204] width 207 height 226
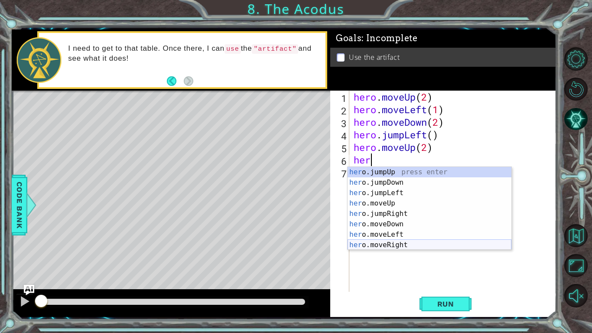
click at [380, 245] on div "her o.jumpUp press enter her o.jumpDown press enter her o.jumpLeft press enter …" at bounding box center [430, 219] width 164 height 104
type textarea "hero.moveRight(1)"
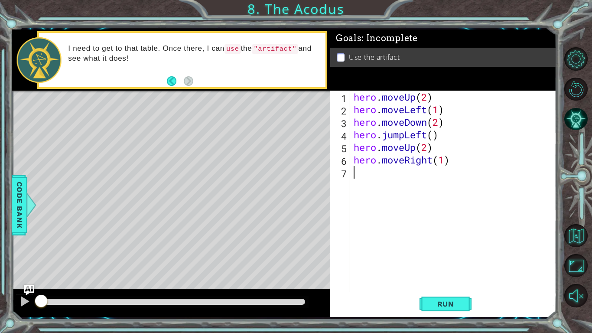
click at [393, 179] on div "hero . moveUp ( 2 ) hero . moveLeft ( 1 ) hero . moveDown ( 2 ) hero . jumpLeft…" at bounding box center [455, 204] width 207 height 226
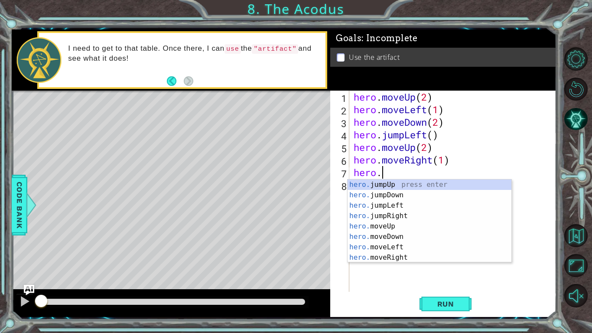
scroll to position [0, 1]
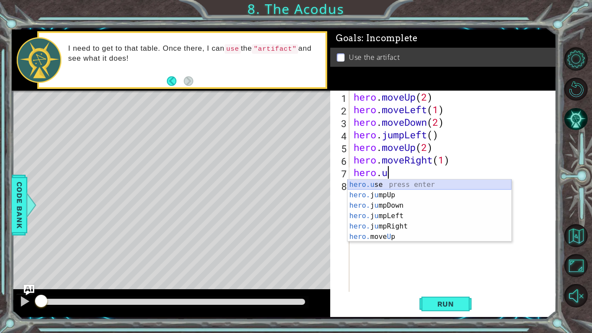
click at [393, 181] on div "hero.u se press enter hero. j u mpUp press enter hero. j u mpDown press enter h…" at bounding box center [430, 221] width 164 height 83
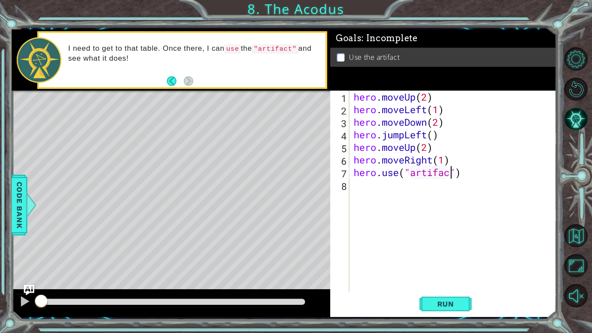
scroll to position [0, 4]
type textarea "hero.use("artifact")"
click at [449, 299] on button "Run" at bounding box center [446, 304] width 52 height 23
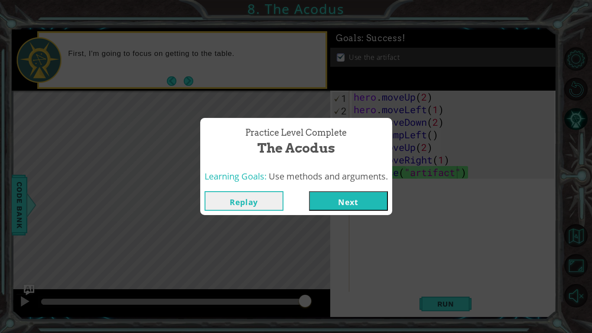
click at [367, 189] on div "Replay Next" at bounding box center [296, 201] width 192 height 28
click at [358, 205] on button "Next" at bounding box center [348, 201] width 79 height 20
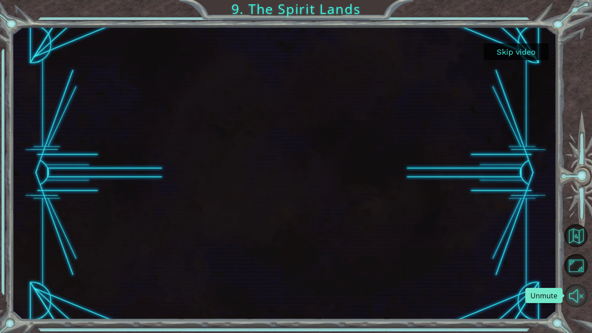
click at [577, 297] on button "Unmute" at bounding box center [576, 295] width 23 height 23
click at [400, 190] on div at bounding box center [284, 172] width 521 height 293
click at [502, 50] on button "Skip video" at bounding box center [516, 51] width 65 height 17
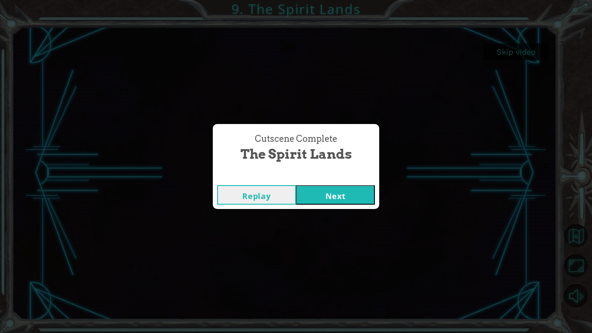
click at [322, 190] on button "Next" at bounding box center [335, 195] width 79 height 20
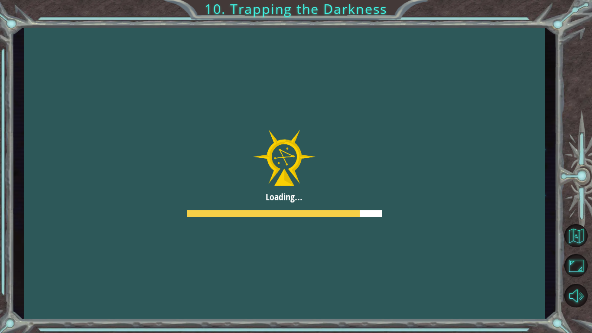
click at [321, 185] on div at bounding box center [284, 172] width 521 height 293
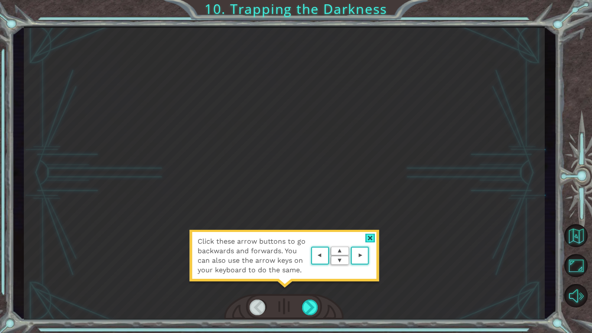
click at [306, 260] on span "Click these arrow buttons to go backwards and forwards. You can also use the ar…" at bounding box center [253, 256] width 111 height 38
click at [310, 305] on div at bounding box center [310, 308] width 16 height 16
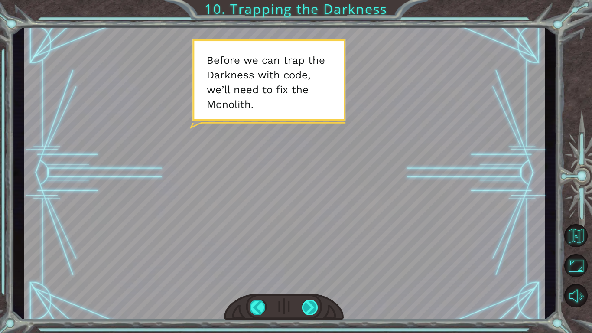
click at [310, 305] on div at bounding box center [310, 308] width 16 height 16
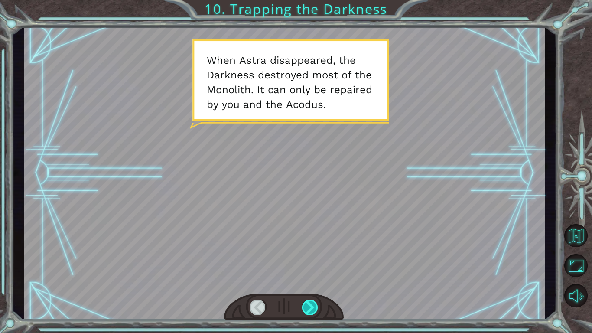
click at [308, 307] on div at bounding box center [310, 308] width 16 height 16
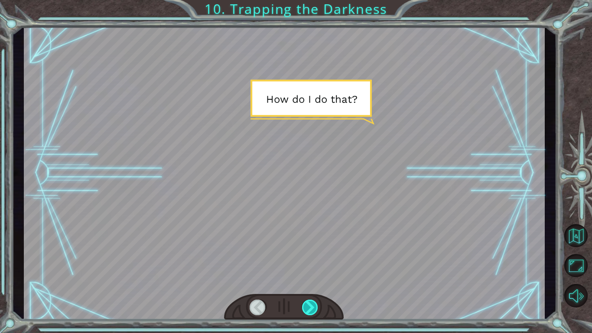
click at [308, 306] on div at bounding box center [310, 308] width 16 height 16
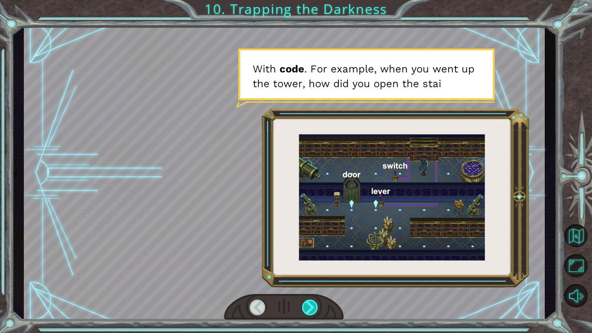
click at [308, 307] on div at bounding box center [310, 308] width 16 height 16
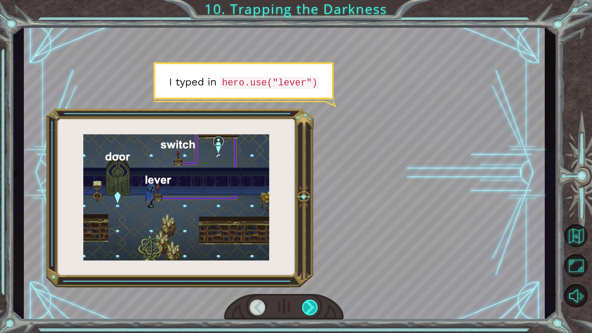
click at [309, 306] on div at bounding box center [310, 308] width 16 height 16
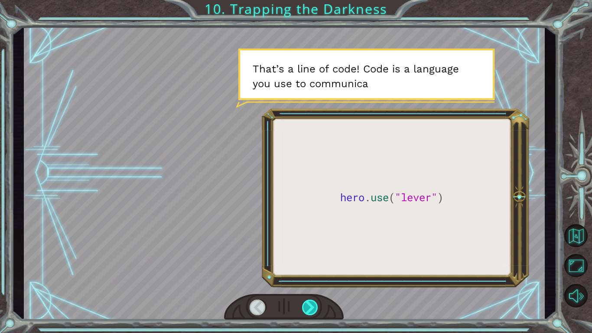
click at [309, 305] on div at bounding box center [310, 308] width 16 height 16
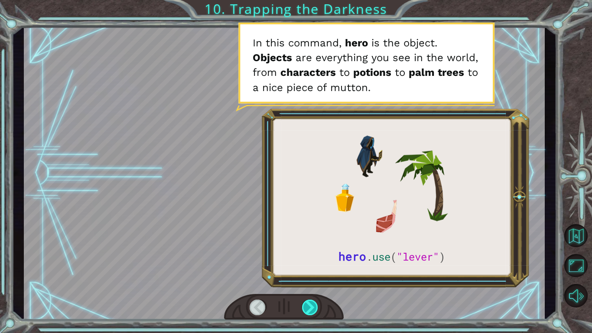
click at [309, 304] on div at bounding box center [310, 308] width 16 height 16
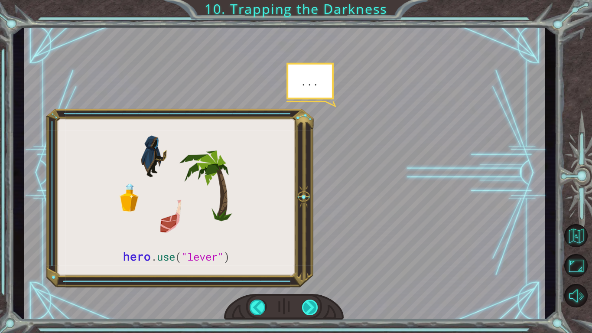
click at [309, 304] on div at bounding box center [310, 308] width 16 height 16
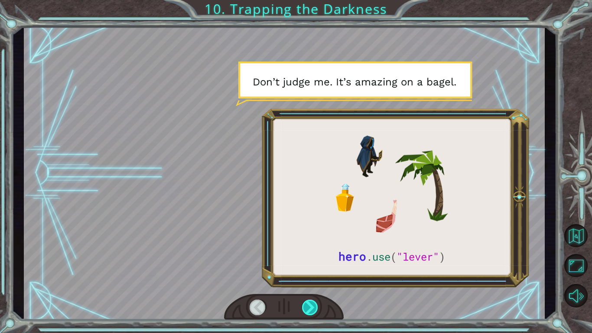
click at [309, 304] on div at bounding box center [310, 308] width 16 height 16
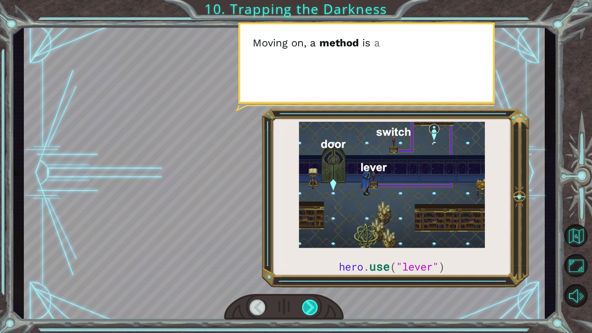
click at [309, 304] on div at bounding box center [310, 308] width 16 height 16
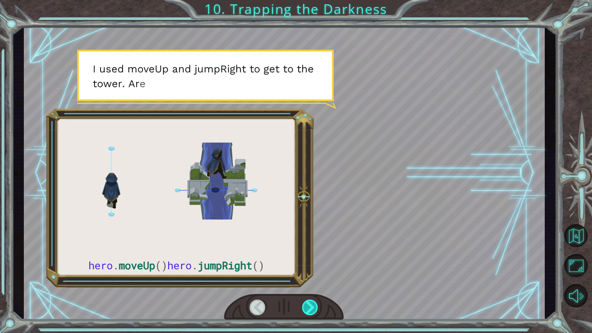
click at [309, 304] on div at bounding box center [310, 308] width 16 height 16
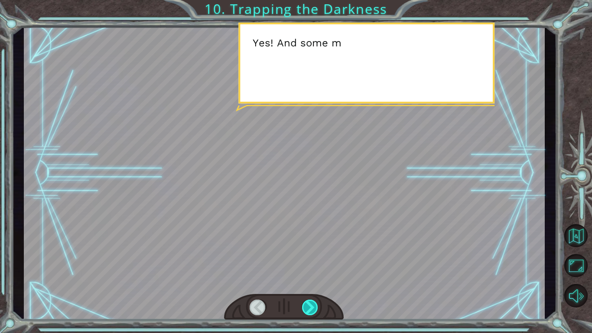
click at [309, 304] on div at bounding box center [310, 308] width 16 height 16
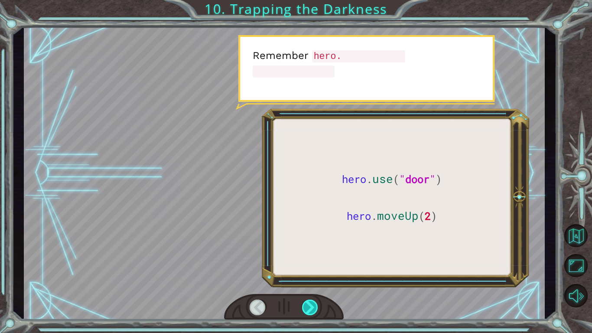
click at [309, 304] on div at bounding box center [310, 308] width 16 height 16
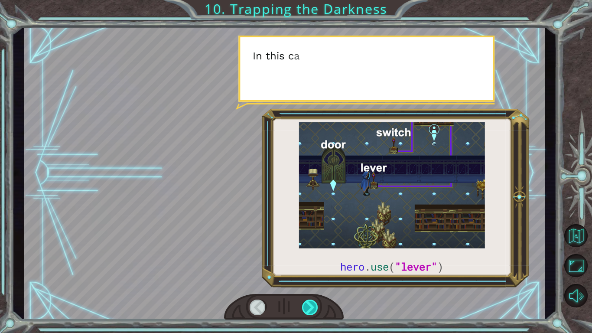
click at [309, 304] on div at bounding box center [310, 308] width 16 height 16
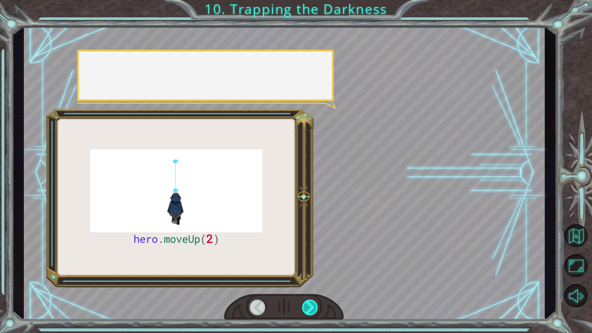
click at [309, 304] on div at bounding box center [310, 308] width 16 height 16
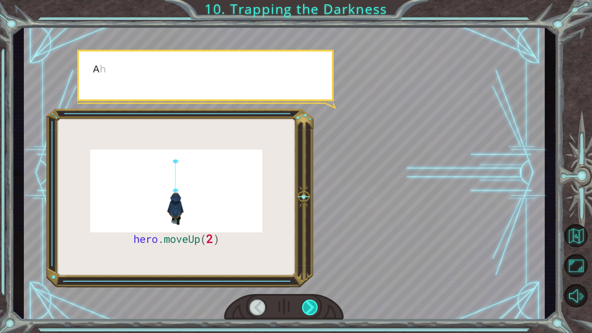
click at [309, 304] on div at bounding box center [310, 308] width 16 height 16
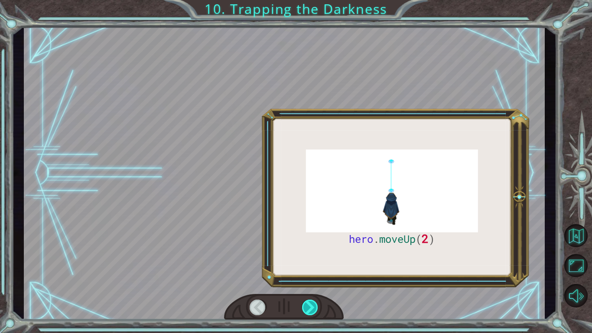
click at [309, 304] on div at bounding box center [310, 308] width 16 height 16
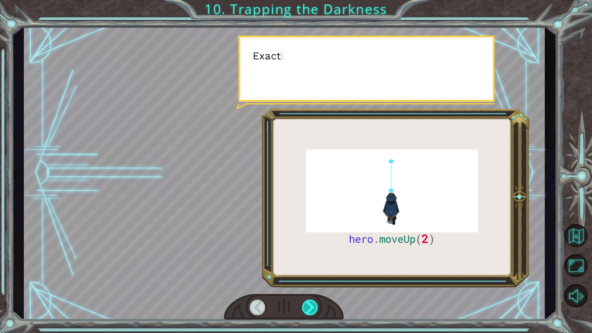
click at [309, 304] on div at bounding box center [310, 308] width 16 height 16
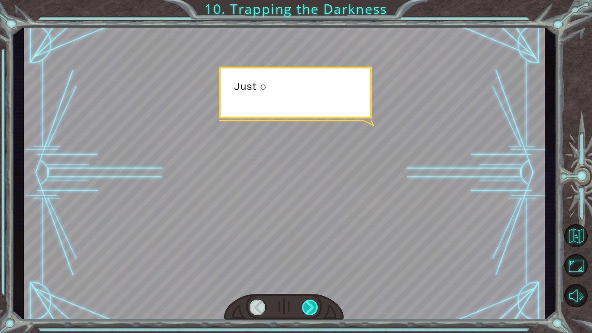
click at [309, 304] on div at bounding box center [310, 308] width 16 height 16
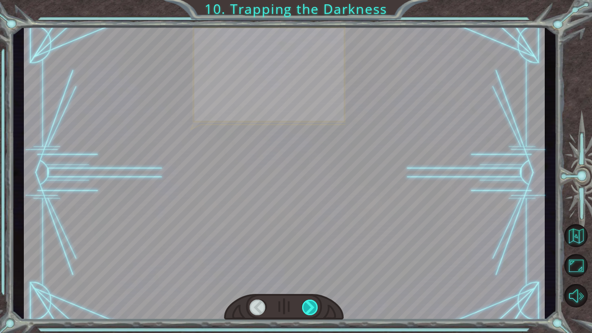
click at [309, 304] on div at bounding box center [310, 308] width 16 height 16
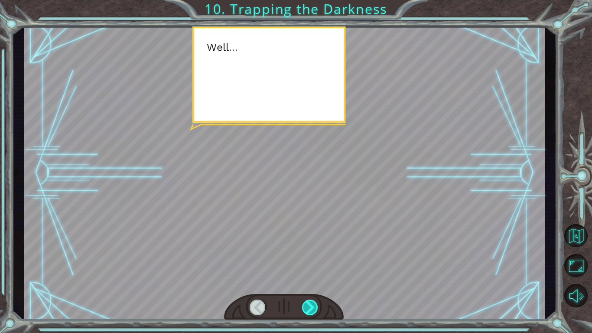
click at [309, 304] on div at bounding box center [310, 308] width 16 height 16
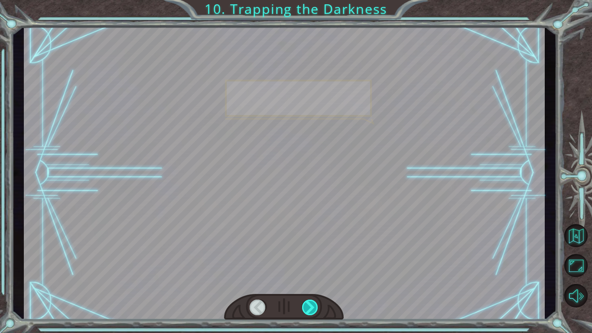
click at [309, 304] on div at bounding box center [310, 308] width 16 height 16
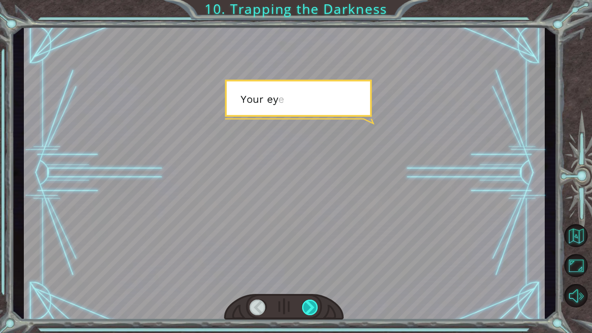
click at [309, 304] on div at bounding box center [310, 308] width 16 height 16
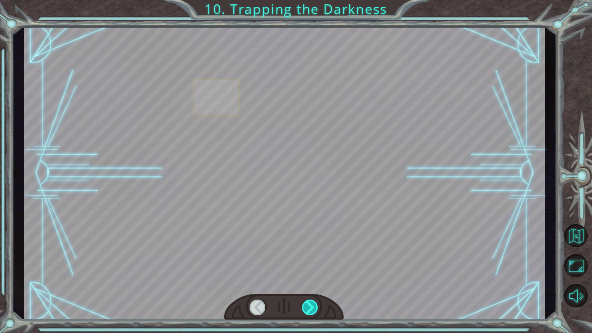
click at [309, 304] on div at bounding box center [310, 308] width 16 height 16
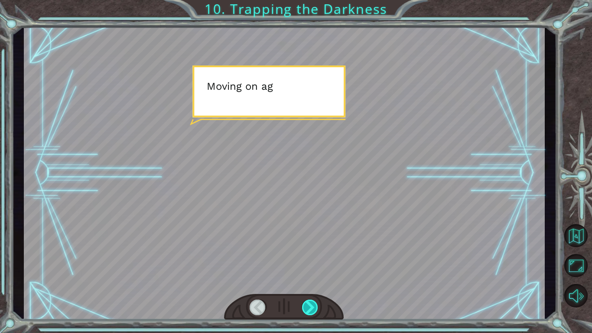
click at [309, 304] on div at bounding box center [310, 308] width 16 height 16
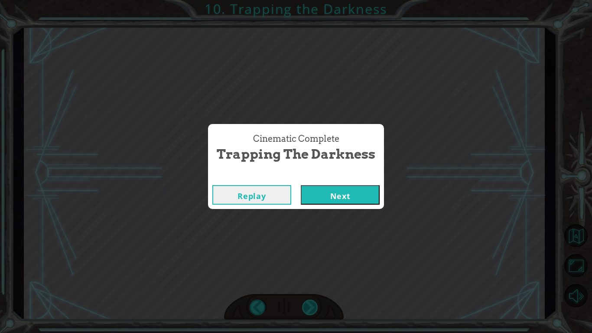
click at [309, 304] on div "Cinematic Complete Trapping the Darkness Replay Next" at bounding box center [296, 166] width 592 height 333
click at [319, 194] on button "Next" at bounding box center [340, 195] width 79 height 20
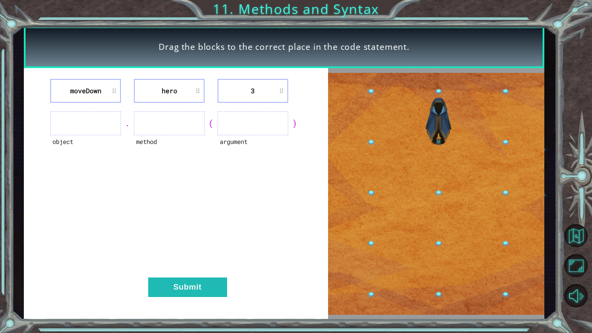
click at [72, 118] on ul at bounding box center [85, 123] width 71 height 24
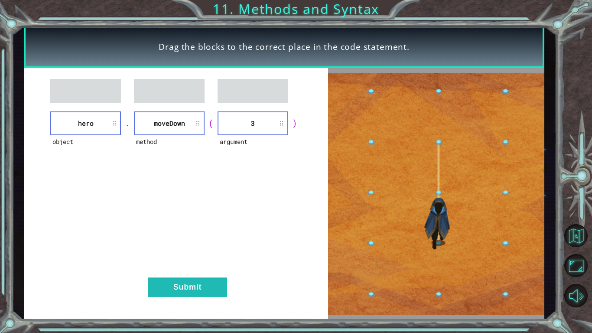
click at [222, 274] on div "object hero . method [GEOGRAPHIC_DATA] ( argument 3 ) Submit" at bounding box center [176, 194] width 304 height 252
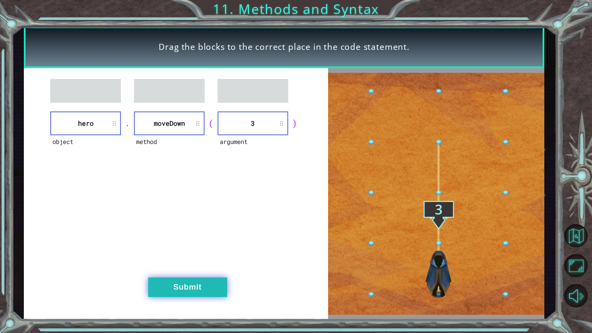
click at [219, 283] on button "Submit" at bounding box center [187, 288] width 79 height 20
click at [171, 282] on button "Submit" at bounding box center [187, 288] width 79 height 20
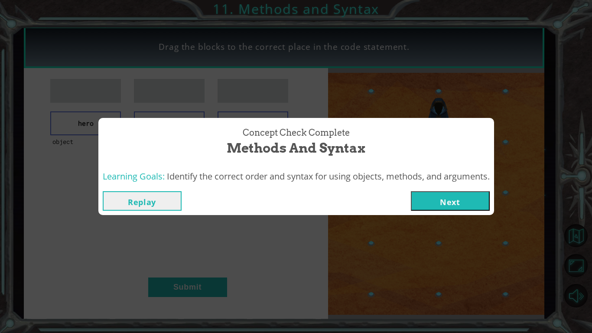
click at [442, 196] on button "Next" at bounding box center [450, 201] width 79 height 20
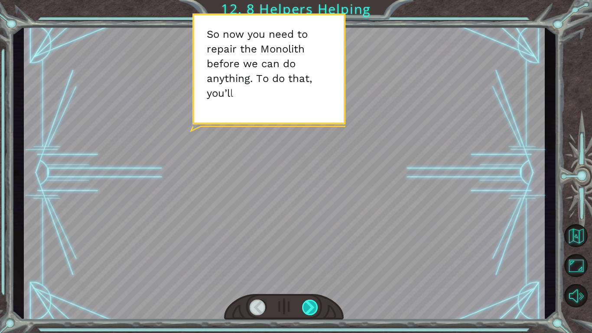
click at [306, 310] on div at bounding box center [310, 308] width 16 height 16
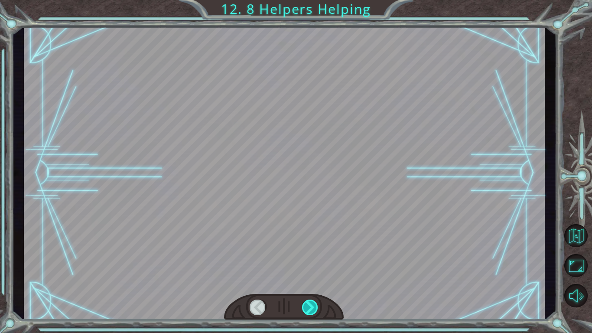
click at [306, 310] on div at bounding box center [310, 308] width 16 height 16
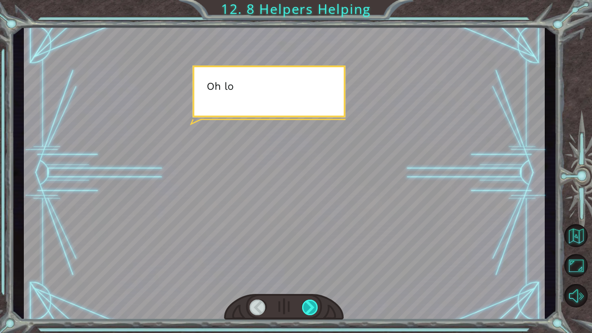
click at [306, 310] on div at bounding box center [310, 308] width 16 height 16
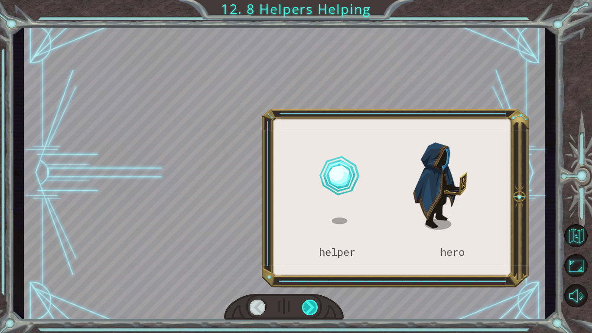
click at [306, 310] on div at bounding box center [310, 308] width 16 height 16
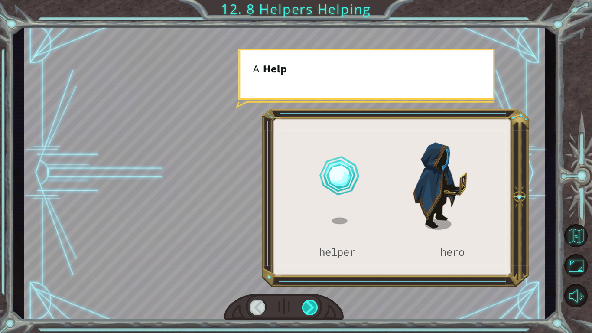
click at [306, 310] on div at bounding box center [310, 308] width 16 height 16
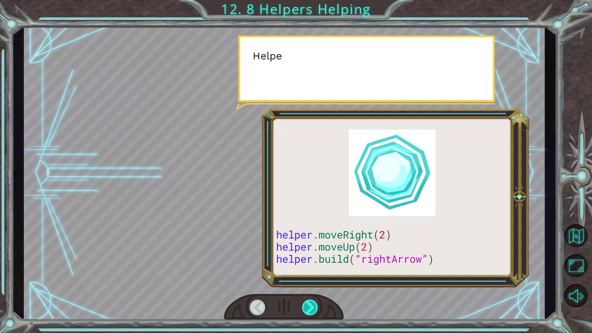
click at [305, 311] on div at bounding box center [310, 308] width 16 height 16
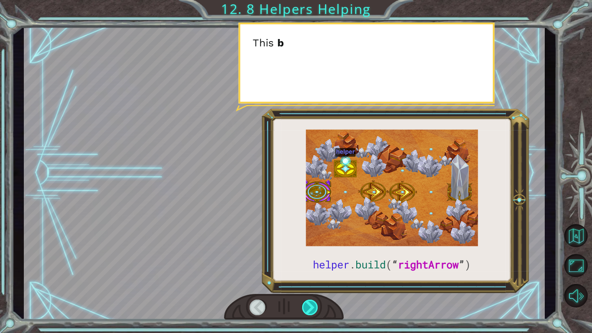
click at [305, 311] on div at bounding box center [310, 308] width 16 height 16
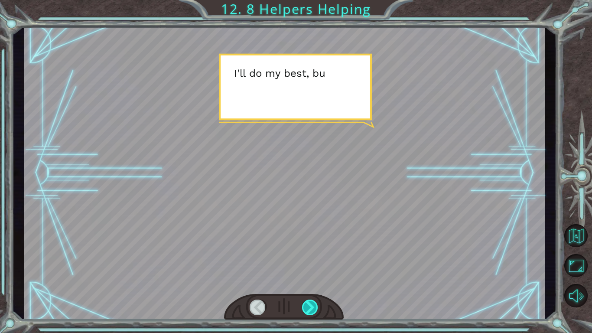
click at [305, 312] on div at bounding box center [310, 308] width 16 height 16
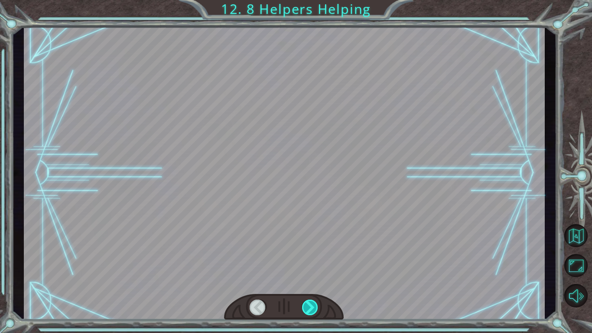
click at [305, 312] on div at bounding box center [310, 308] width 16 height 16
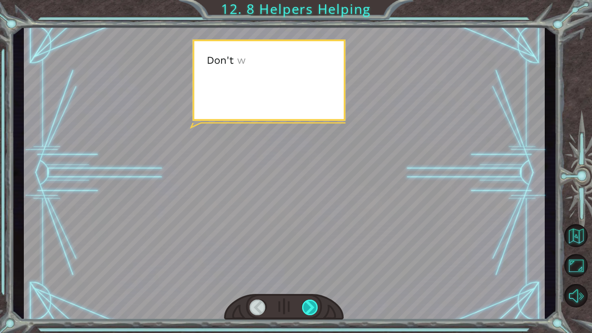
click at [305, 312] on div at bounding box center [310, 308] width 16 height 16
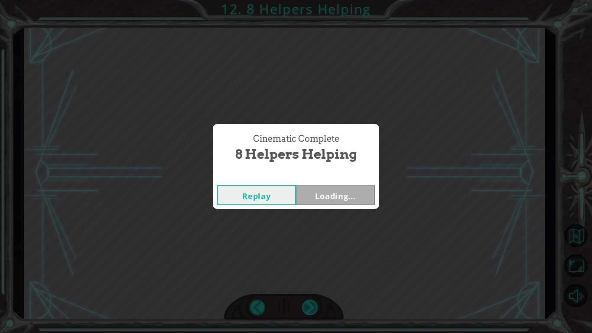
click at [305, 312] on div "Cinematic Complete 8 Helpers Helping Replay Loading..." at bounding box center [296, 166] width 592 height 333
click at [327, 193] on button "Next" at bounding box center [335, 195] width 79 height 20
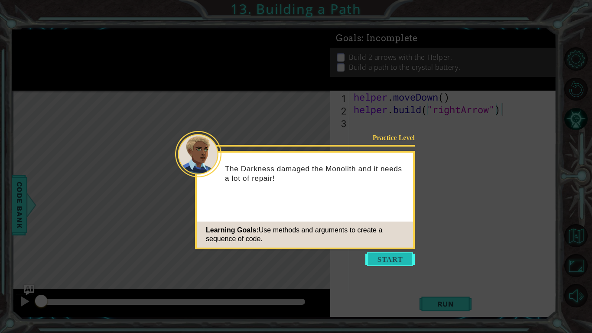
click at [371, 252] on button "Start" at bounding box center [390, 259] width 49 height 14
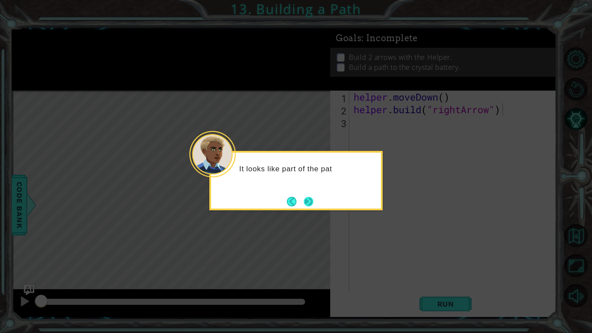
click at [312, 205] on button "Next" at bounding box center [309, 202] width 10 height 10
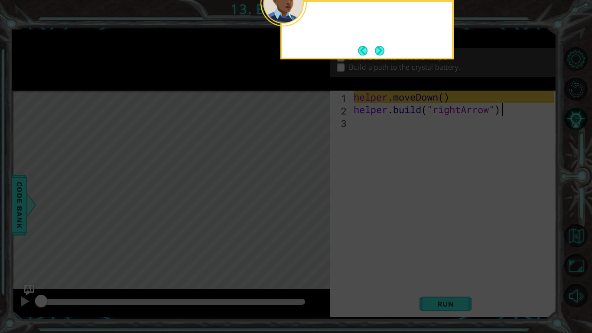
click at [312, 205] on icon at bounding box center [296, 53] width 592 height 559
click at [379, 47] on button "Next" at bounding box center [380, 51] width 10 height 10
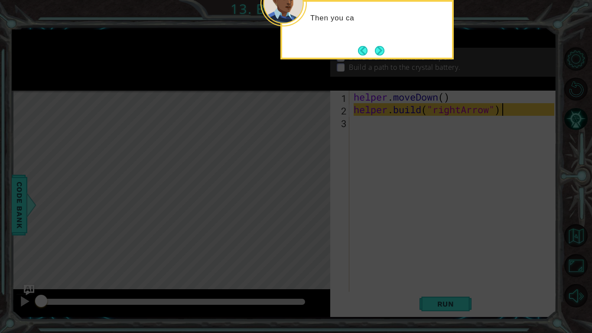
click at [379, 47] on button "Next" at bounding box center [380, 51] width 10 height 10
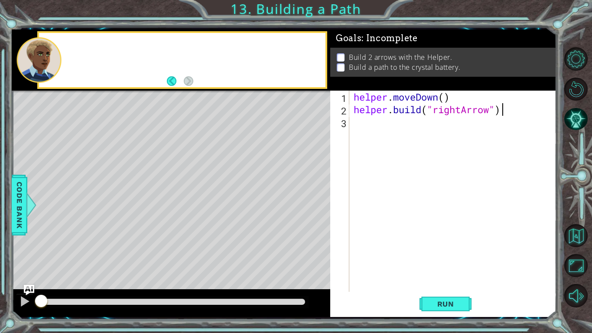
click at [379, 47] on div "Goals : Incomplete" at bounding box center [444, 38] width 226 height 18
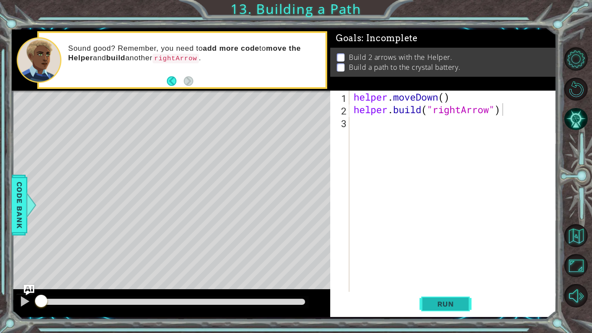
click at [437, 307] on span "Run" at bounding box center [446, 304] width 34 height 9
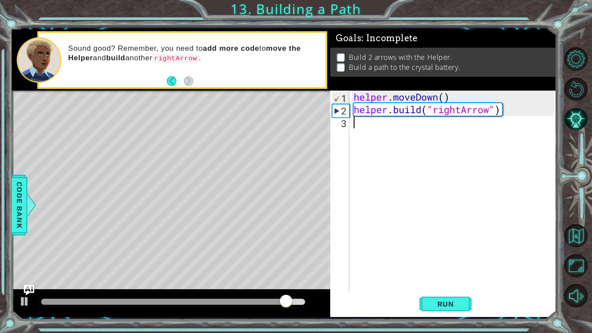
click at [370, 152] on div "helper . moveDown ( ) helper . build ( "rightArrow" )" at bounding box center [455, 204] width 207 height 226
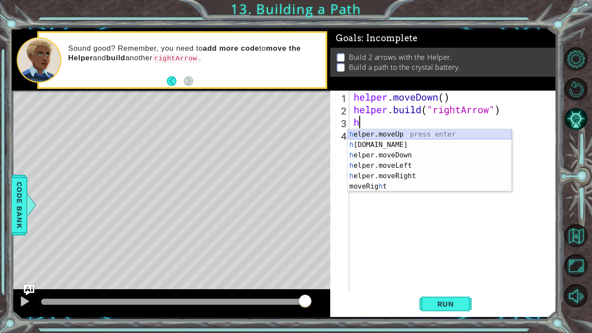
click at [388, 134] on div "h elper.moveUp press enter h [DOMAIN_NAME] press enter h elper.moveDown press e…" at bounding box center [430, 170] width 164 height 83
type textarea "helper.moveUp(1)"
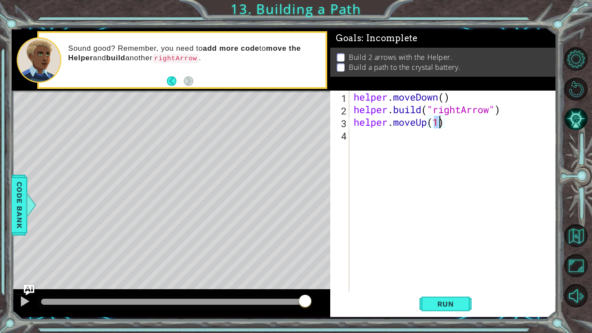
click at [382, 140] on div "helper . moveDown ( ) helper . build ( "rightArrow" ) helper . moveUp ( 1 )" at bounding box center [455, 204] width 207 height 226
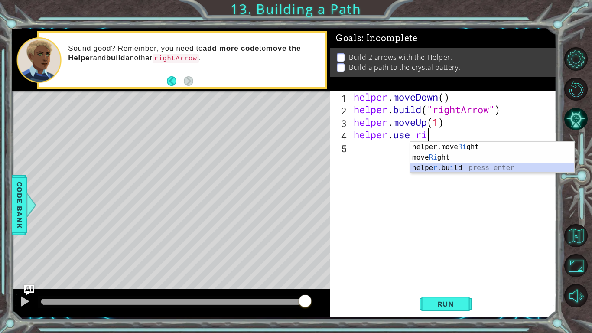
click at [438, 171] on div "helper.move Ri ght press enter move Ri ght press enter helpe r .bu i ld press e…" at bounding box center [493, 168] width 164 height 52
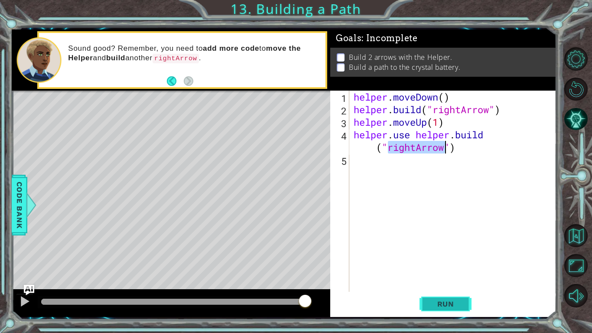
click at [441, 305] on span "Run" at bounding box center [446, 304] width 34 height 9
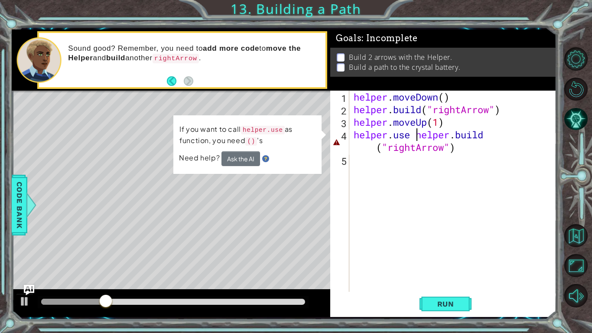
click at [416, 136] on div "helper . moveDown ( ) helper . build ( "rightArrow" ) helper . moveUp ( 1 ) hel…" at bounding box center [455, 204] width 207 height 226
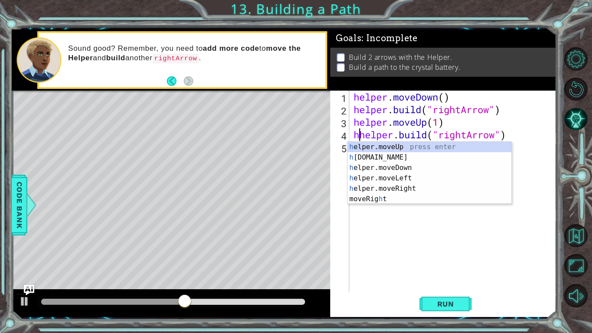
type textarea "[DOMAIN_NAME]("rightArrow")"
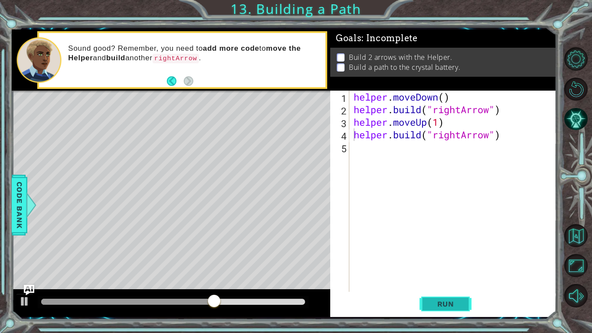
click at [464, 307] on button "Run" at bounding box center [446, 304] width 52 height 23
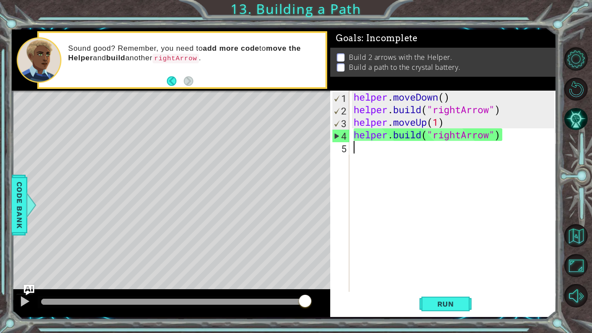
click at [492, 149] on div "helper . moveDown ( ) helper . build ( "rightArrow" ) helper . moveUp ( 1 ) hel…" at bounding box center [455, 204] width 207 height 226
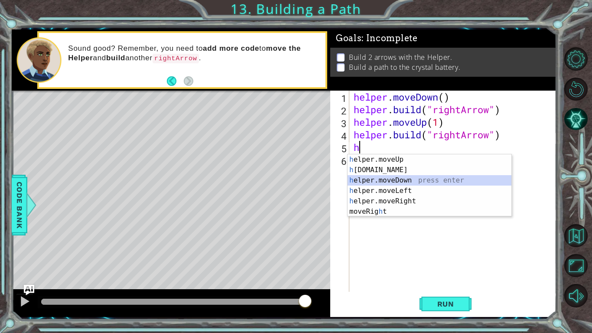
click at [415, 176] on div "h elper.moveUp press enter h [DOMAIN_NAME] press enter h elper.moveDown press e…" at bounding box center [430, 195] width 164 height 83
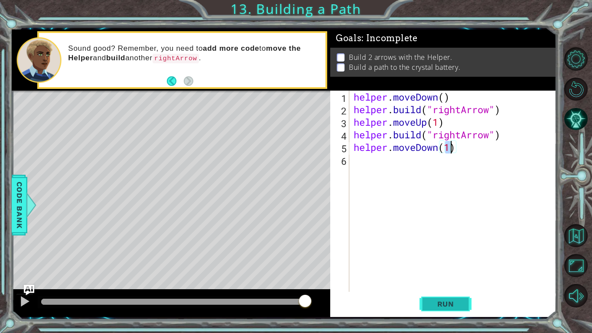
type textarea "helper.moveDown(1)"
click at [445, 302] on span "Run" at bounding box center [446, 304] width 34 height 9
